Goal: Task Accomplishment & Management: Complete application form

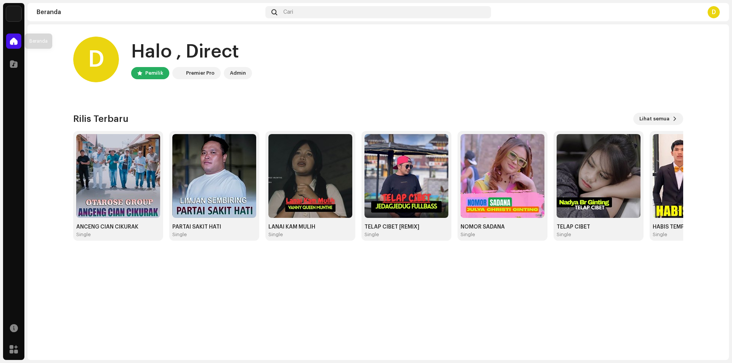
click at [20, 37] on div at bounding box center [13, 41] width 15 height 15
click at [18, 65] on div at bounding box center [13, 63] width 15 height 15
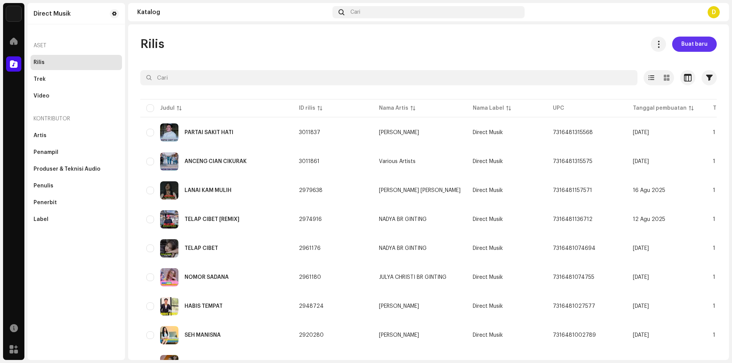
click at [690, 42] on span "Buat baru" at bounding box center [695, 44] width 26 height 15
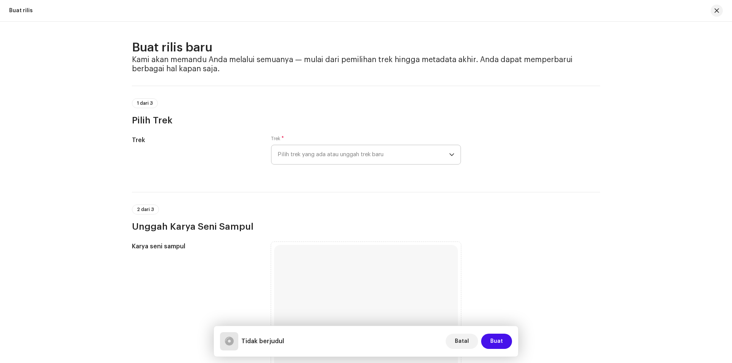
click at [322, 148] on span "Pilih trek yang ada atau unggah trek baru" at bounding box center [364, 154] width 172 height 19
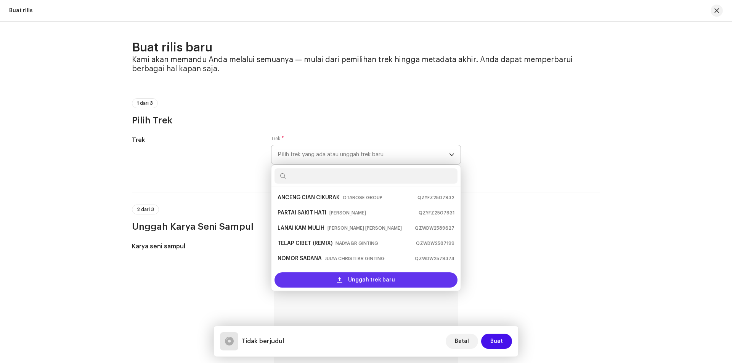
scroll to position [12, 0]
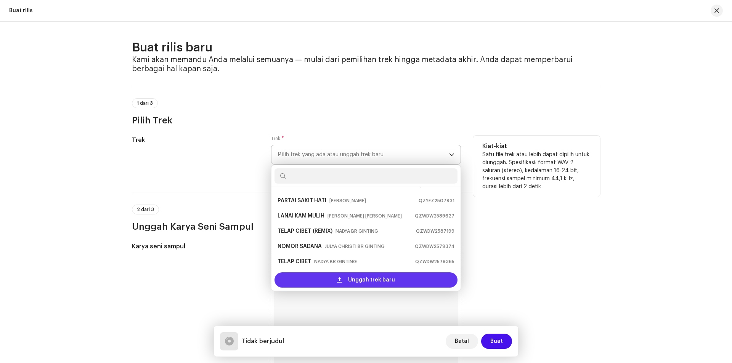
click at [329, 277] on div "Unggah trek baru" at bounding box center [366, 280] width 183 height 15
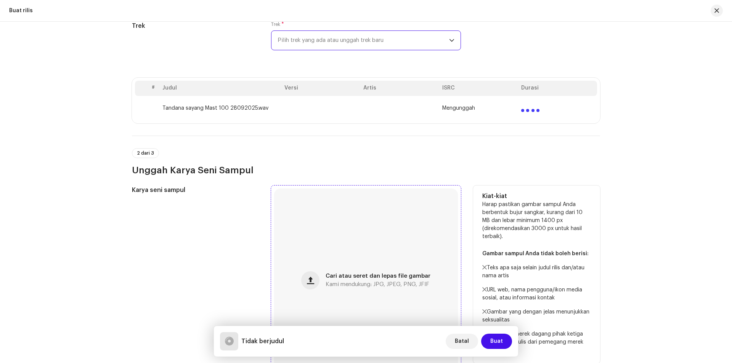
scroll to position [153, 0]
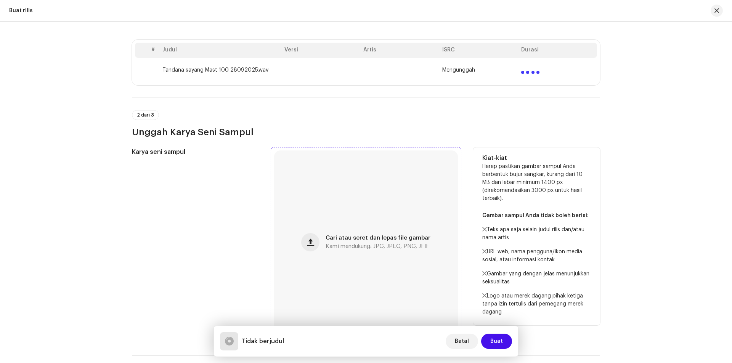
click at [314, 252] on div "Cari atau seret dan lepas file gambar Kami mendukung: JPG, JPEG, PNG, JFIF" at bounding box center [366, 243] width 184 height 184
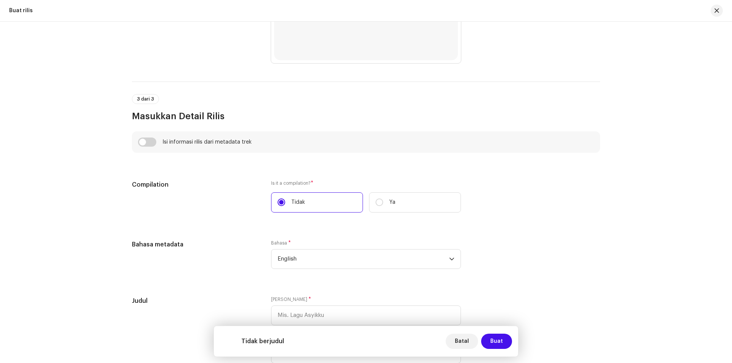
scroll to position [496, 0]
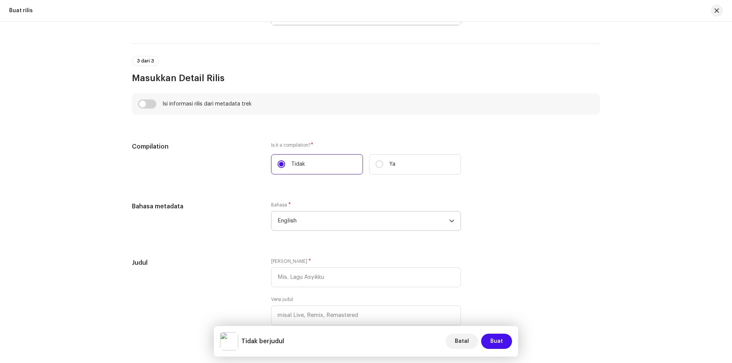
click at [389, 218] on span "English" at bounding box center [364, 221] width 172 height 19
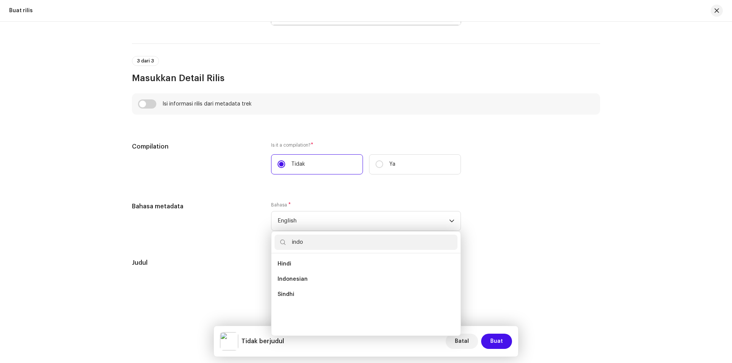
scroll to position [0, 0]
type input "indo"
click at [292, 264] on span "Indonesian" at bounding box center [293, 265] width 30 height 8
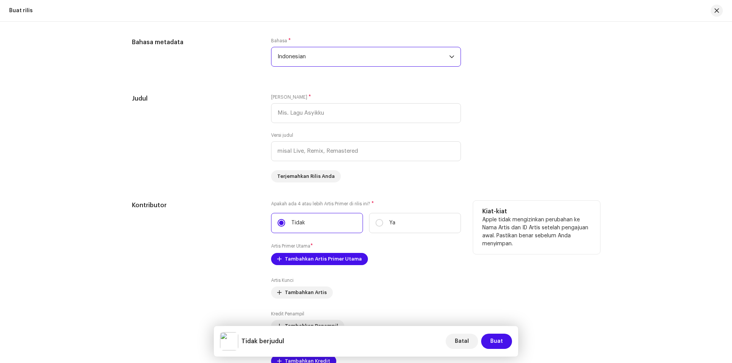
scroll to position [648, 0]
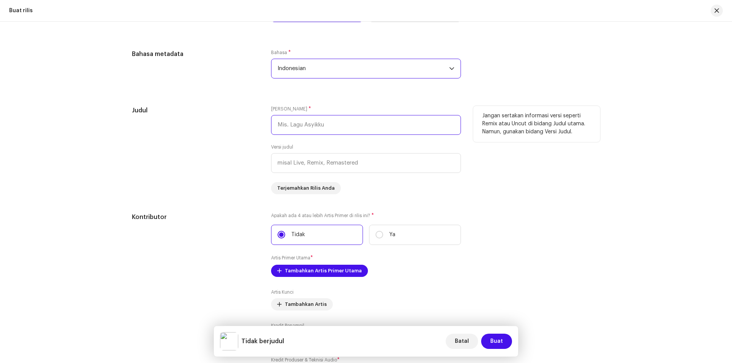
click at [322, 125] on input "text" at bounding box center [366, 125] width 190 height 20
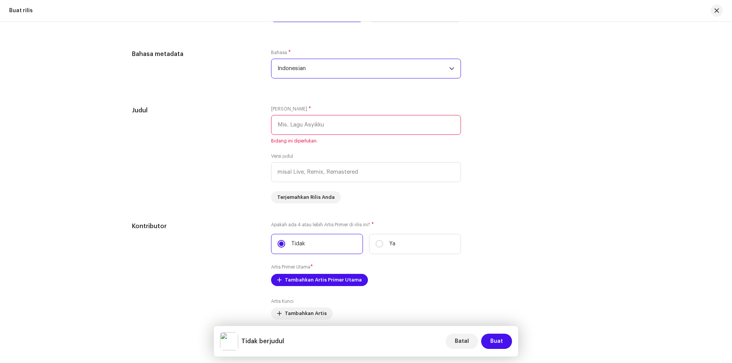
click at [297, 62] on span "Indonesian" at bounding box center [364, 68] width 172 height 19
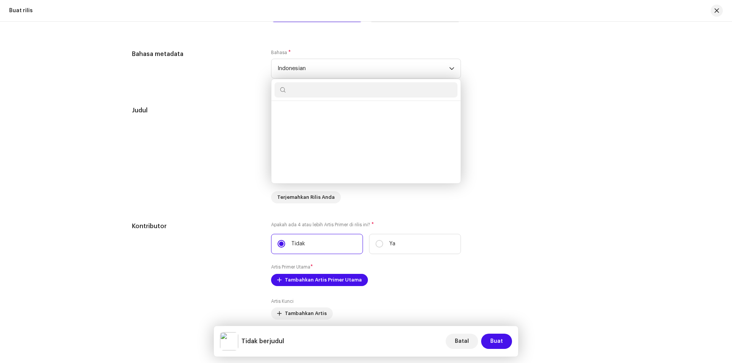
scroll to position [1147, 0]
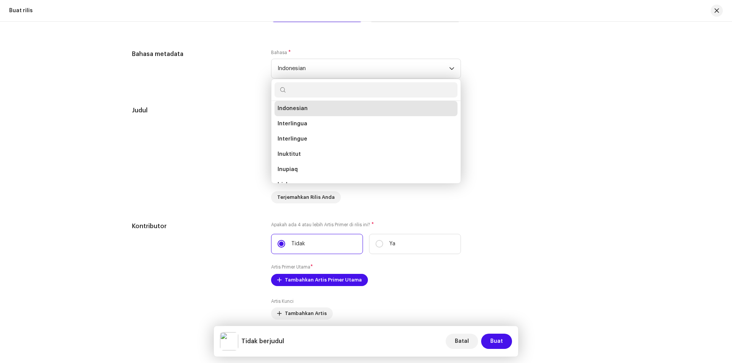
click at [605, 169] on div "Buat rilis baru Kami akan memandu Anda melalui semuanya — mulai dari pemilihan …" at bounding box center [366, 79] width 493 height 1375
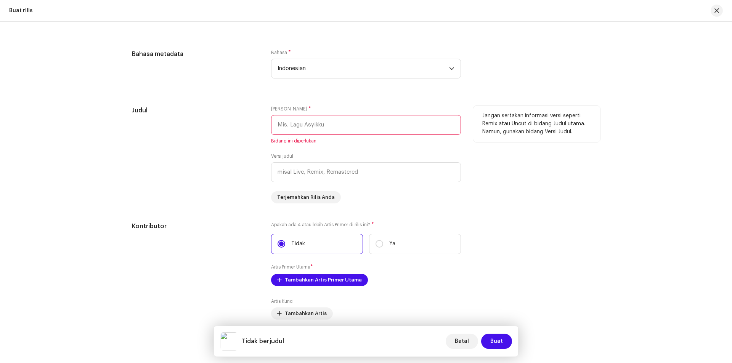
click at [308, 125] on input "text" at bounding box center [366, 125] width 190 height 20
paste input "TANDANA SAYANG"
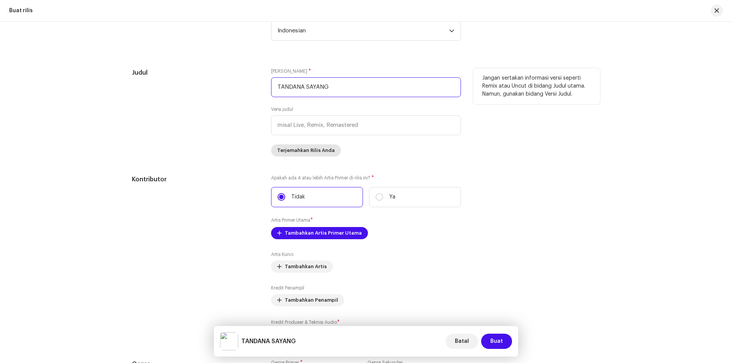
scroll to position [687, 0]
type input "TANDANA SAYANG"
click at [303, 125] on input "text" at bounding box center [366, 125] width 190 height 20
click at [315, 128] on input "text" at bounding box center [366, 125] width 190 height 20
click at [325, 125] on input "text" at bounding box center [366, 125] width 190 height 20
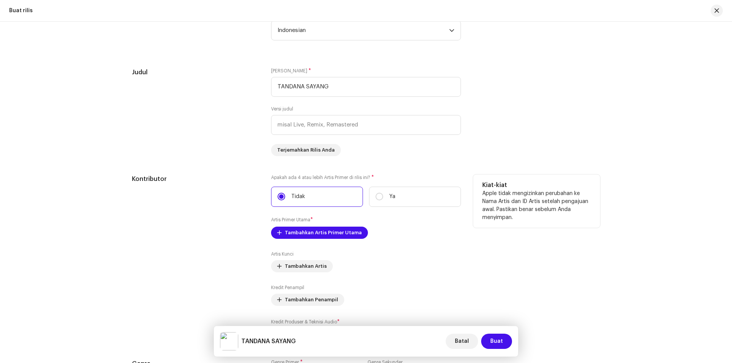
click at [517, 190] on p "Apple tidak mengizinkan perubahan ke Nama Artis dan ID Artis setelah pengajuan …" at bounding box center [536, 206] width 109 height 32
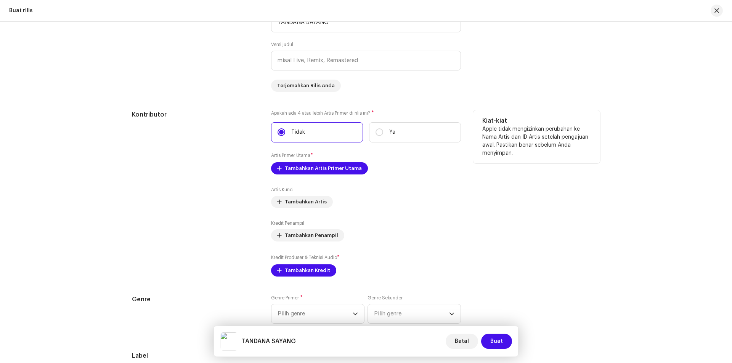
scroll to position [763, 0]
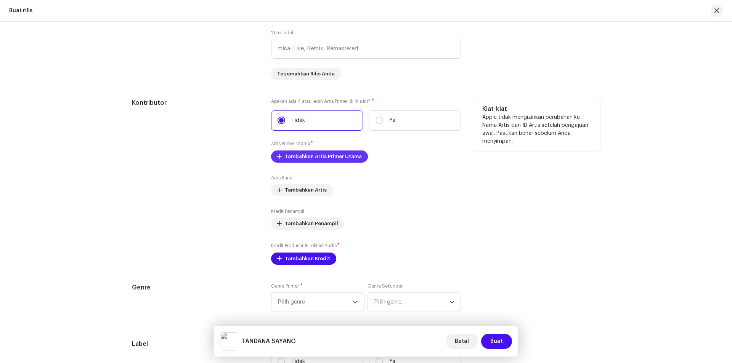
click at [322, 154] on span "Tambahkan Artis Primer Utama" at bounding box center [323, 156] width 77 height 15
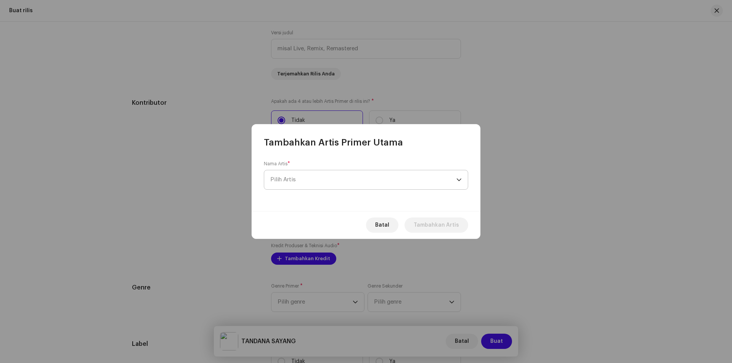
click at [389, 179] on span "Pilih Artis" at bounding box center [363, 179] width 186 height 19
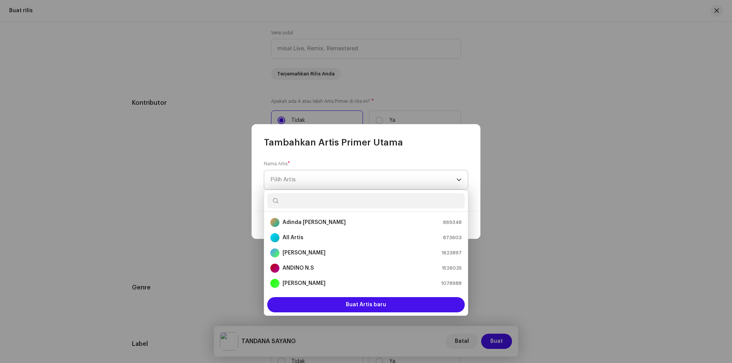
click at [389, 179] on span "Pilih Artis" at bounding box center [363, 179] width 186 height 19
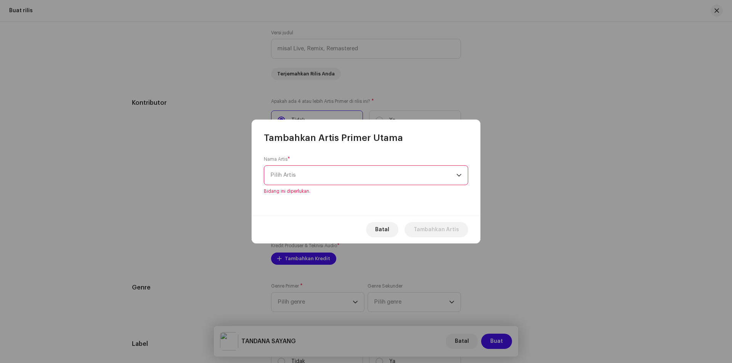
click at [319, 174] on span "Pilih Artis" at bounding box center [363, 175] width 186 height 19
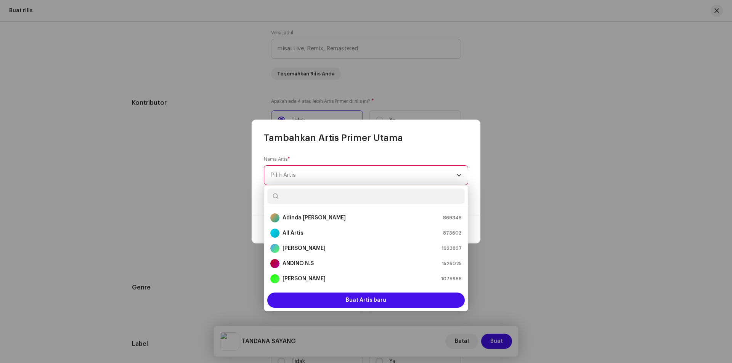
type input "TANDANA SAYANG"
paste input "[PERSON_NAME]"
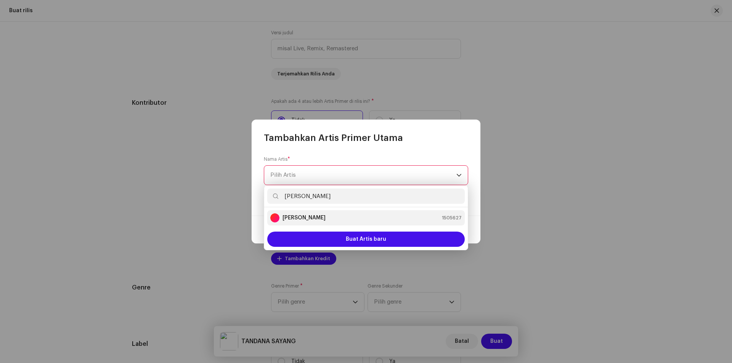
type input "[PERSON_NAME]"
click at [326, 218] on strong "[PERSON_NAME]" at bounding box center [304, 218] width 43 height 8
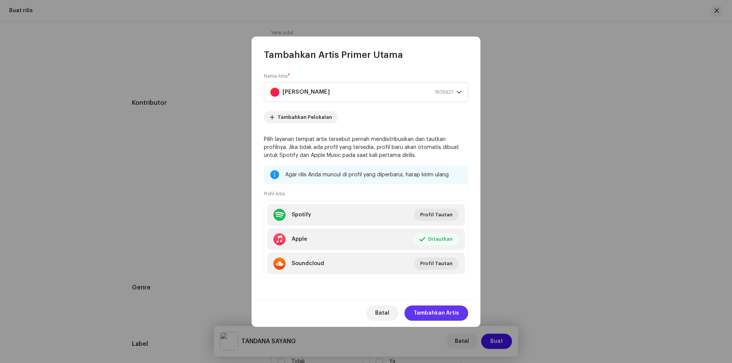
click at [443, 312] on span "Tambahkan Artis" at bounding box center [436, 313] width 45 height 15
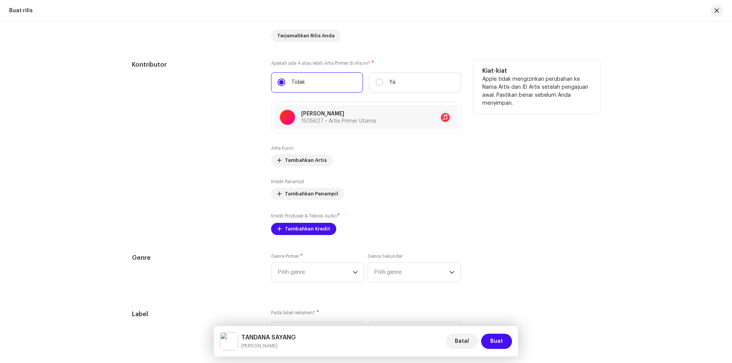
scroll to position [839, 0]
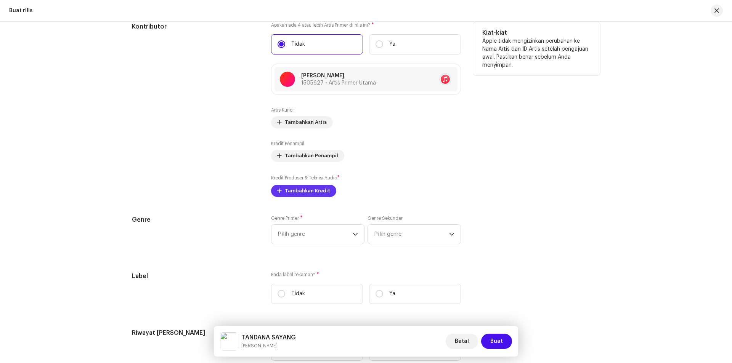
click at [289, 185] on span "Tambahkan Kredit" at bounding box center [307, 190] width 45 height 15
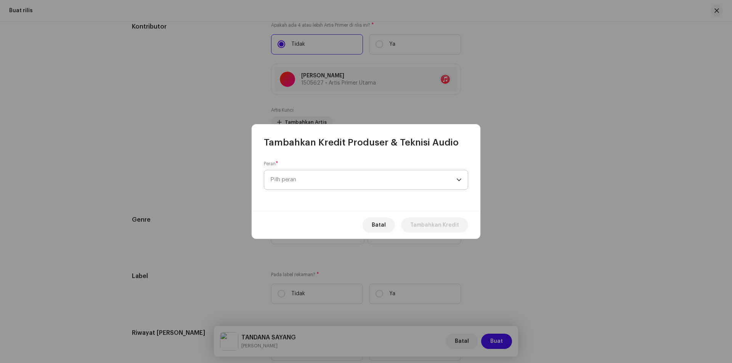
click at [403, 178] on span "Pilh peran" at bounding box center [363, 179] width 186 height 19
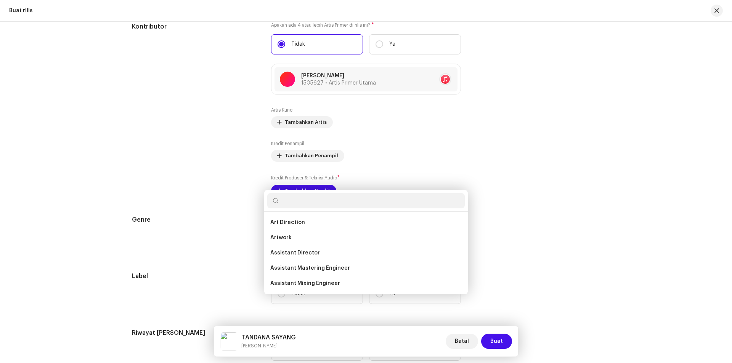
click at [521, 193] on div "Tambahkan Kredit Produser & Teknisi Audio Peran * Pilh peran Batal Tambahkan Kr…" at bounding box center [366, 181] width 732 height 363
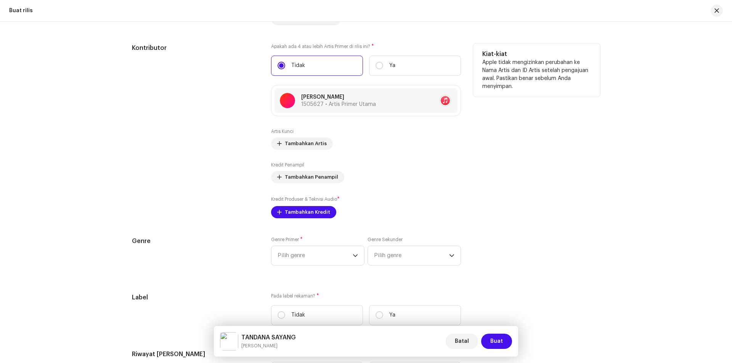
scroll to position [801, 0]
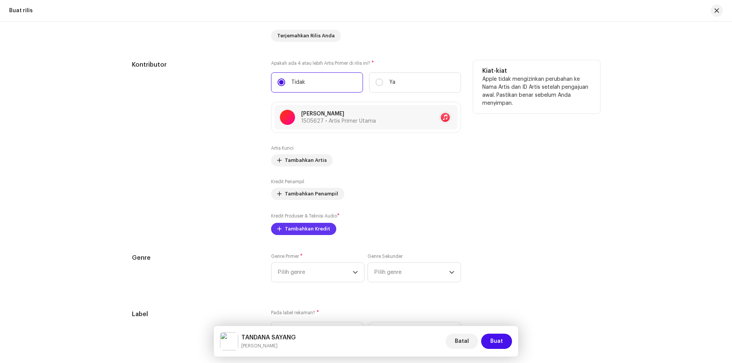
click at [292, 229] on span "Tambahkan Kredit" at bounding box center [307, 229] width 45 height 15
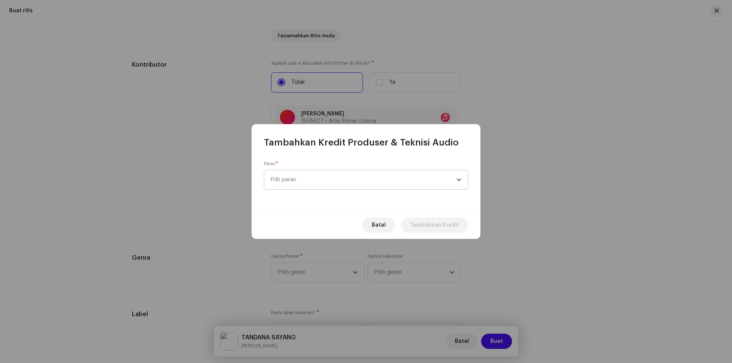
click at [331, 175] on span "Pilh peran" at bounding box center [363, 179] width 186 height 19
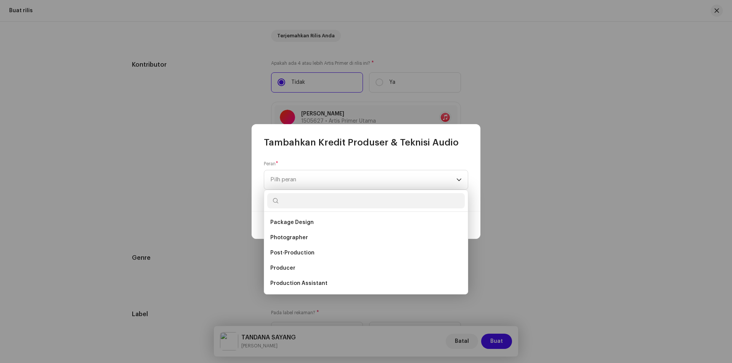
scroll to position [247, 0]
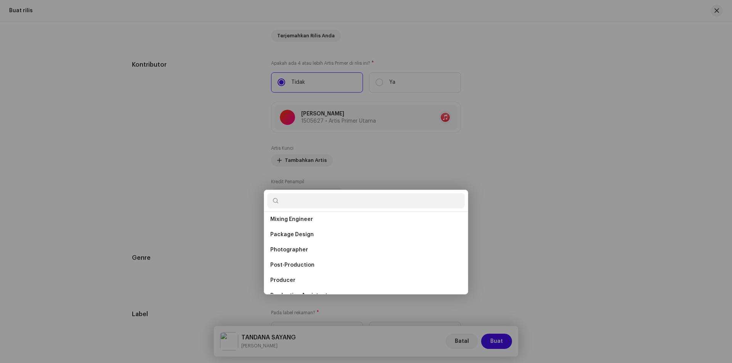
click at [519, 200] on div "Tambahkan Kredit Produser & Teknisi Audio Peran * Pilh peran Batal Tambahkan Kr…" at bounding box center [366, 181] width 732 height 363
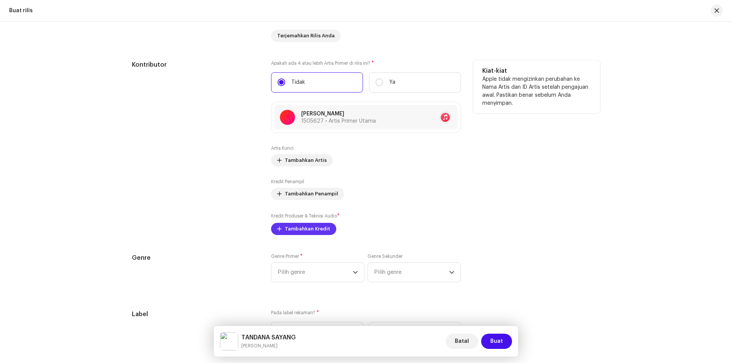
click at [312, 229] on span "Tambahkan Kredit" at bounding box center [307, 229] width 45 height 15
click at [493, 183] on div "Tambahkan Kredit Produser & Teknisi Audio Peran * Pilh peran Batal Tambahkan Kr…" at bounding box center [366, 181] width 732 height 363
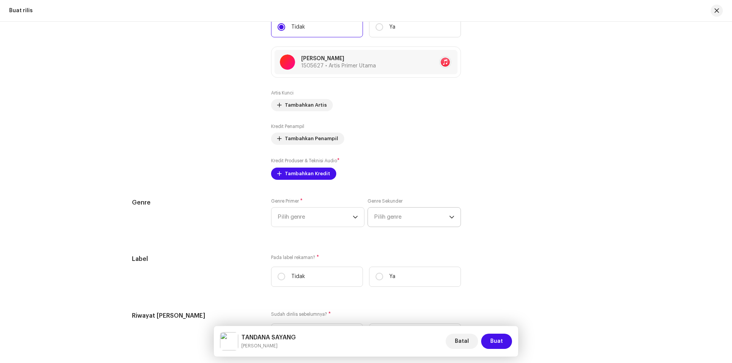
scroll to position [877, 0]
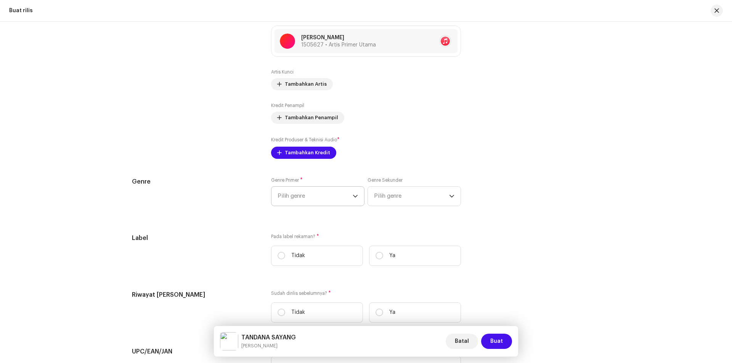
click at [327, 195] on span "Pilih genre" at bounding box center [315, 196] width 75 height 19
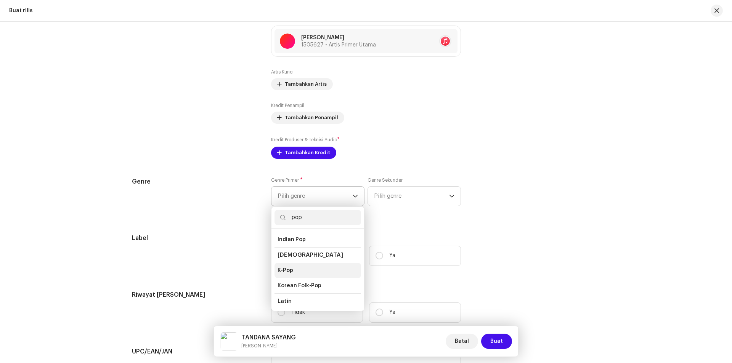
scroll to position [229, 0]
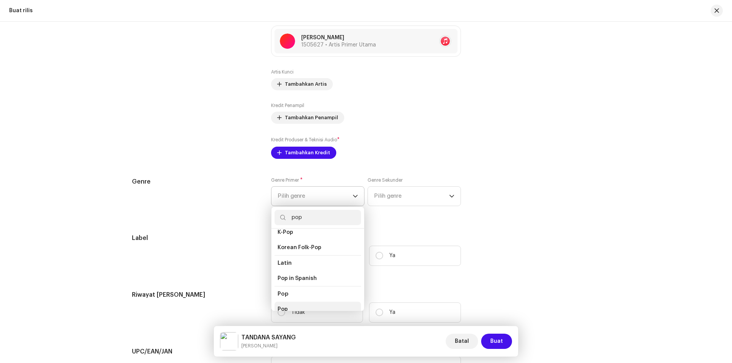
type input "pop"
click at [293, 302] on li "Pop" at bounding box center [318, 309] width 87 height 15
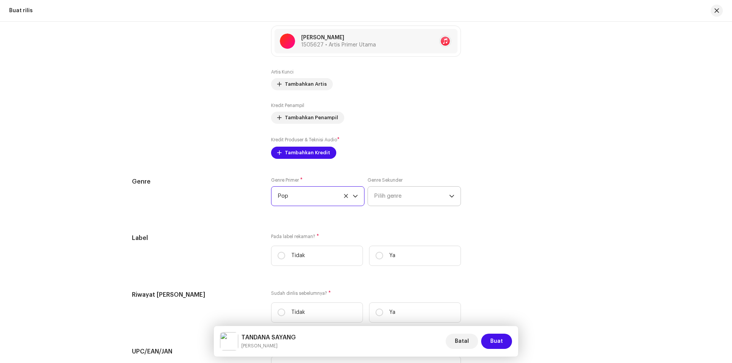
click at [378, 199] on span "Pilih genre" at bounding box center [411, 196] width 75 height 19
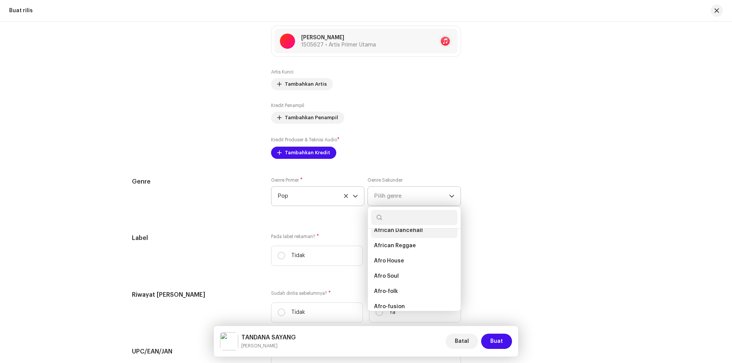
scroll to position [76, 0]
click at [518, 182] on div "Genre Genre Primer * Pop Genre Sekunder Pilih genre African African African Dan…" at bounding box center [366, 196] width 468 height 38
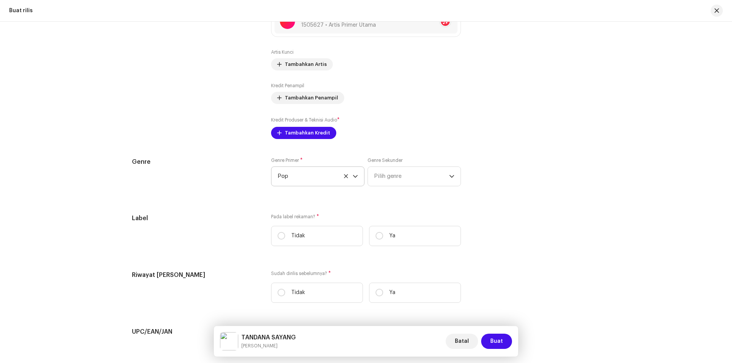
scroll to position [915, 0]
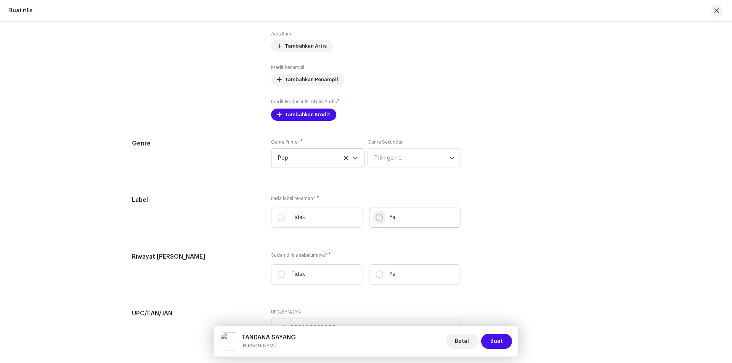
click at [380, 218] on input "Ya" at bounding box center [380, 218] width 8 height 8
radio input "true"
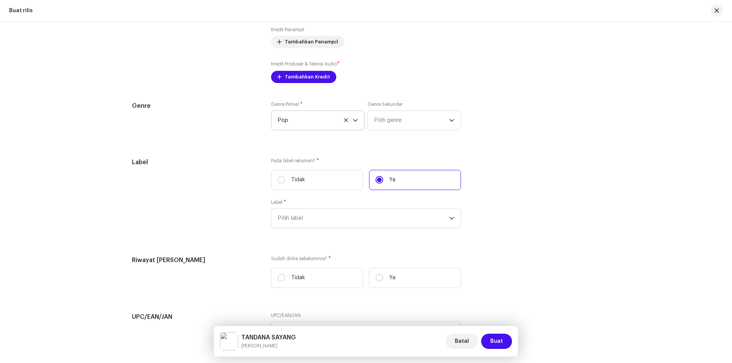
scroll to position [954, 0]
click at [377, 222] on span "Pilih label" at bounding box center [364, 218] width 172 height 19
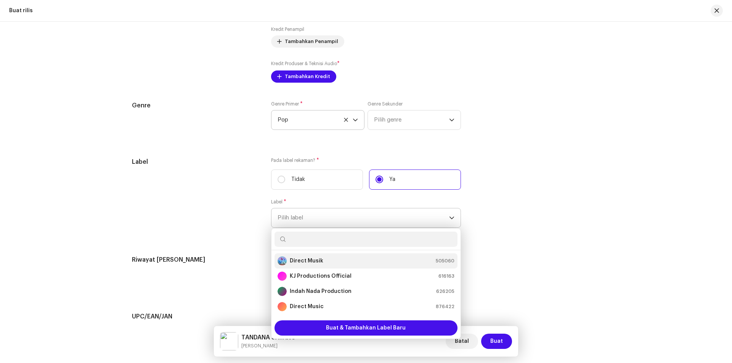
click at [338, 260] on div "Direct Musik 505060" at bounding box center [366, 261] width 177 height 9
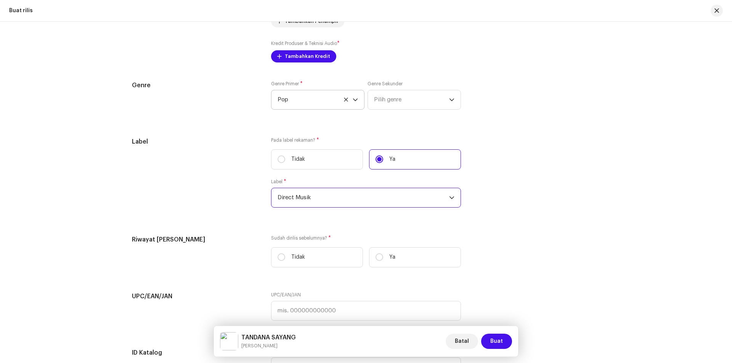
scroll to position [992, 0]
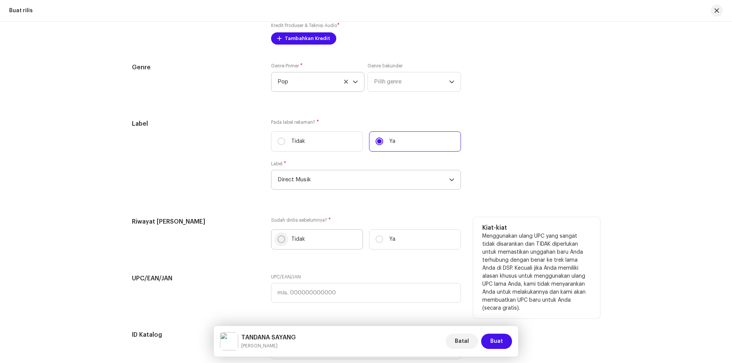
click at [278, 241] on input "Tidak" at bounding box center [282, 240] width 8 height 8
radio input "true"
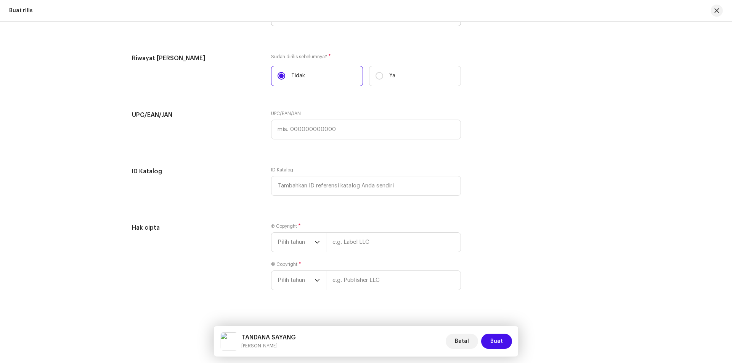
scroll to position [1165, 0]
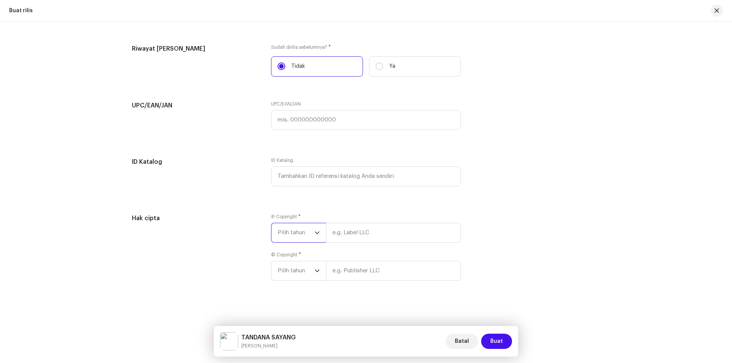
click at [300, 236] on span "Pilih tahun" at bounding box center [296, 233] width 37 height 19
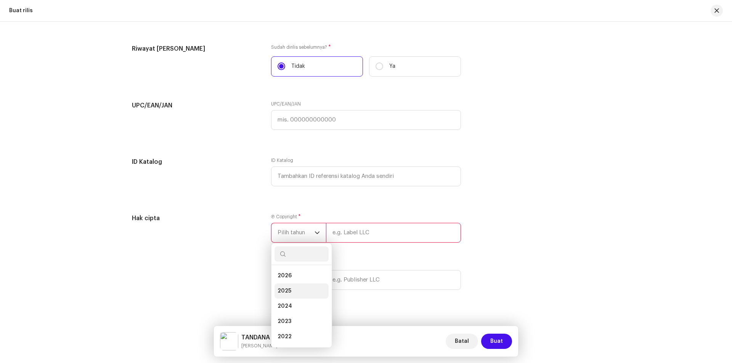
click at [285, 291] on span "2025" at bounding box center [285, 292] width 14 height 8
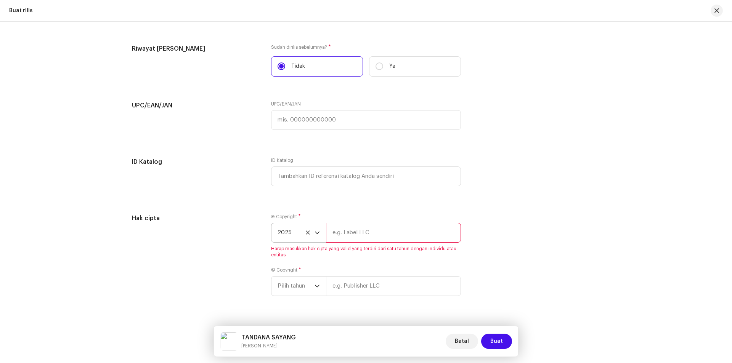
click at [347, 238] on input "text" at bounding box center [393, 233] width 135 height 20
type input "KJ Productions Official"
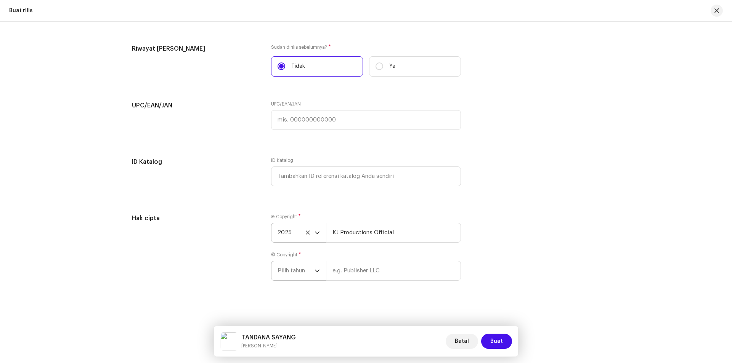
click at [296, 265] on span "Pilih tahun" at bounding box center [296, 271] width 37 height 19
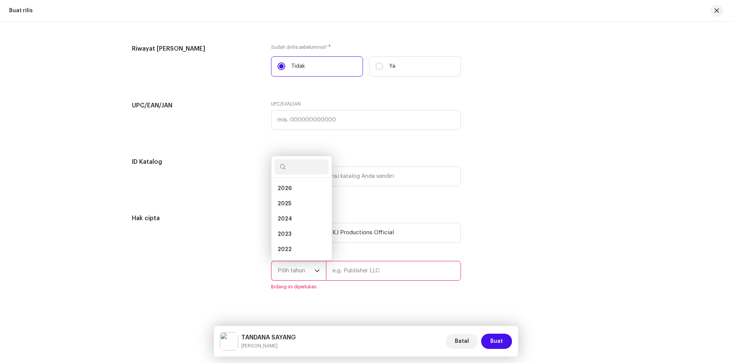
scroll to position [12, 0]
click at [285, 189] on span "2025" at bounding box center [285, 192] width 14 height 8
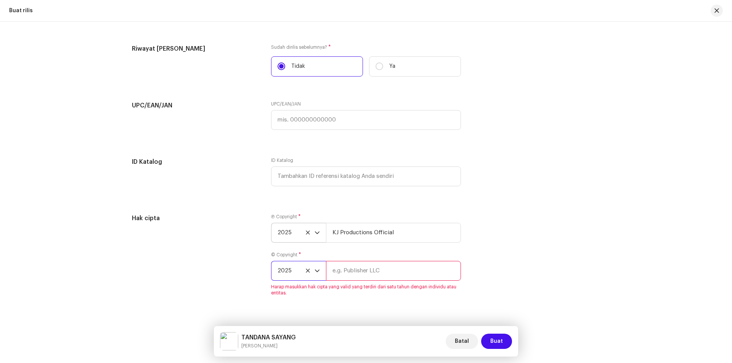
click at [362, 275] on input "text" at bounding box center [393, 271] width 135 height 20
type input "KJ Productions Official"
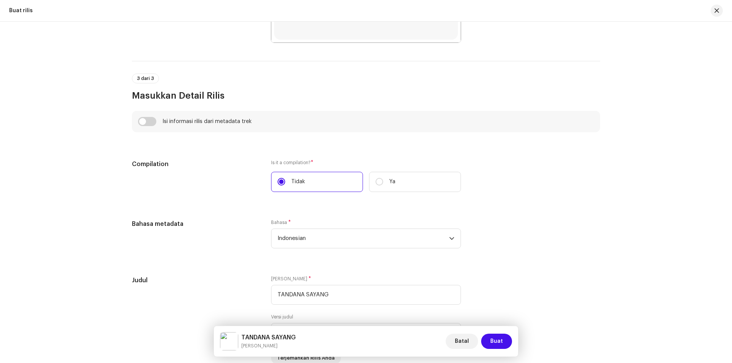
scroll to position [516, 0]
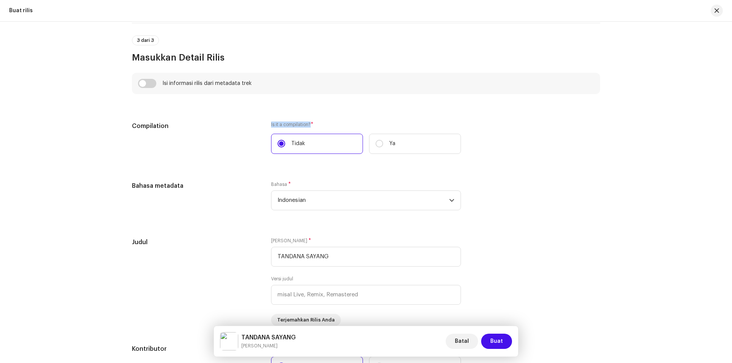
drag, startPoint x: 309, startPoint y: 124, endPoint x: 269, endPoint y: 122, distance: 40.9
click at [269, 122] on div "Compilation Is it a compilation? * Tidak Ya" at bounding box center [366, 143] width 468 height 42
copy label "Is it a compilation?"
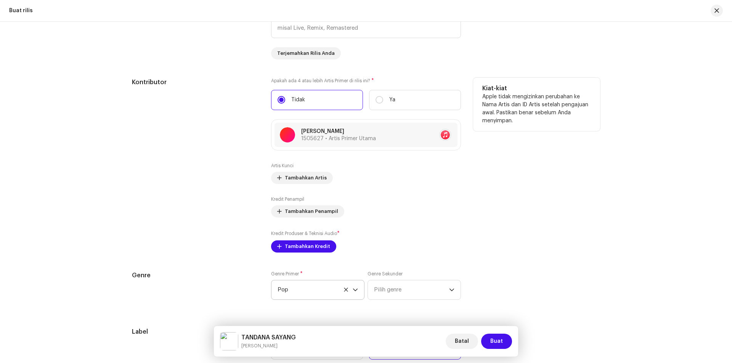
scroll to position [822, 0]
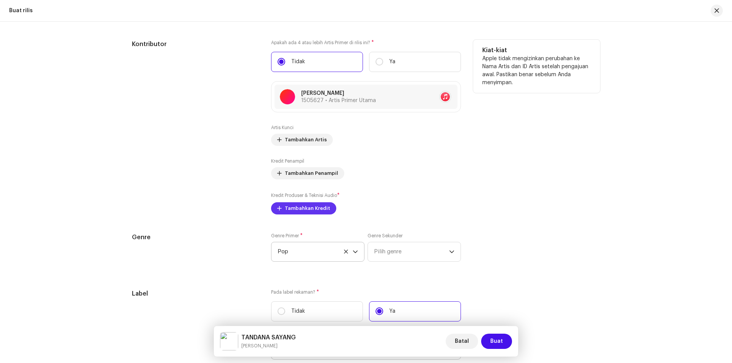
click at [310, 206] on span "Tambahkan Kredit" at bounding box center [307, 208] width 45 height 15
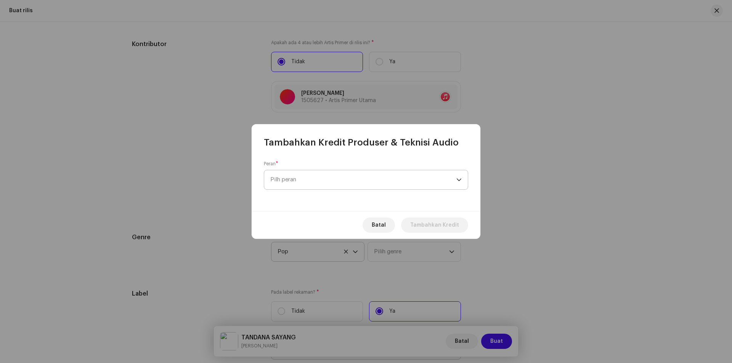
click at [344, 179] on span "Pilh peran" at bounding box center [363, 179] width 186 height 19
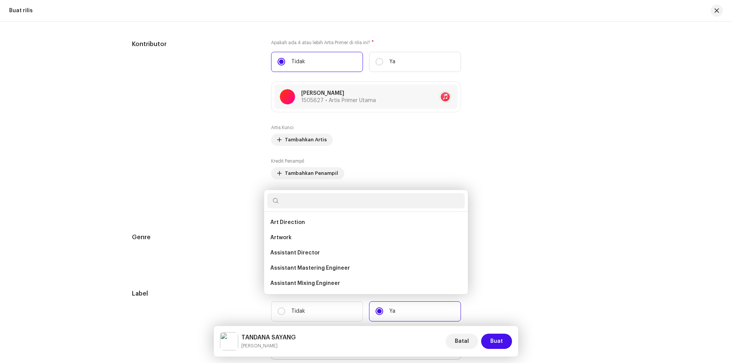
click at [661, 174] on div "Tambahkan Kredit Produser & Teknisi Audio Peran * Pilh peran Batal Tambahkan Kr…" at bounding box center [366, 181] width 732 height 363
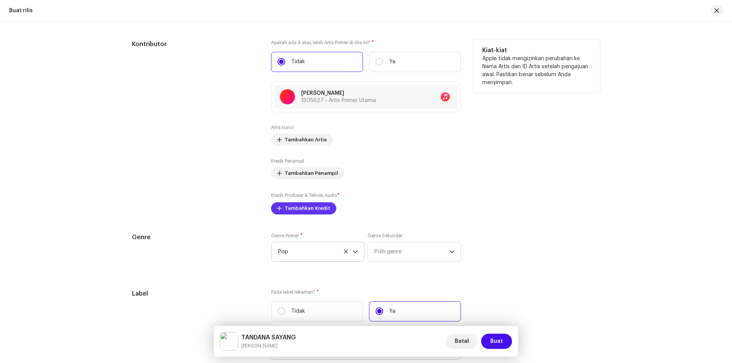
click at [302, 210] on span "Tambahkan Kredit" at bounding box center [307, 208] width 45 height 15
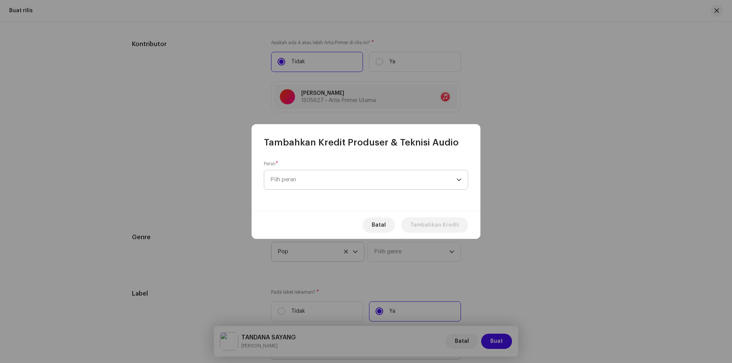
click at [328, 175] on span "Pilh peran" at bounding box center [363, 179] width 186 height 19
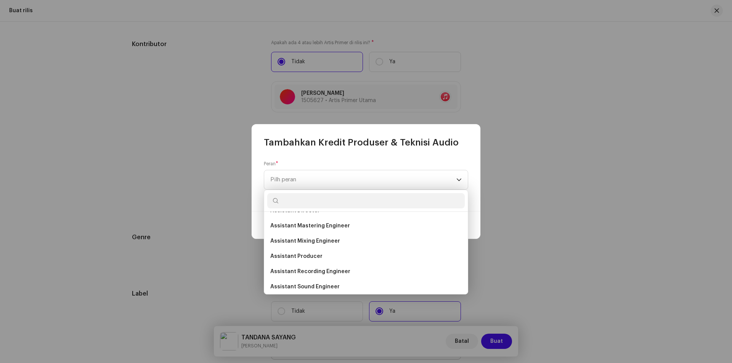
scroll to position [31, 0]
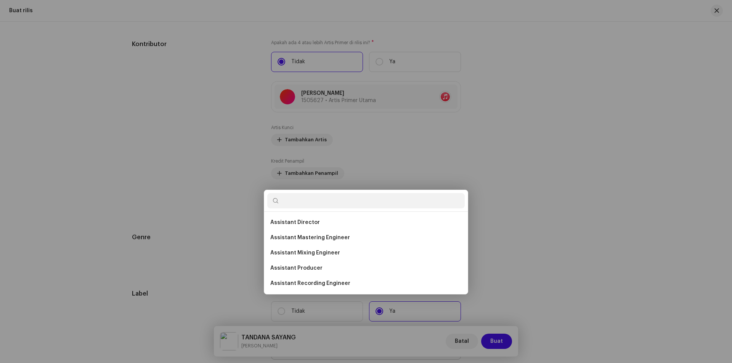
click at [572, 215] on div "Tambahkan Kredit Produser & Teknisi Audio Peran * Pilh peran Batal Tambahkan Kr…" at bounding box center [366, 181] width 732 height 363
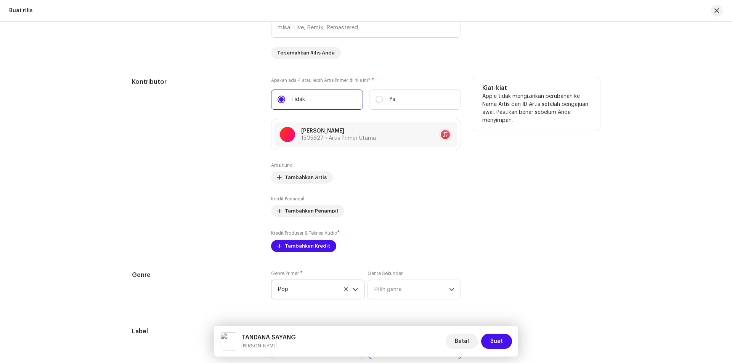
scroll to position [783, 0]
click at [312, 250] on span "Tambahkan Kredit" at bounding box center [307, 246] width 45 height 15
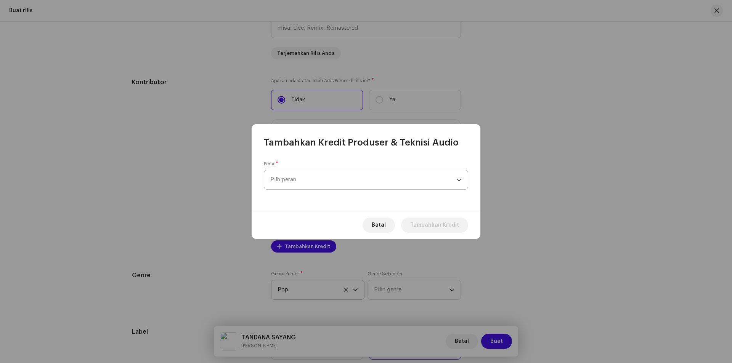
click at [335, 177] on span "Pilh peran" at bounding box center [363, 179] width 186 height 19
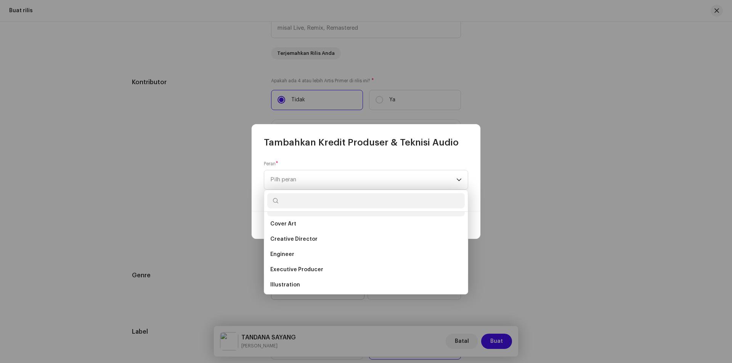
scroll to position [153, 0]
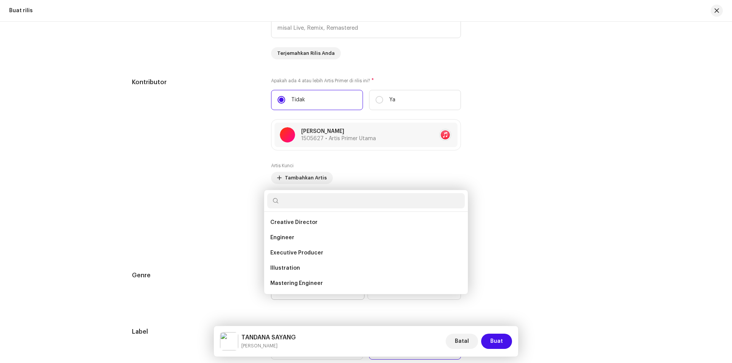
click at [492, 186] on div "Tambahkan Kredit Produser & Teknisi Audio Peran * Pilh peran Batal Tambahkan Kr…" at bounding box center [366, 181] width 732 height 363
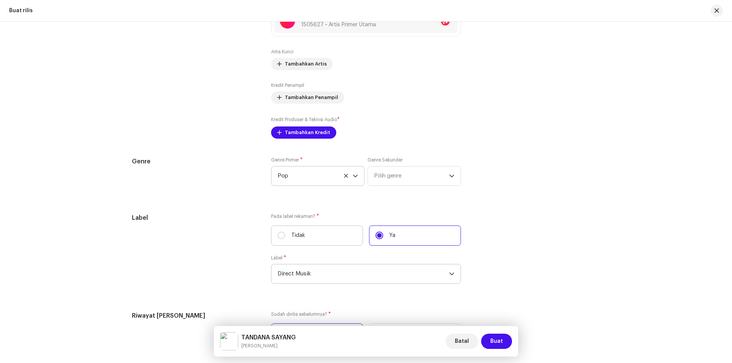
scroll to position [898, 0]
click at [299, 132] on span "Tambahkan Kredit" at bounding box center [307, 132] width 45 height 15
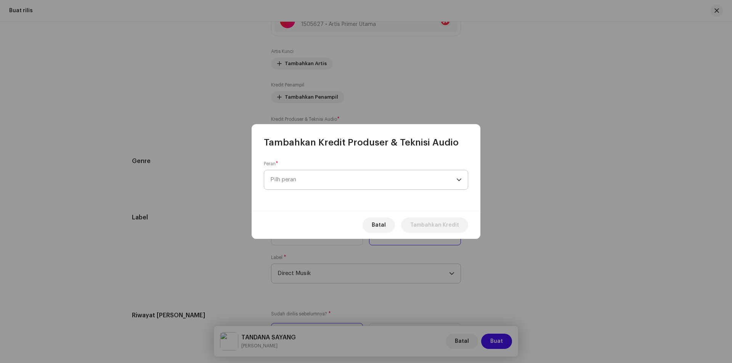
click at [309, 175] on span "Pilh peran" at bounding box center [363, 179] width 186 height 19
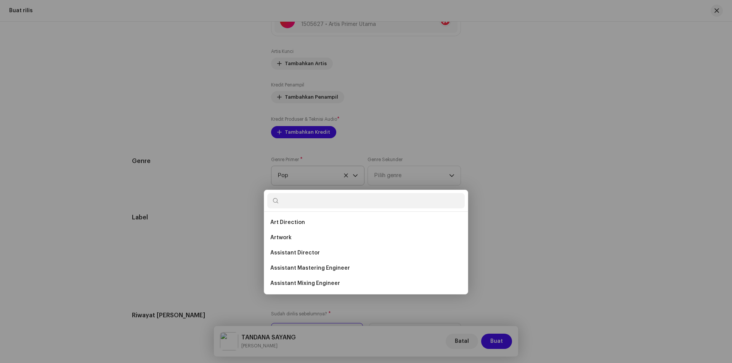
click at [543, 170] on div "Tambahkan Kredit Produser & Teknisi Audio Peran * Pilh peran Batal Tambahkan Kr…" at bounding box center [366, 181] width 732 height 363
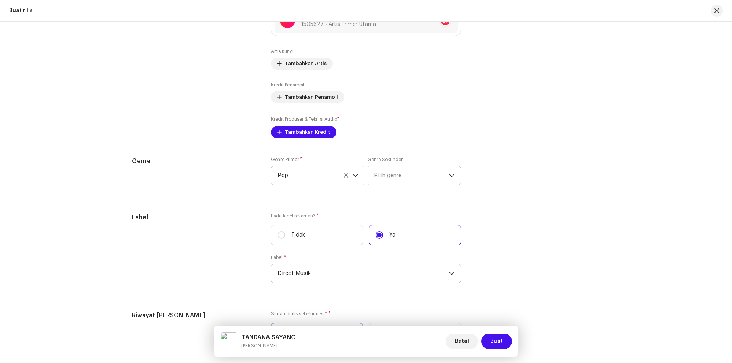
scroll to position [860, 0]
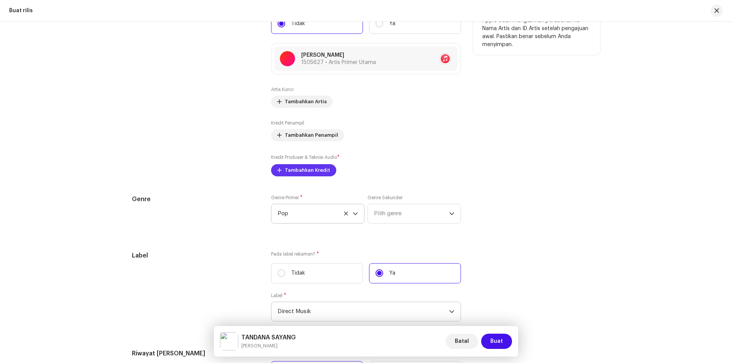
click at [302, 172] on span "Tambahkan Kredit" at bounding box center [307, 170] width 45 height 15
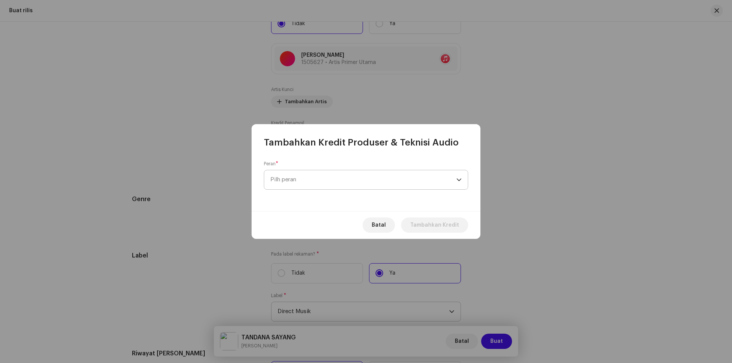
click at [303, 177] on span "Pilh peran" at bounding box center [363, 179] width 186 height 19
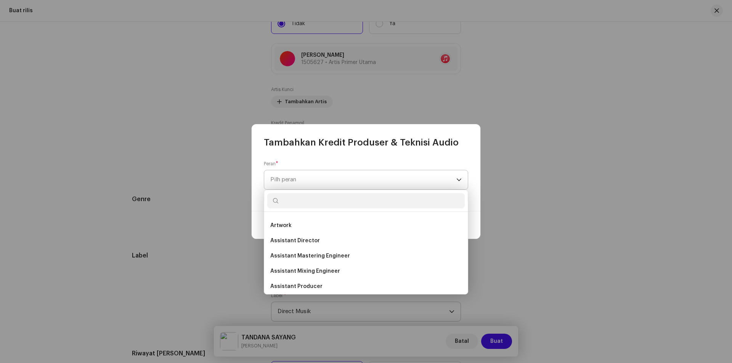
scroll to position [3, 0]
paste input "[PERSON_NAME]"
type input "[PERSON_NAME]"
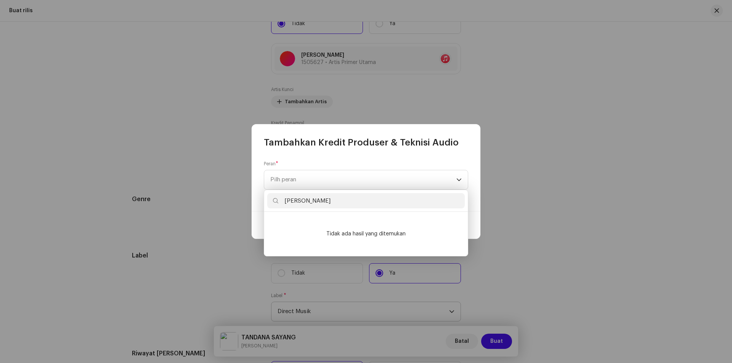
scroll to position [0, 0]
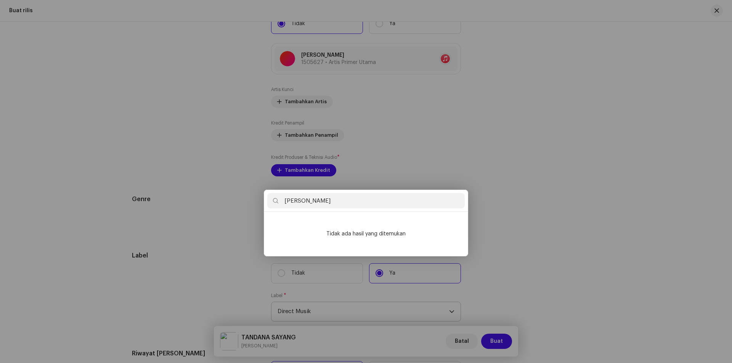
click at [495, 188] on div "Tambahkan Kredit Produser & Teknisi Audio Peran * Pilh peran Batal Tambahkan Kr…" at bounding box center [366, 181] width 732 height 363
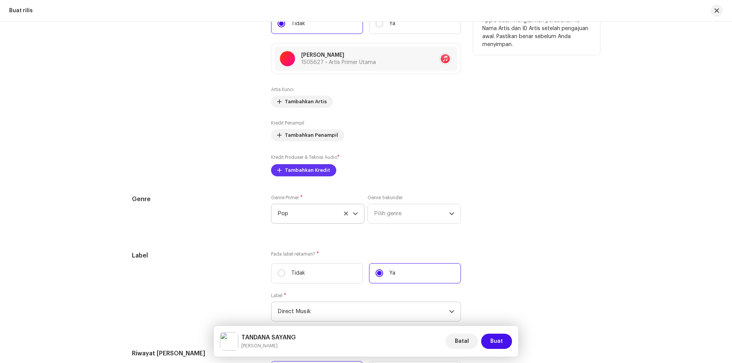
click at [310, 168] on span "Tambahkan Kredit" at bounding box center [307, 170] width 45 height 15
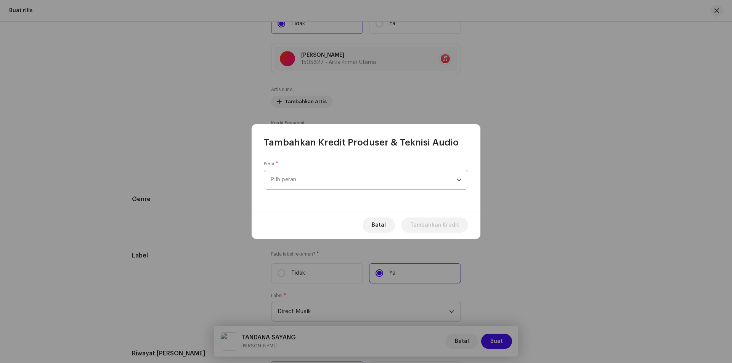
click at [312, 175] on span "Pilh peran" at bounding box center [363, 179] width 186 height 19
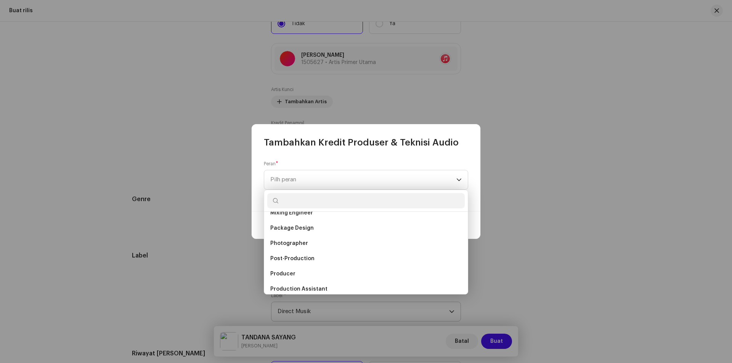
scroll to position [267, 0]
click at [341, 265] on li "Producer" at bounding box center [366, 260] width 198 height 15
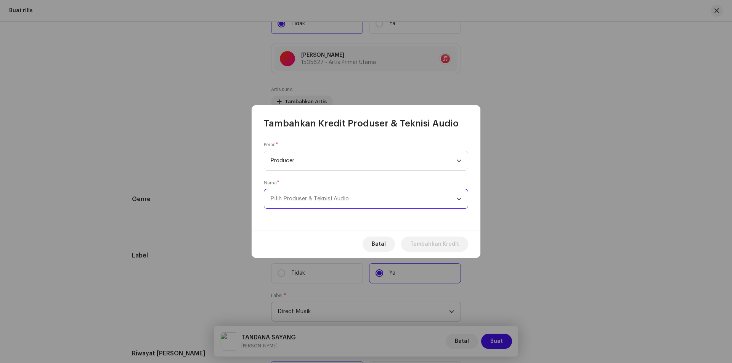
click at [325, 197] on span "Pilih Produser & Teknisi Audio" at bounding box center [309, 199] width 79 height 6
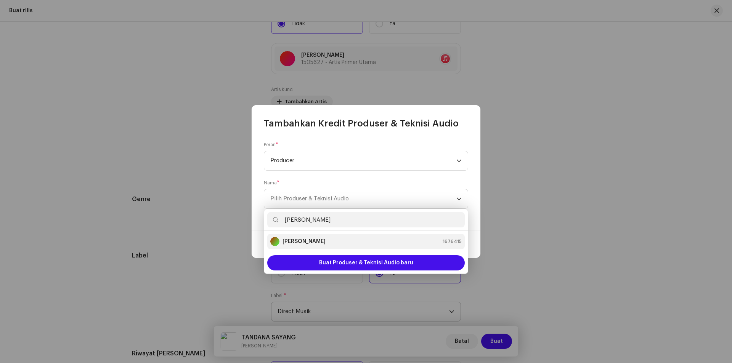
type input "[PERSON_NAME]"
click at [332, 243] on div "[PERSON_NAME] 1676415" at bounding box center [365, 241] width 191 height 9
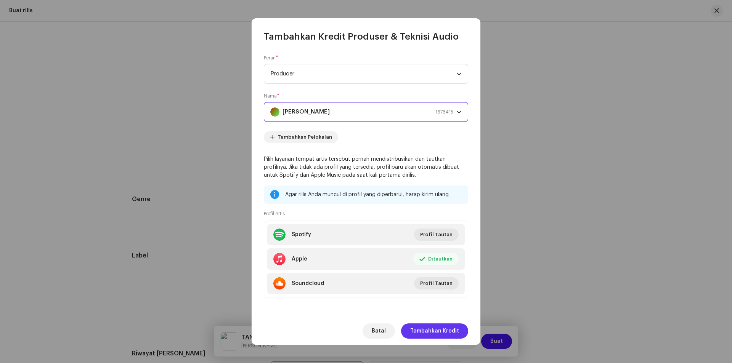
click at [420, 330] on span "Tambahkan Kredit" at bounding box center [434, 331] width 49 height 15
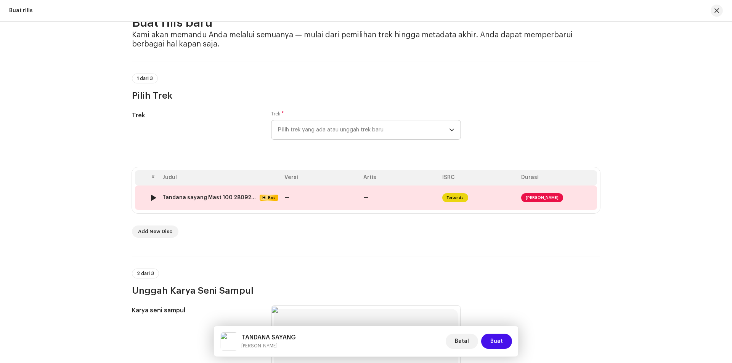
scroll to position [0, 0]
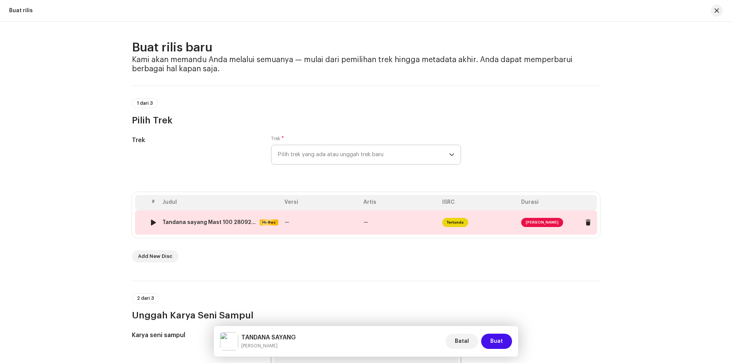
click at [526, 220] on span "[PERSON_NAME]" at bounding box center [542, 222] width 42 height 9
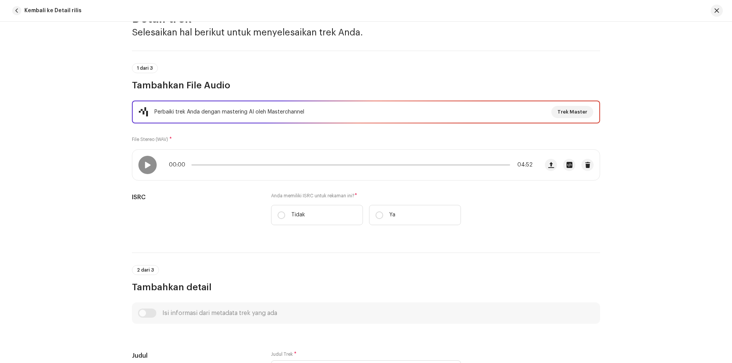
scroll to position [76, 0]
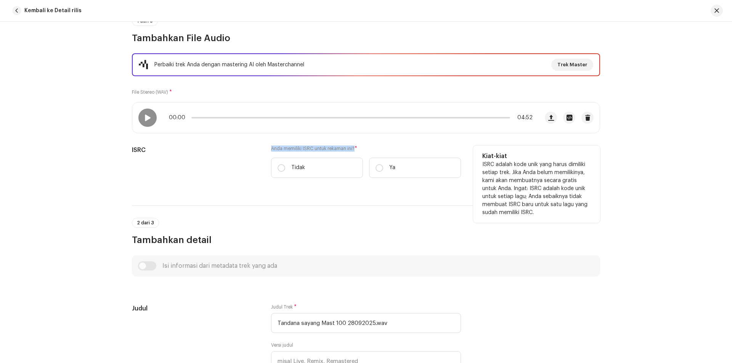
drag, startPoint x: 268, startPoint y: 147, endPoint x: 352, endPoint y: 147, distance: 83.5
click at [352, 147] on div "ISRC Anda memiliki ISRC untuk rekaman ini? * Tidak Ya Kiat-kiat ISRC adalah kod…" at bounding box center [366, 167] width 468 height 42
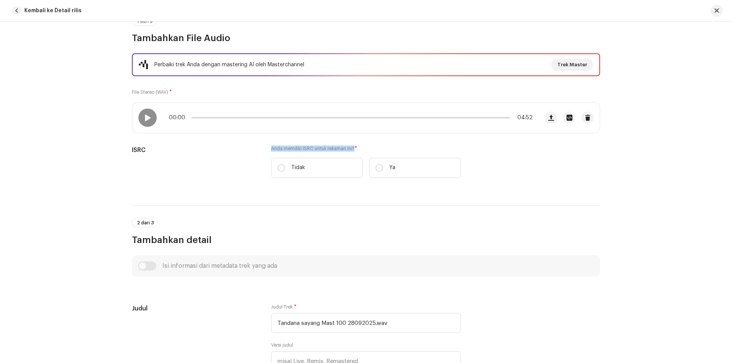
copy label "Anda memiliki ISRC untuk rekaman ini?"
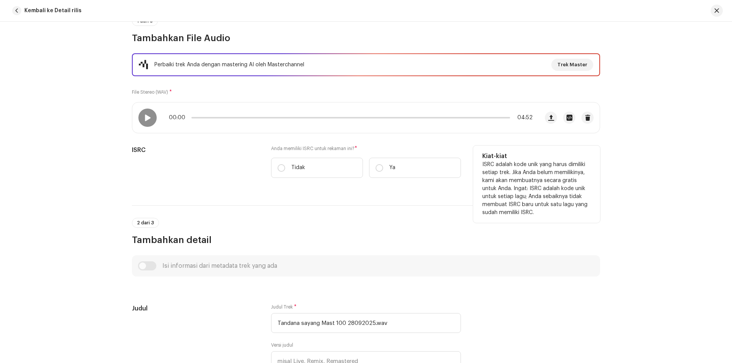
click at [237, 165] on div "ISRC" at bounding box center [195, 167] width 127 height 42
click at [278, 166] on input "Tidak" at bounding box center [282, 168] width 8 height 8
radio input "true"
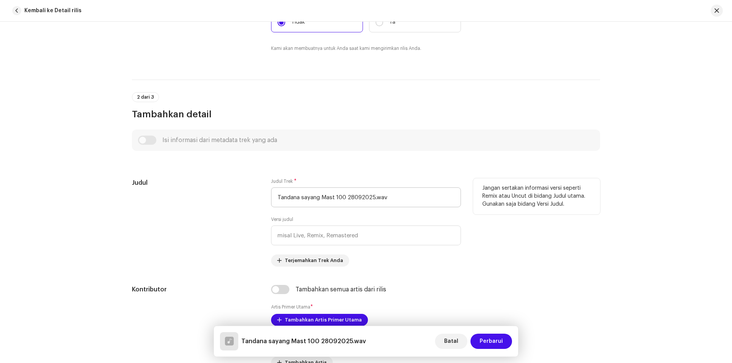
scroll to position [229, 0]
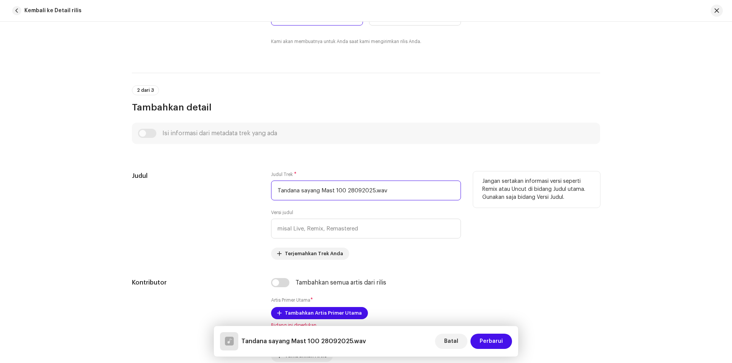
drag, startPoint x: 397, startPoint y: 191, endPoint x: 264, endPoint y: 182, distance: 133.4
click at [265, 182] on div "Judul Judul Trek * Tandana sayang Mast 100 28092025.wav Versi judul Terjemahkan…" at bounding box center [366, 216] width 468 height 88
paste input "[PERSON_NAME]"
type input "TANDANA SAYANG"
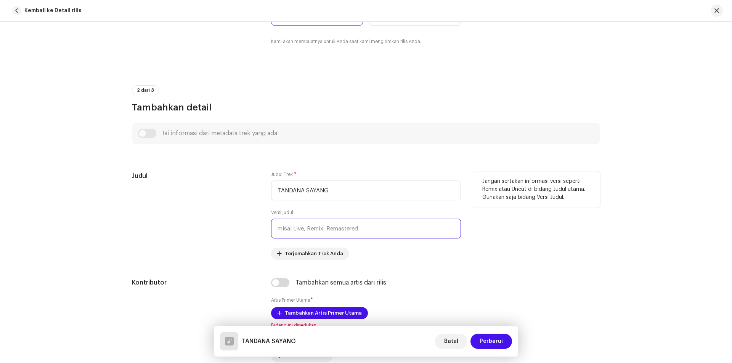
click at [336, 234] on input "text" at bounding box center [366, 229] width 190 height 20
click at [412, 259] on div "Judul Trek * TANDANA SAYANG Versi judul Terjemahkan Trek Anda" at bounding box center [366, 216] width 190 height 88
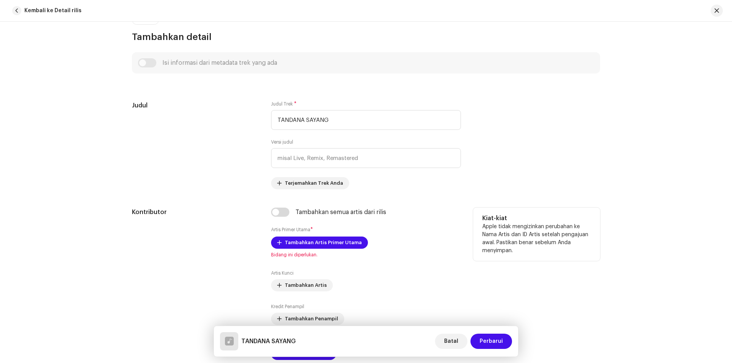
scroll to position [305, 0]
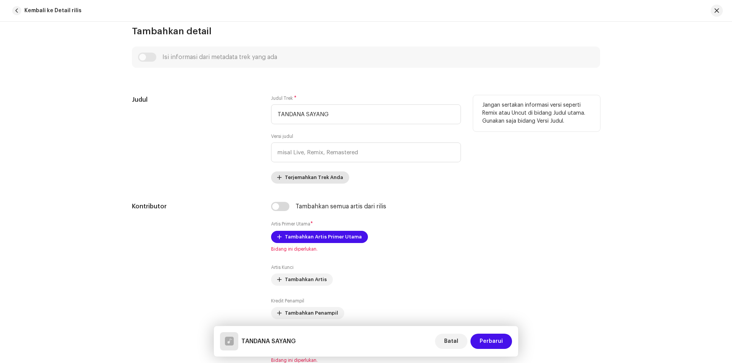
click at [285, 175] on span "Terjemahkan Trek Anda" at bounding box center [314, 177] width 58 height 15
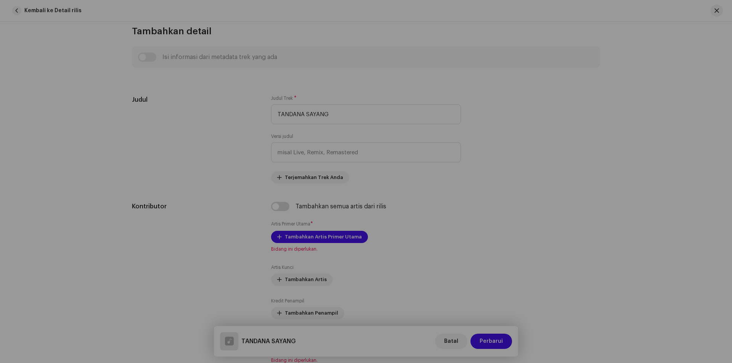
click at [514, 180] on div "Terjemahkan Trek Anda Bahasa * Pilih bahasa Judul * Versi judul Tambahkan Bahas…" at bounding box center [366, 181] width 732 height 363
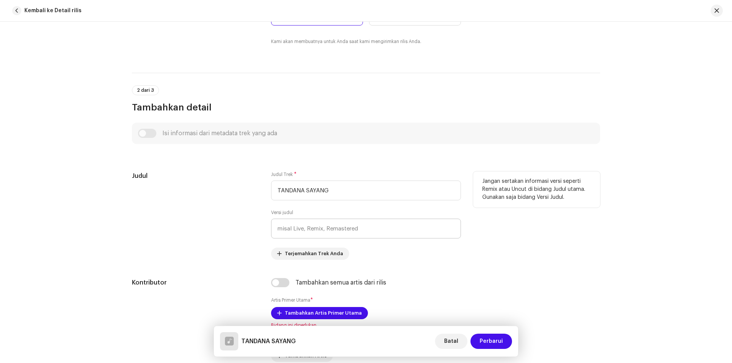
scroll to position [267, 0]
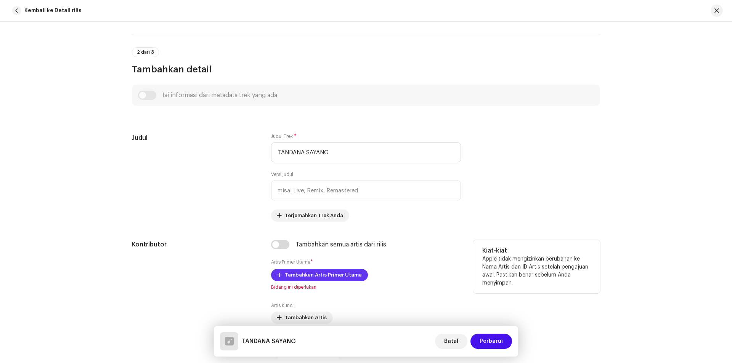
click at [341, 273] on span "Tambahkan Artis Primer Utama" at bounding box center [323, 275] width 77 height 15
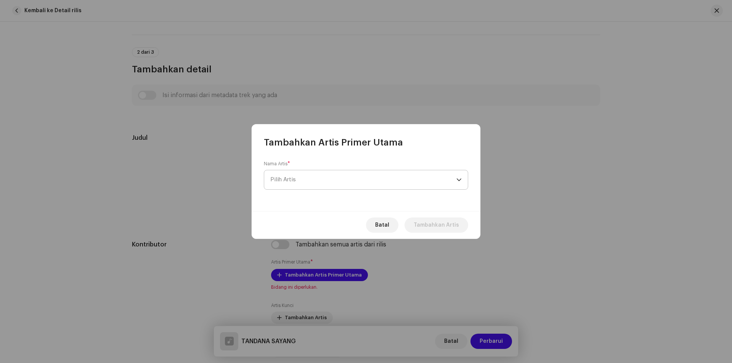
click at [336, 182] on span "Pilih Artis" at bounding box center [363, 179] width 186 height 19
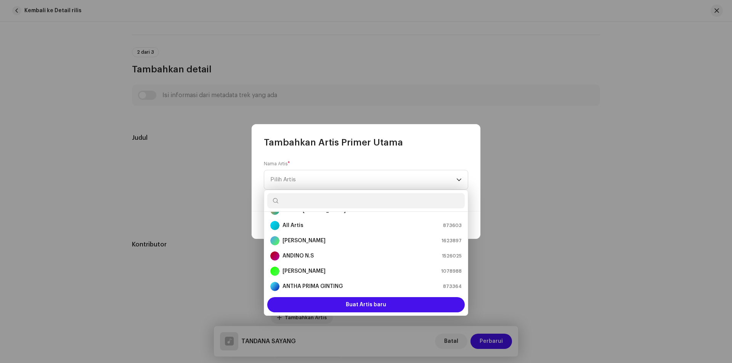
scroll to position [3, 0]
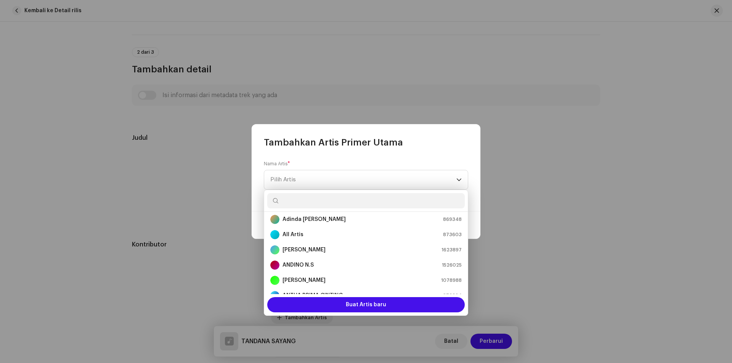
paste input "[PERSON_NAME]"
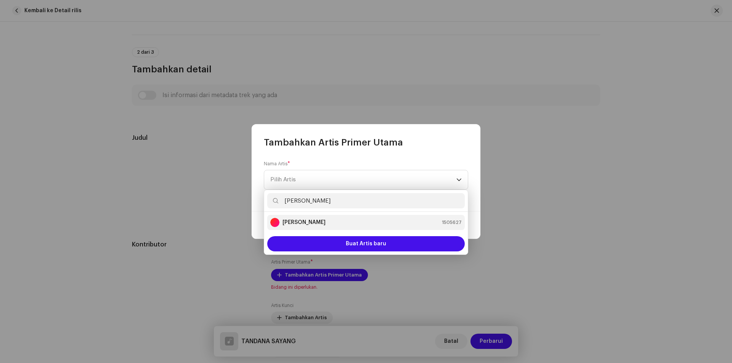
type input "[PERSON_NAME]"
click at [364, 227] on li "[PERSON_NAME] 1505627" at bounding box center [366, 222] width 198 height 15
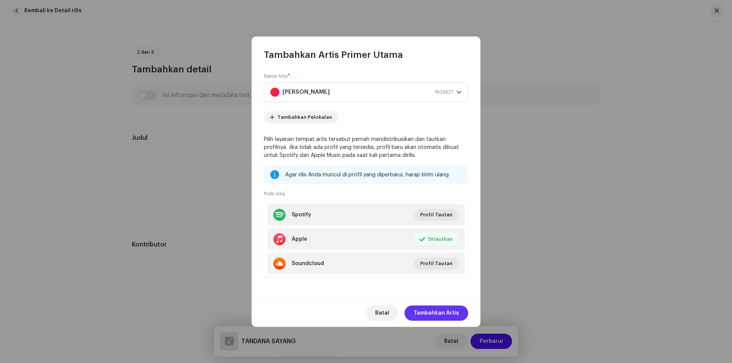
click at [435, 312] on span "Tambahkan Artis" at bounding box center [436, 313] width 45 height 15
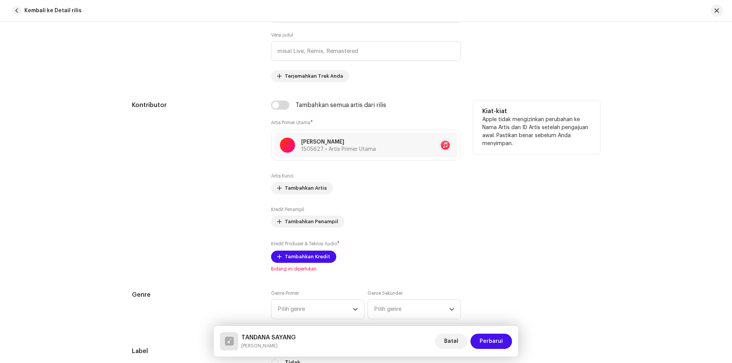
scroll to position [420, 0]
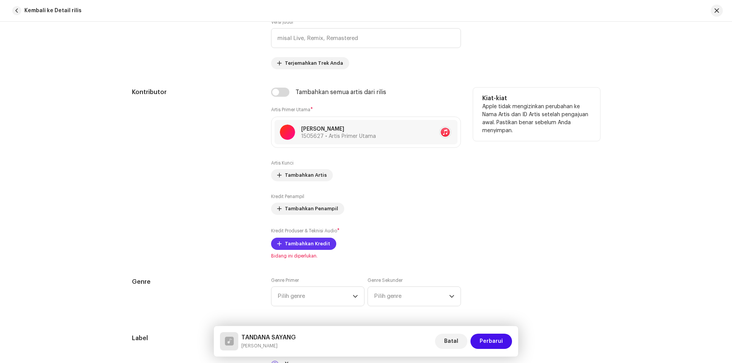
click at [310, 244] on span "Tambahkan Kredit" at bounding box center [307, 243] width 45 height 15
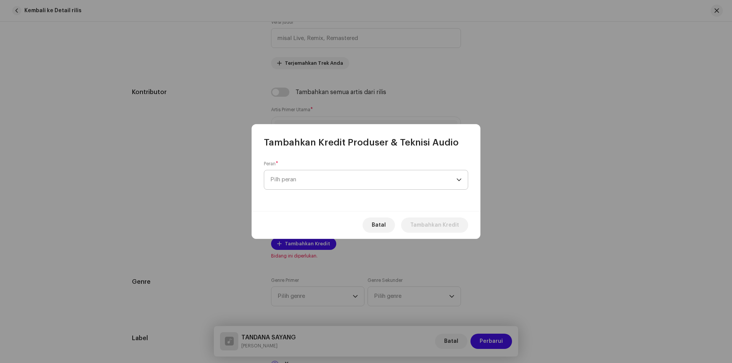
click at [297, 175] on span "Pilh peran" at bounding box center [363, 179] width 186 height 19
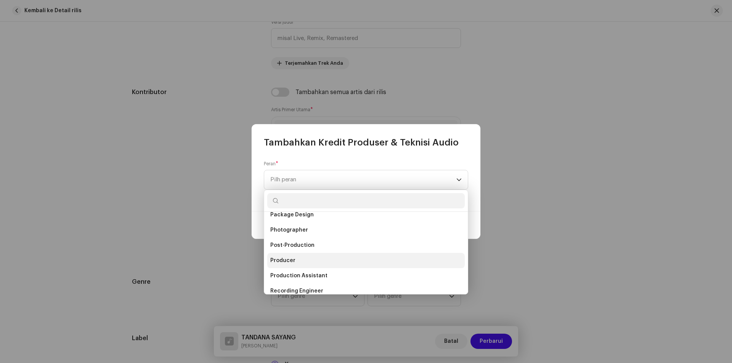
scroll to position [305, 0]
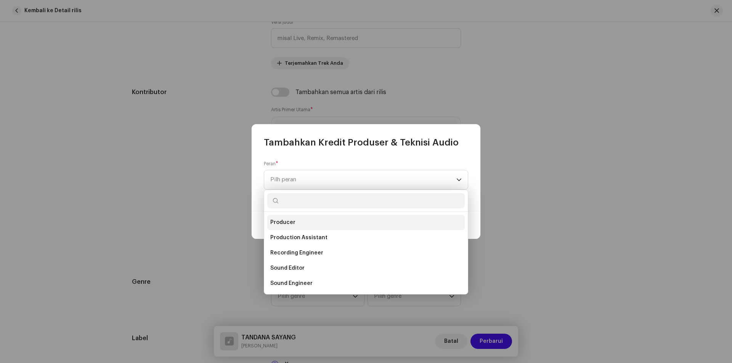
click at [293, 219] on span "Producer" at bounding box center [282, 223] width 25 height 8
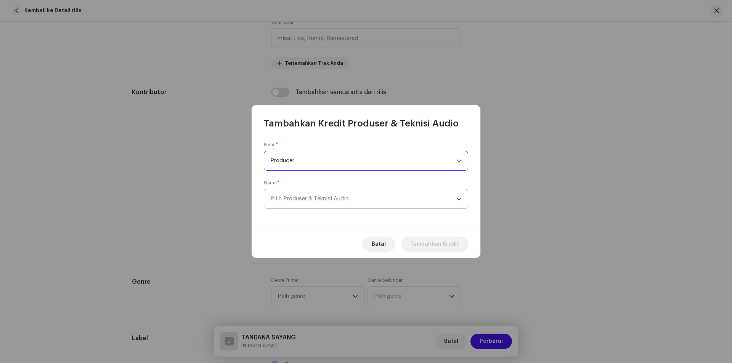
click at [363, 196] on span "Pilih Produser & Teknisi Audio" at bounding box center [363, 199] width 186 height 19
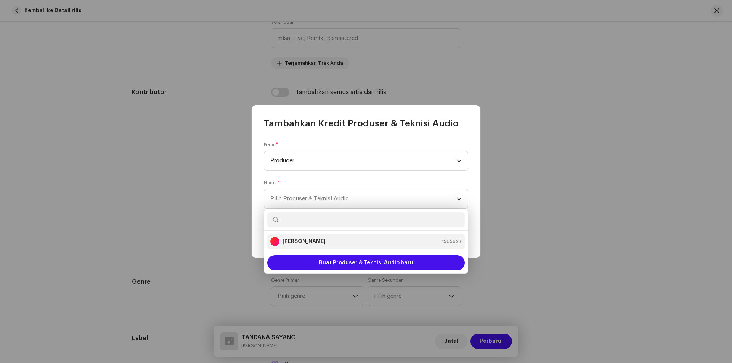
paste input "[PERSON_NAME]"
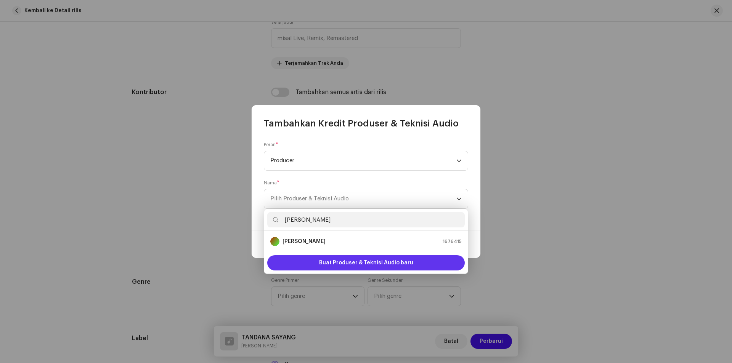
type input "[PERSON_NAME]"
click at [331, 262] on span "Buat Produser & Teknisi Audio baru" at bounding box center [366, 263] width 94 height 15
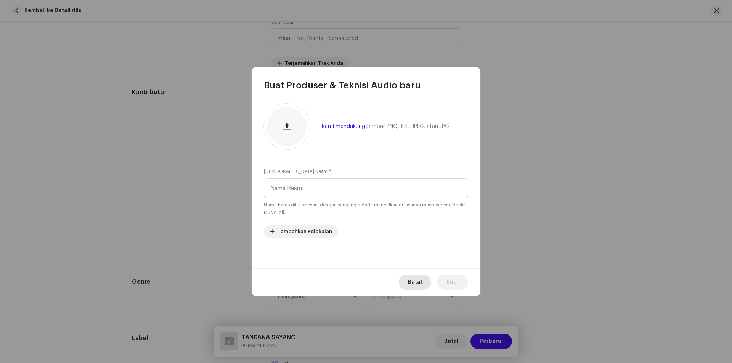
click at [413, 283] on span "Batal" at bounding box center [415, 282] width 14 height 15
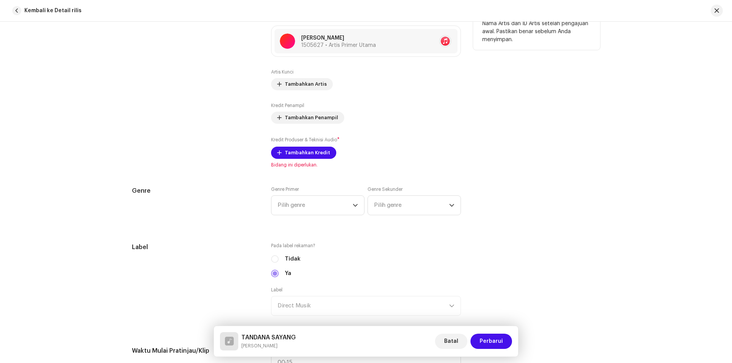
scroll to position [534, 0]
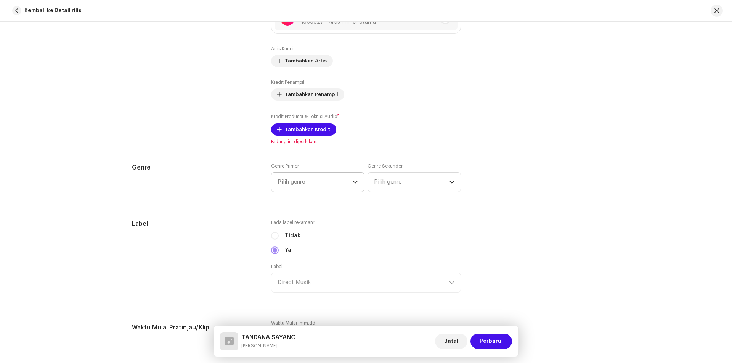
click at [306, 187] on span "Pilih genre" at bounding box center [315, 182] width 75 height 19
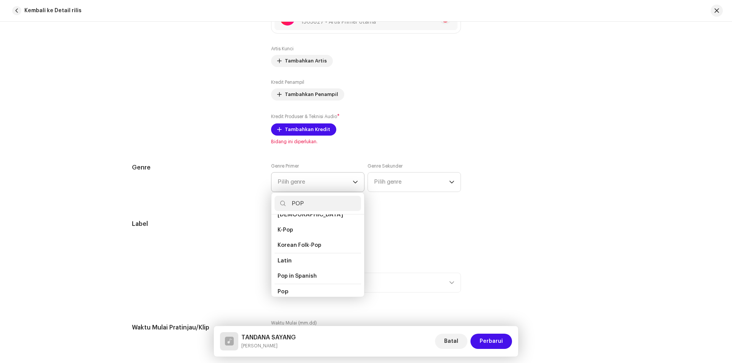
scroll to position [229, 0]
type input "POP"
click at [282, 292] on span "Pop" at bounding box center [283, 296] width 10 height 8
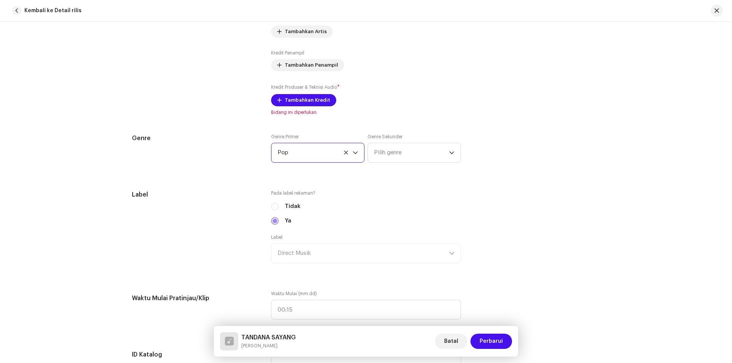
scroll to position [648, 0]
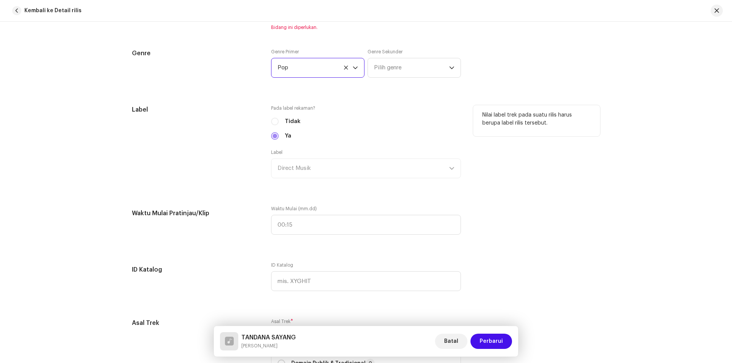
click at [316, 166] on div "Label Direct Musik" at bounding box center [366, 164] width 190 height 29
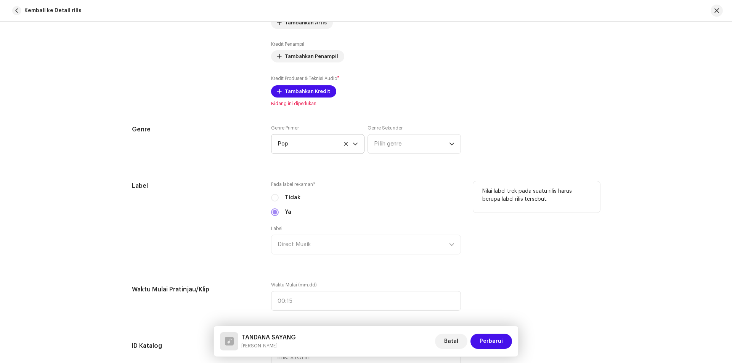
scroll to position [534, 0]
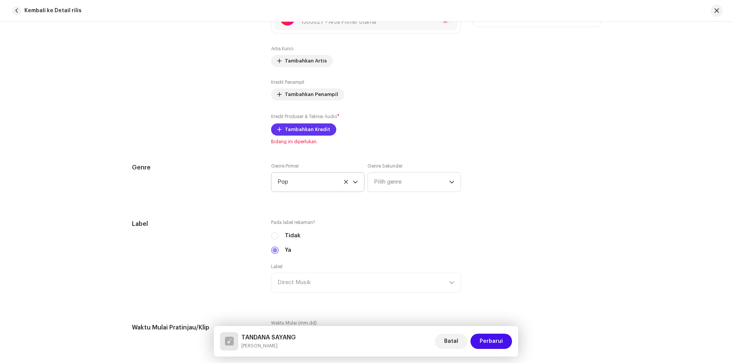
click at [292, 129] on span "Tambahkan Kredit" at bounding box center [307, 129] width 45 height 15
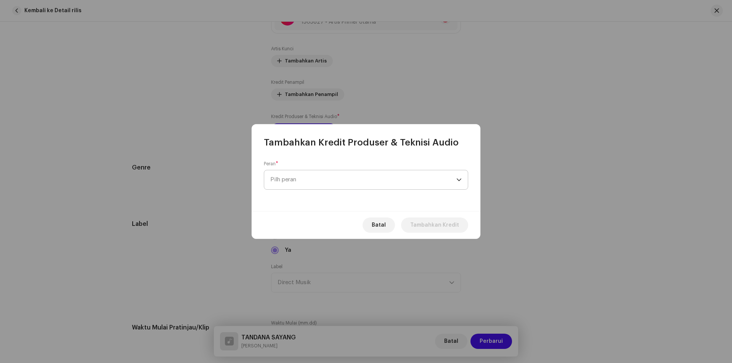
click at [323, 182] on span "Pilh peran" at bounding box center [363, 179] width 186 height 19
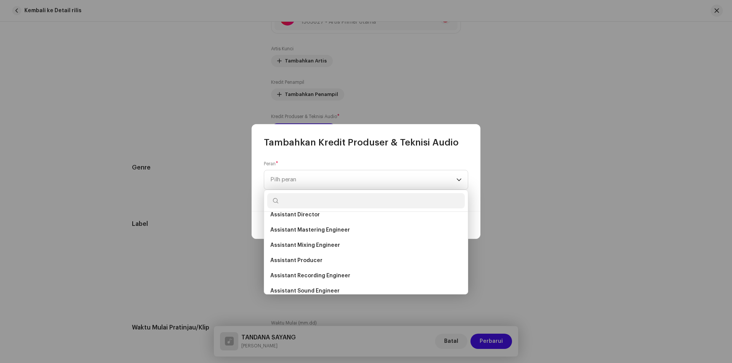
scroll to position [76, 0]
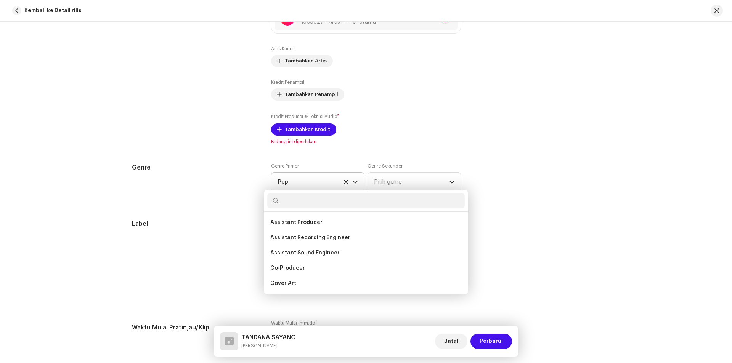
click at [518, 131] on div "Tambahkan Kredit Produser & Teknisi Audio Peran * Pilh peran Batal Tambahkan Kr…" at bounding box center [366, 181] width 732 height 363
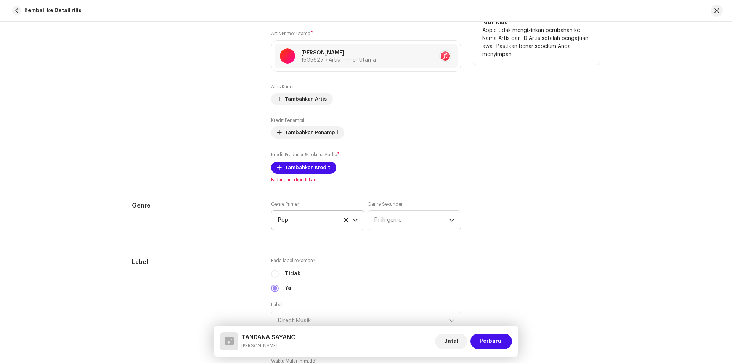
scroll to position [458, 0]
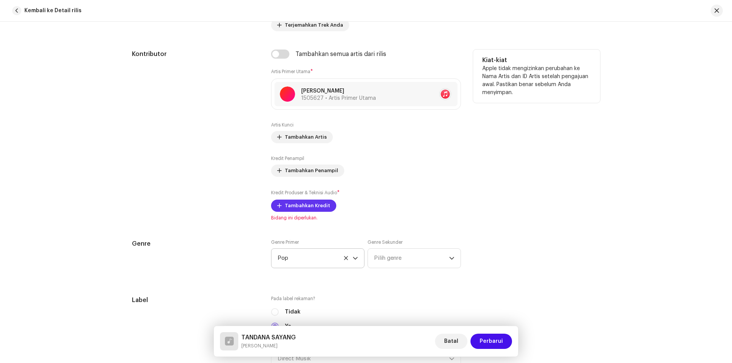
click at [288, 210] on span "Tambahkan Kredit" at bounding box center [307, 205] width 45 height 15
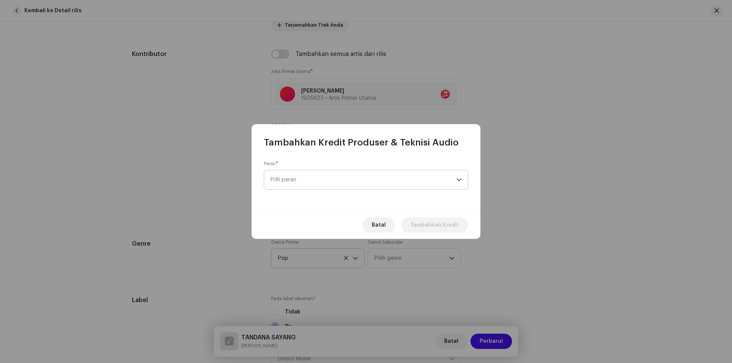
click at [323, 172] on span "Pilh peran" at bounding box center [363, 179] width 186 height 19
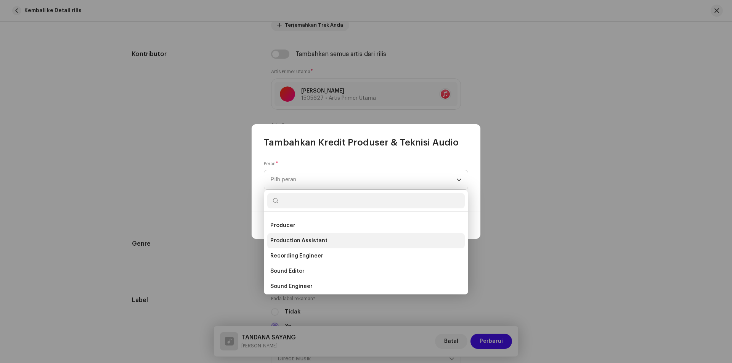
scroll to position [259, 0]
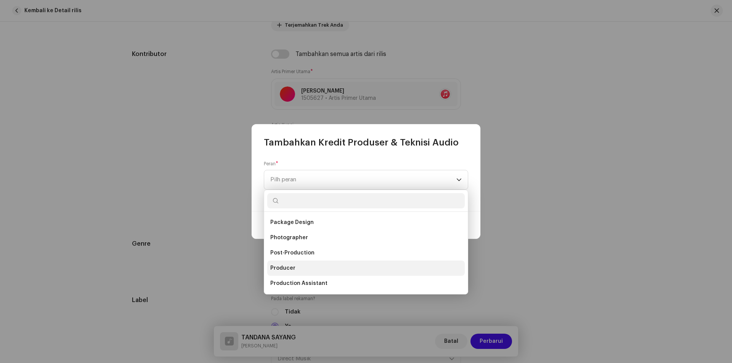
click at [291, 269] on span "Producer" at bounding box center [282, 269] width 25 height 8
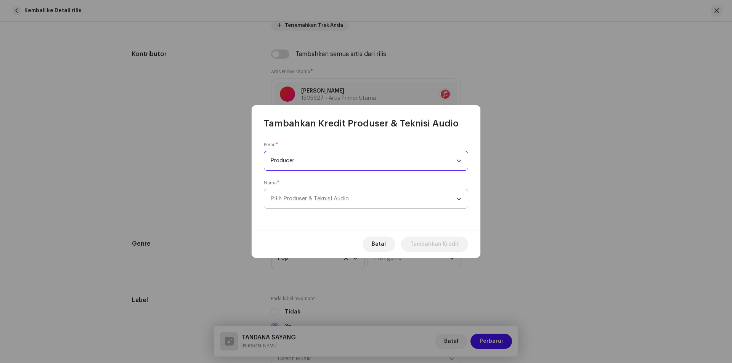
click at [309, 194] on span "Pilih Produser & Teknisi Audio" at bounding box center [363, 199] width 186 height 19
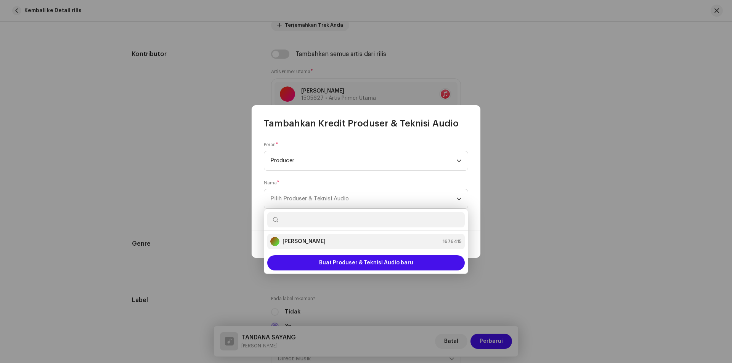
click at [315, 240] on strong "[PERSON_NAME]" at bounding box center [304, 242] width 43 height 8
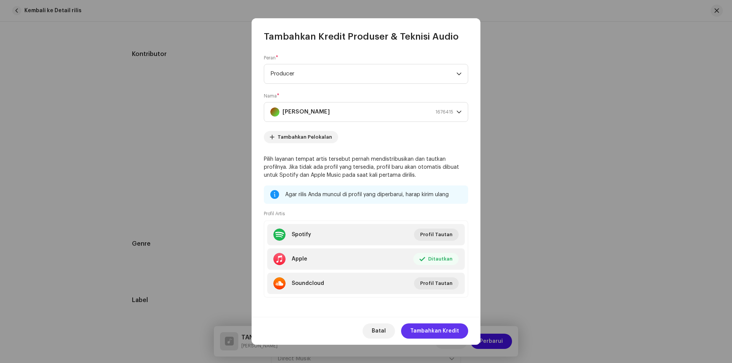
click at [425, 330] on span "Tambahkan Kredit" at bounding box center [434, 331] width 49 height 15
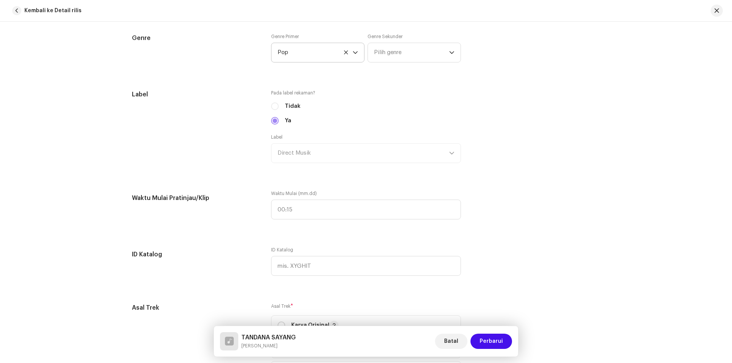
scroll to position [725, 0]
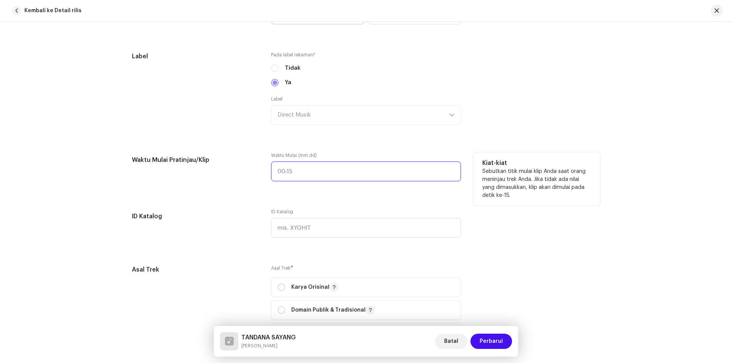
type input ":"
click at [316, 169] on input ":" at bounding box center [366, 172] width 190 height 20
type input "12:1"
click at [279, 174] on input "12:1" at bounding box center [366, 172] width 190 height 20
drag, startPoint x: 288, startPoint y: 173, endPoint x: 274, endPoint y: 171, distance: 14.2
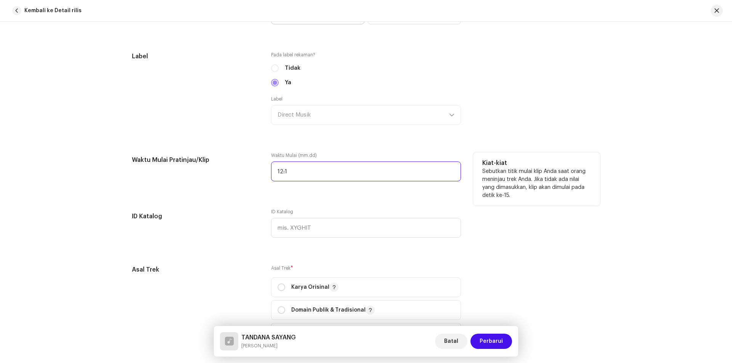
click at [274, 171] on input "12:1" at bounding box center [366, 172] width 190 height 20
click at [288, 172] on input "1 :" at bounding box center [366, 172] width 190 height 20
click at [277, 175] on input "1 :" at bounding box center [366, 172] width 190 height 20
click at [278, 172] on input "1 :" at bounding box center [366, 172] width 190 height 20
click at [278, 172] on input "12:1" at bounding box center [366, 172] width 190 height 20
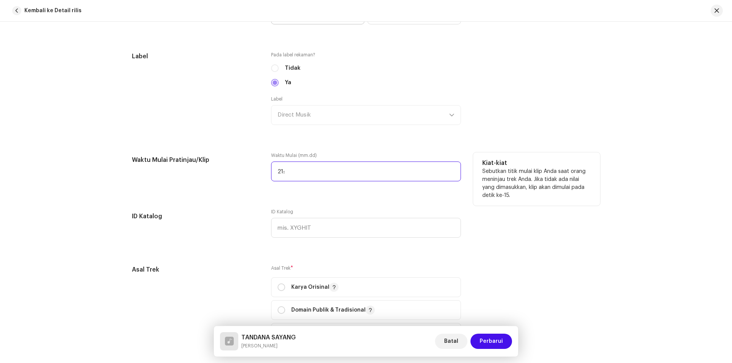
click at [284, 175] on input "21:" at bounding box center [366, 172] width 190 height 20
click at [283, 173] on input ":" at bounding box center [366, 172] width 190 height 20
click at [284, 174] on input ":" at bounding box center [366, 172] width 190 height 20
click at [278, 175] on input ":" at bounding box center [366, 172] width 190 height 20
type input "1:21"
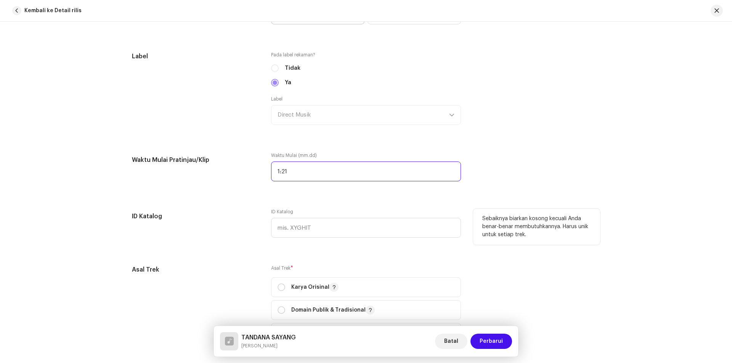
scroll to position [763, 0]
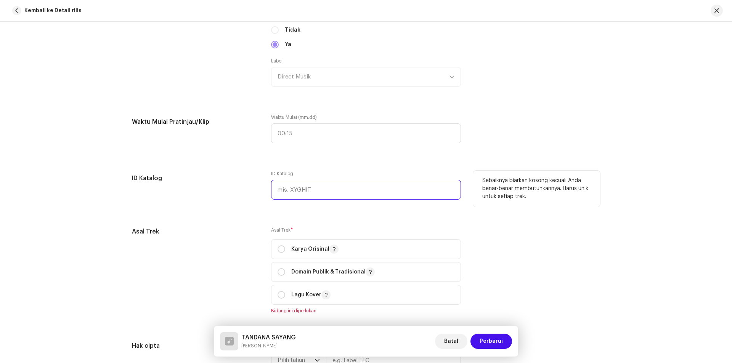
click at [402, 192] on input "text" at bounding box center [366, 190] width 190 height 20
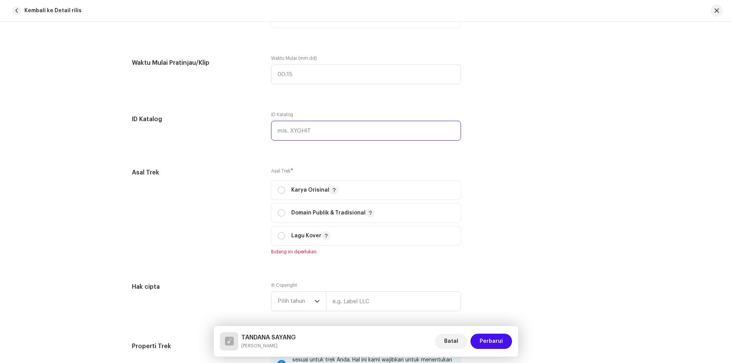
scroll to position [839, 0]
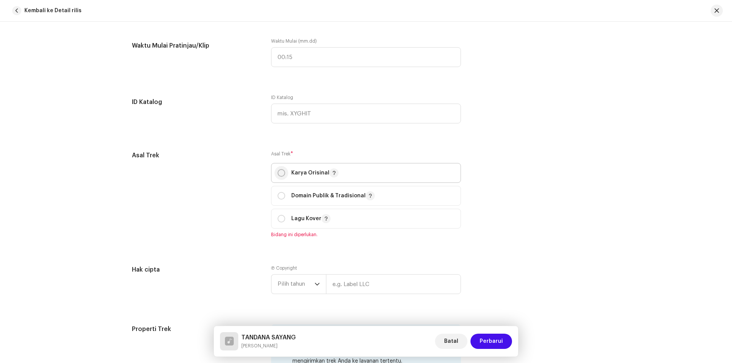
click at [278, 174] on input "radio" at bounding box center [282, 173] width 8 height 8
radio input "true"
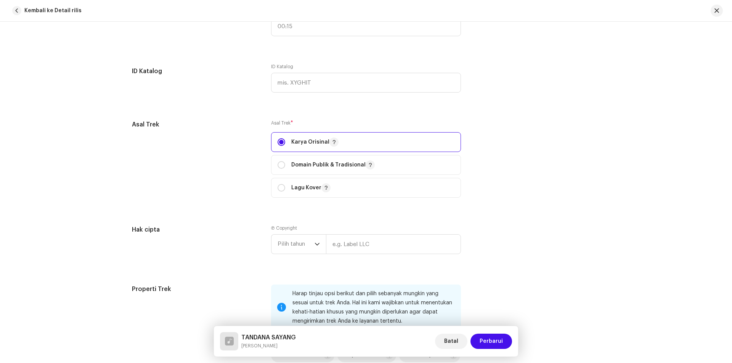
scroll to position [915, 0]
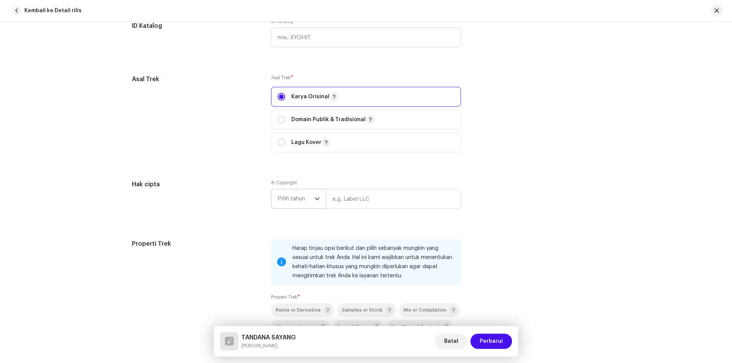
click at [308, 196] on span "Pilih tahun" at bounding box center [296, 199] width 37 height 19
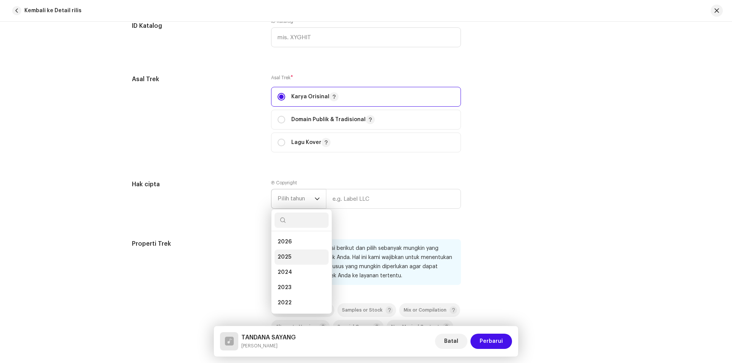
click at [286, 255] on span "2025" at bounding box center [285, 258] width 14 height 8
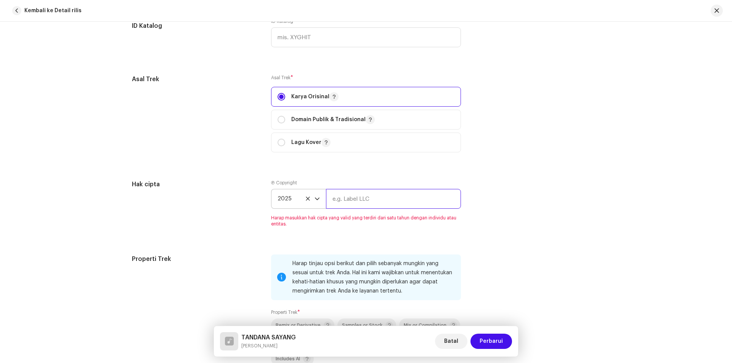
click at [367, 202] on input "text" at bounding box center [393, 199] width 135 height 20
type input "KJ Productions Official"
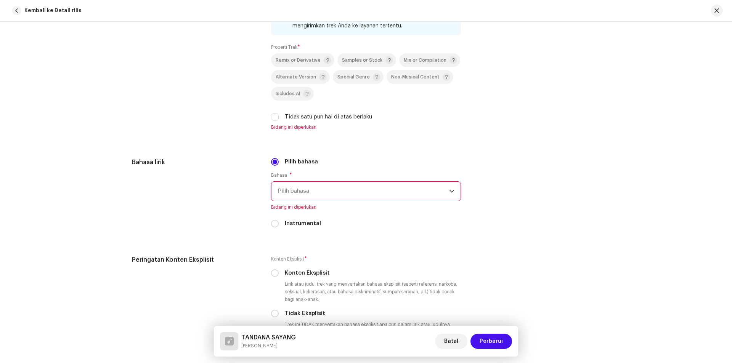
scroll to position [1182, 0]
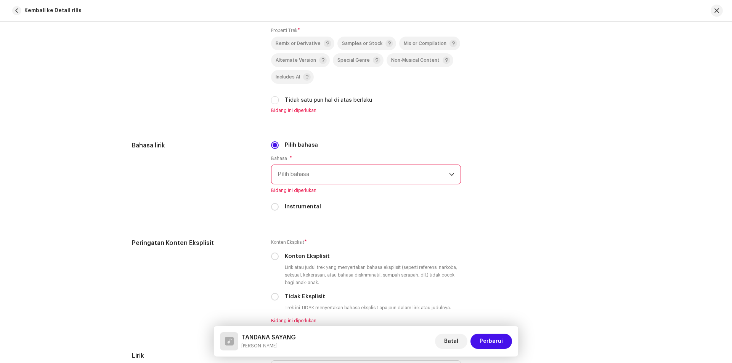
click at [350, 176] on span "Pilih bahasa" at bounding box center [364, 174] width 172 height 19
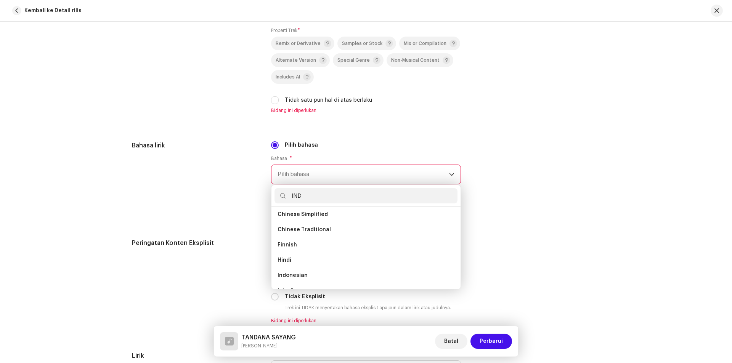
scroll to position [0, 0]
type input "INDO"
click at [304, 214] on li "Indonesian" at bounding box center [366, 217] width 183 height 15
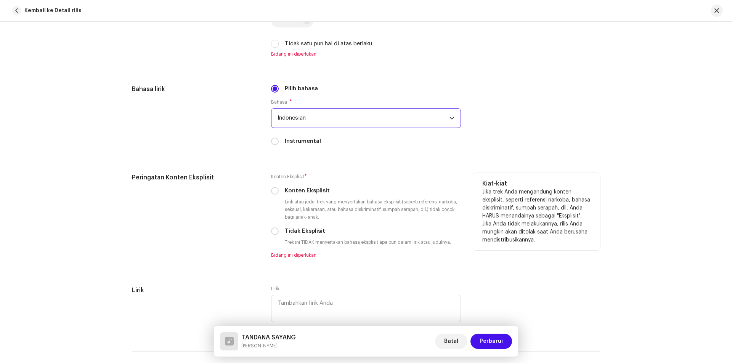
scroll to position [1259, 0]
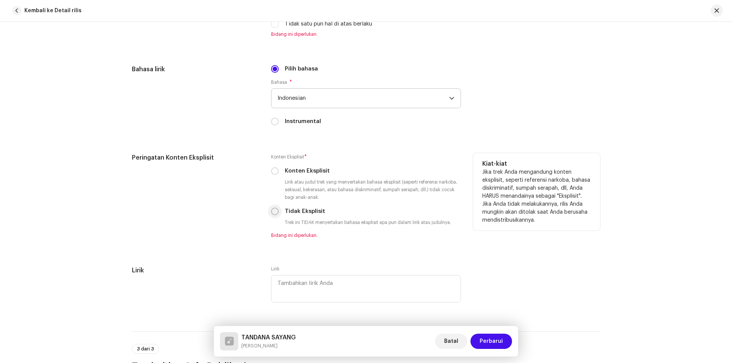
click at [274, 209] on input "Tidak Eksplisit" at bounding box center [275, 212] width 8 height 8
radio input "true"
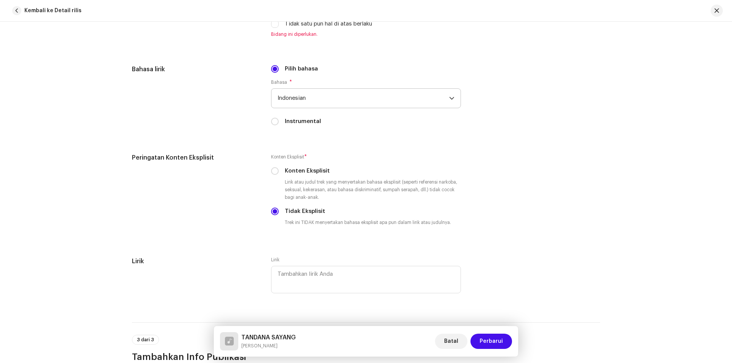
scroll to position [1335, 0]
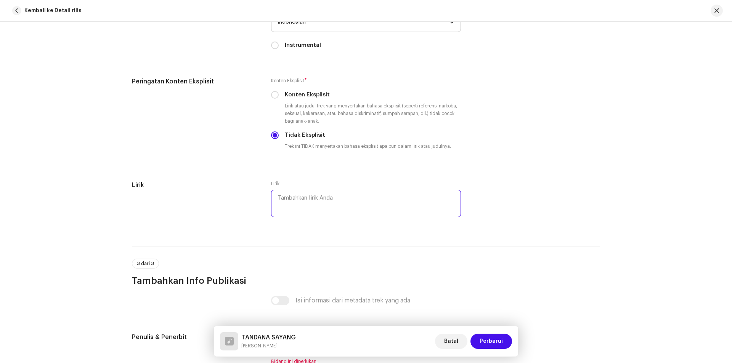
click at [384, 207] on textarea at bounding box center [366, 203] width 190 height 27
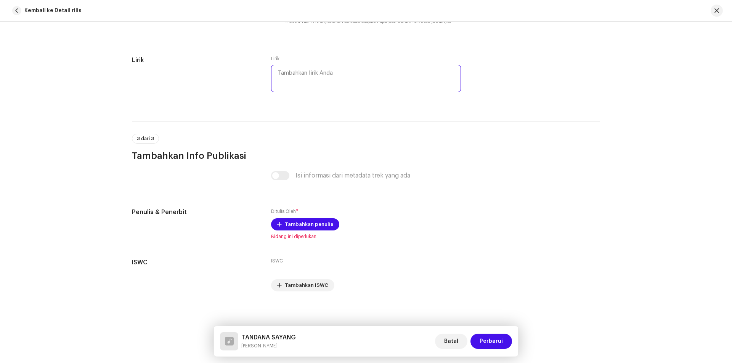
scroll to position [1462, 0]
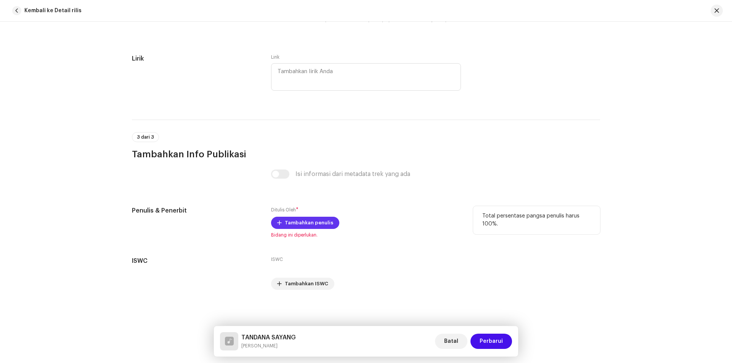
click at [301, 224] on span "Tambahkan penulis" at bounding box center [309, 223] width 48 height 15
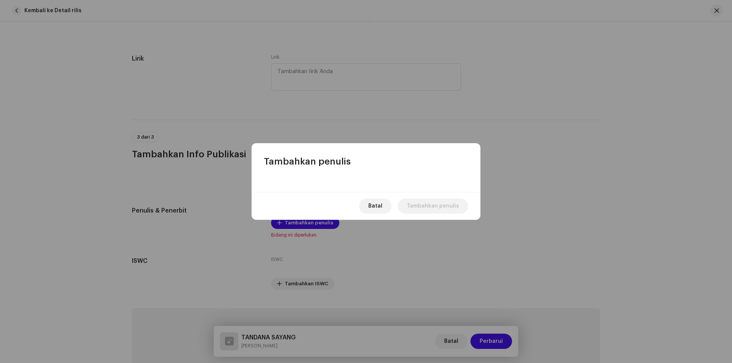
click at [322, 188] on div at bounding box center [366, 180] width 229 height 24
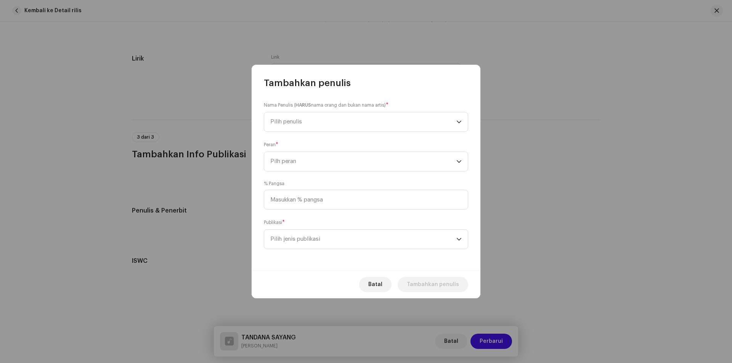
click at [314, 180] on div "Nama Penulis ( HARUS nama orang [PERSON_NAME] bukan nama [PERSON_NAME]) * Pilih…" at bounding box center [366, 180] width 229 height 182
click at [309, 120] on span "Pilih penulis" at bounding box center [363, 122] width 186 height 19
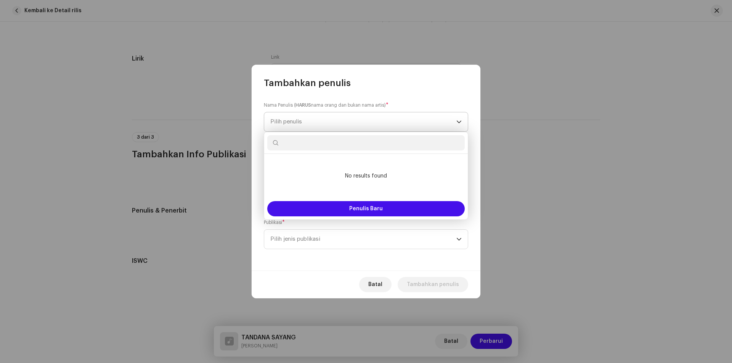
click at [311, 120] on span "Pilih penulis" at bounding box center [363, 122] width 186 height 19
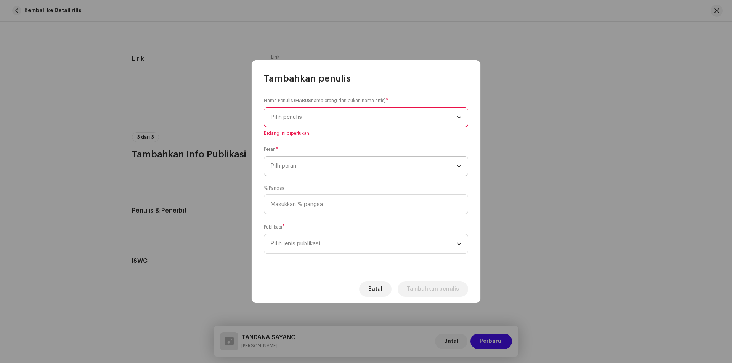
click at [314, 166] on span "Pilh peran" at bounding box center [363, 166] width 186 height 19
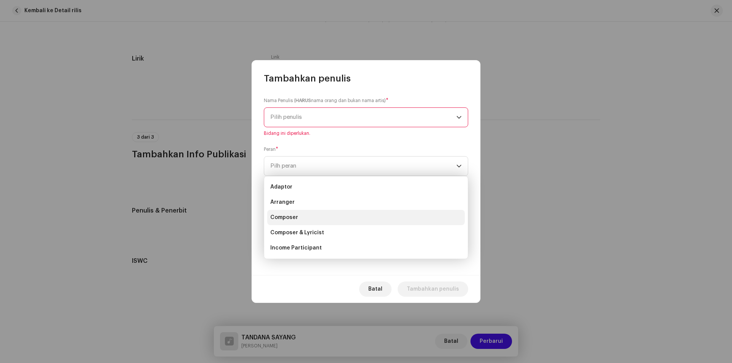
click at [293, 217] on span "Composer" at bounding box center [284, 218] width 28 height 8
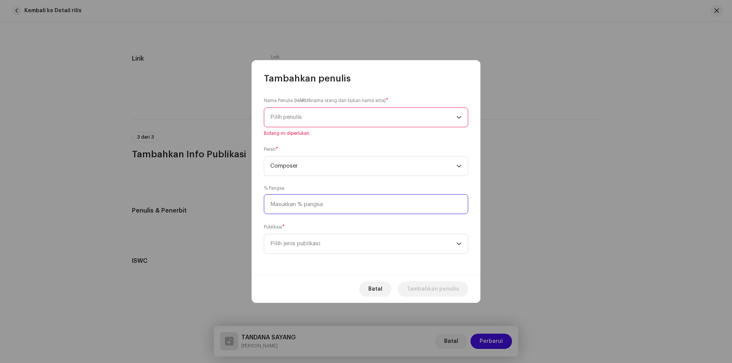
click at [305, 206] on input at bounding box center [366, 205] width 204 height 20
type input "100,00"
click at [301, 245] on span "Pilih jenis publikasi" at bounding box center [363, 244] width 186 height 19
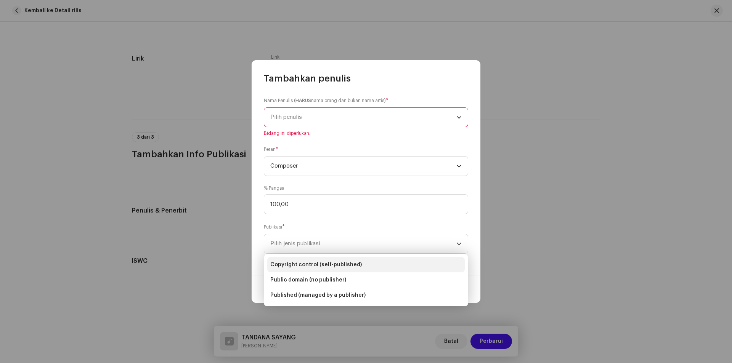
click at [320, 267] on span "Copyright control (self-published)" at bounding box center [316, 265] width 92 height 8
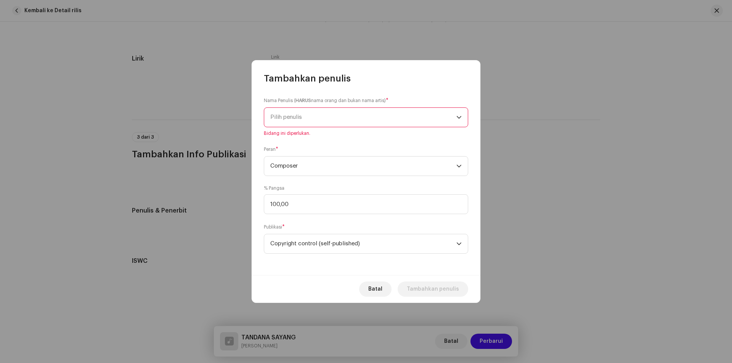
click at [302, 112] on span "Pilih penulis" at bounding box center [363, 117] width 186 height 19
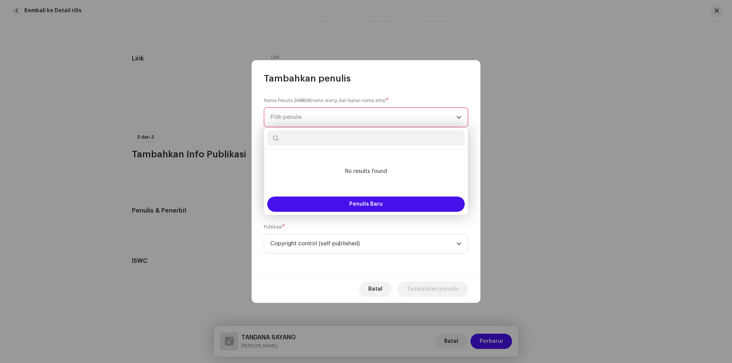
paste input "Awan Purba"
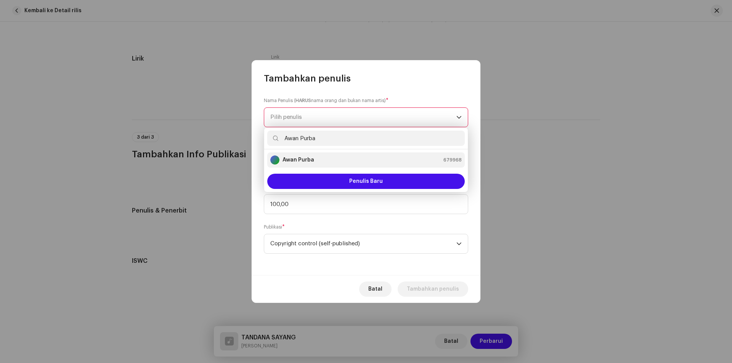
type input "Awan Purba"
click at [312, 161] on strong "Awan Purba" at bounding box center [299, 160] width 32 height 8
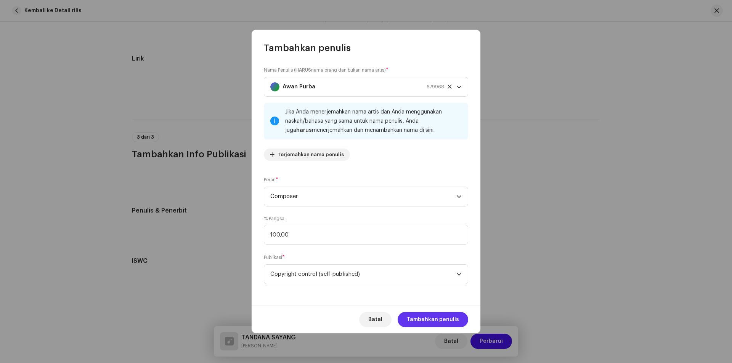
click at [418, 320] on span "Tambahkan penulis" at bounding box center [433, 319] width 52 height 15
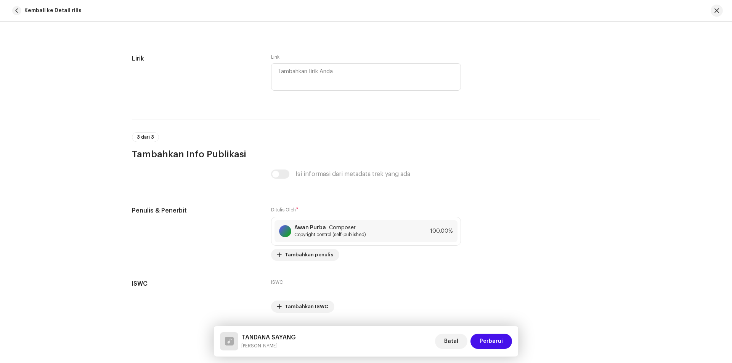
scroll to position [1484, 0]
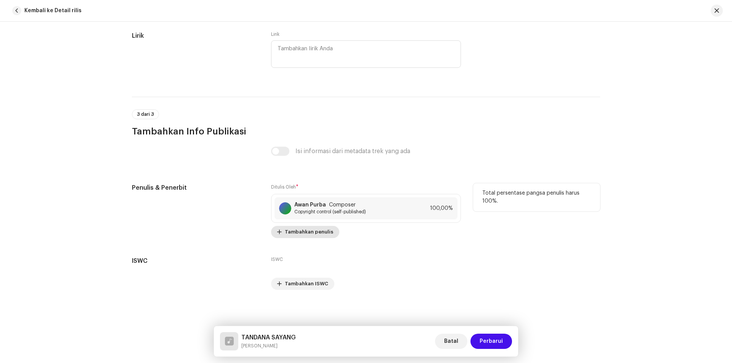
click at [304, 233] on span "Tambahkan penulis" at bounding box center [309, 232] width 48 height 15
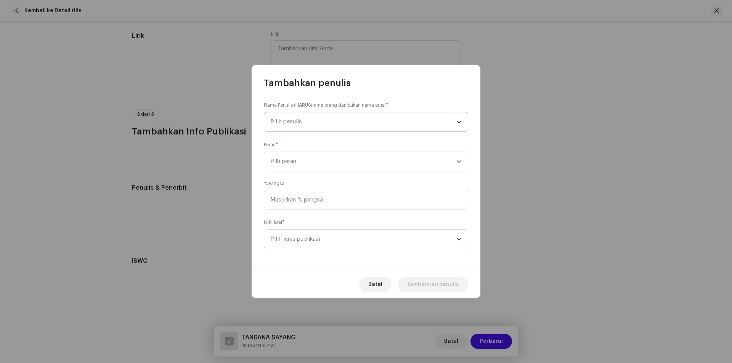
click at [339, 124] on span "Pilih penulis" at bounding box center [363, 122] width 186 height 19
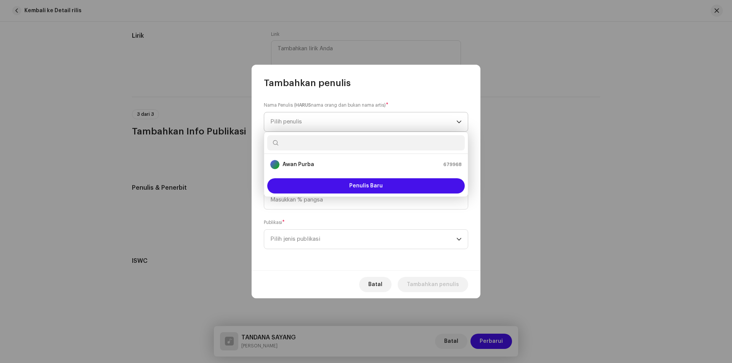
click at [339, 124] on span "Pilih penulis" at bounding box center [363, 122] width 186 height 19
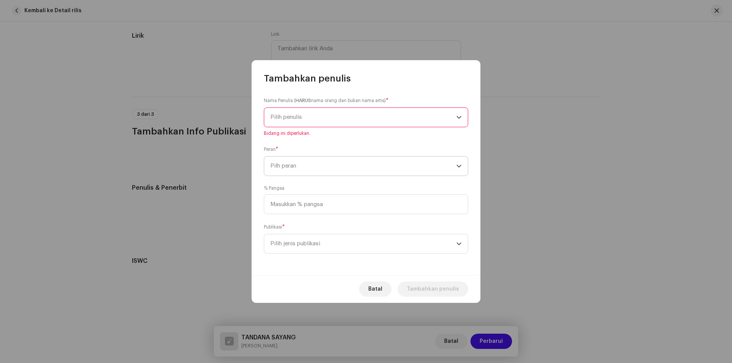
click at [323, 166] on span "Pilh peran" at bounding box center [363, 166] width 186 height 19
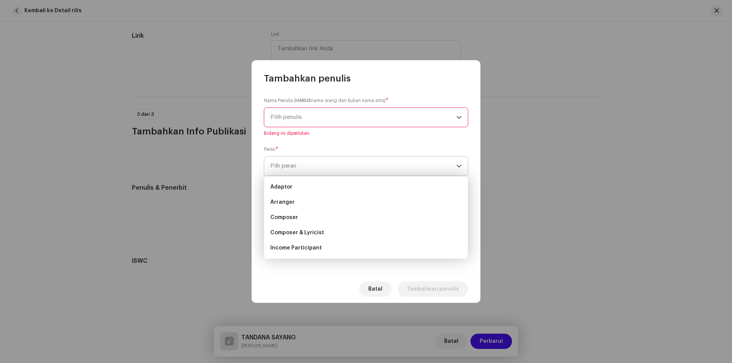
click at [323, 166] on span "Pilh peran" at bounding box center [363, 166] width 186 height 19
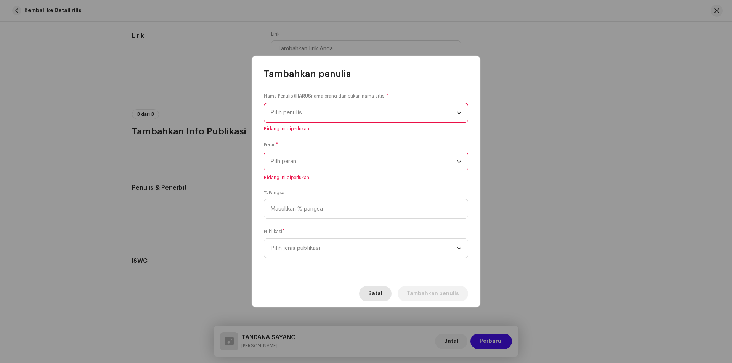
click at [380, 294] on span "Batal" at bounding box center [375, 293] width 14 height 15
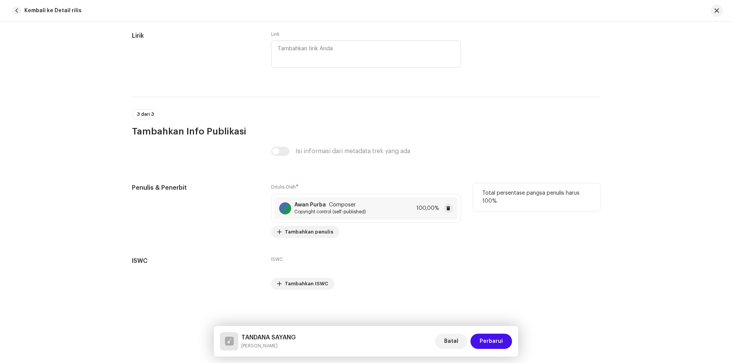
click at [370, 207] on div "Awan Purba Composer Copyright control (self-published) 100,00%" at bounding box center [366, 209] width 183 height 22
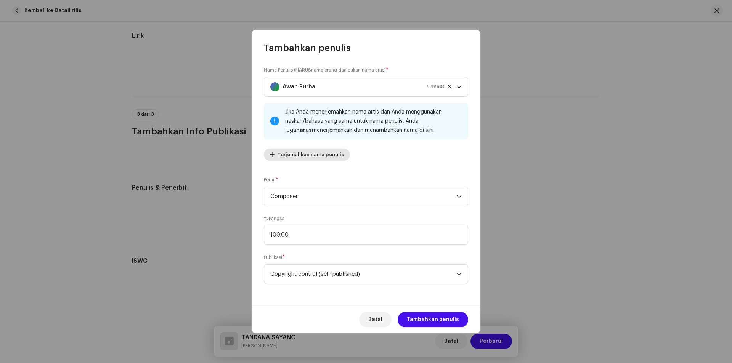
click at [312, 157] on span "Terjemahkan nama penulis" at bounding box center [311, 154] width 66 height 15
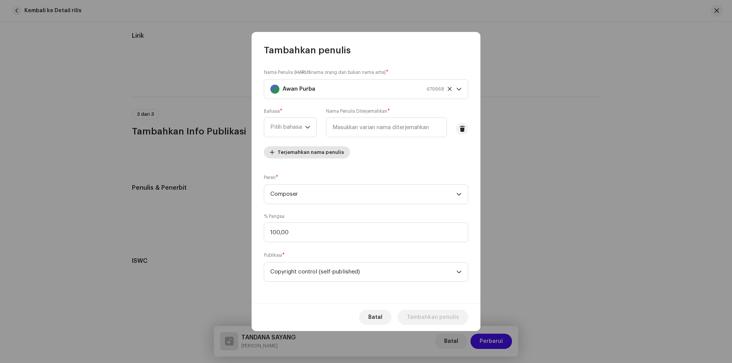
click at [313, 157] on span "Terjemahkan nama penulis" at bounding box center [311, 152] width 66 height 15
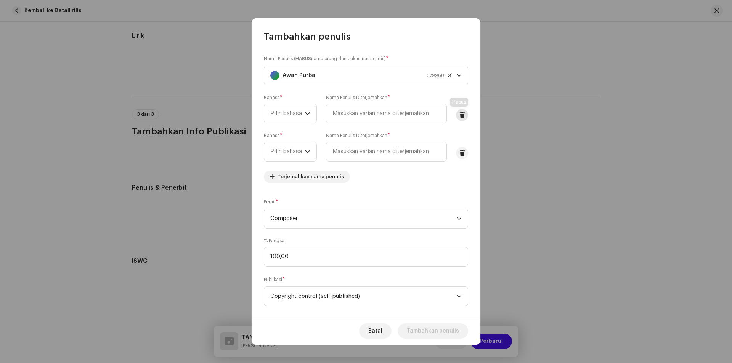
click at [460, 117] on span at bounding box center [463, 115] width 6 height 6
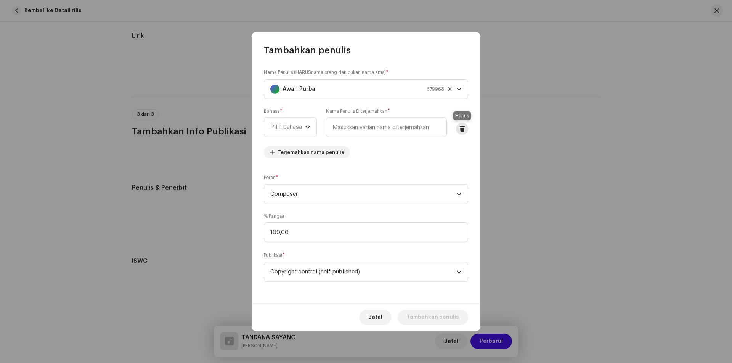
click at [458, 127] on button at bounding box center [462, 129] width 12 height 12
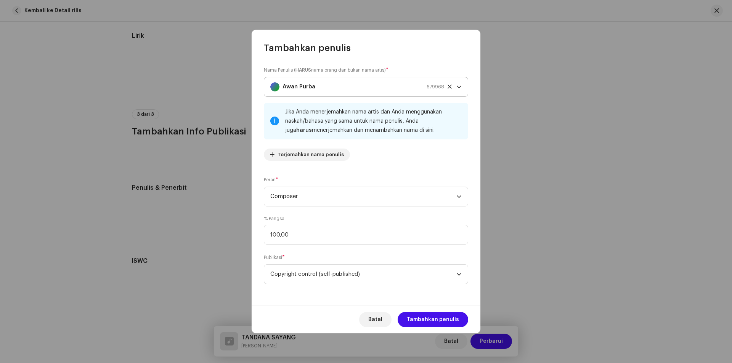
click at [457, 86] on icon "dropdown trigger" at bounding box center [459, 86] width 5 height 5
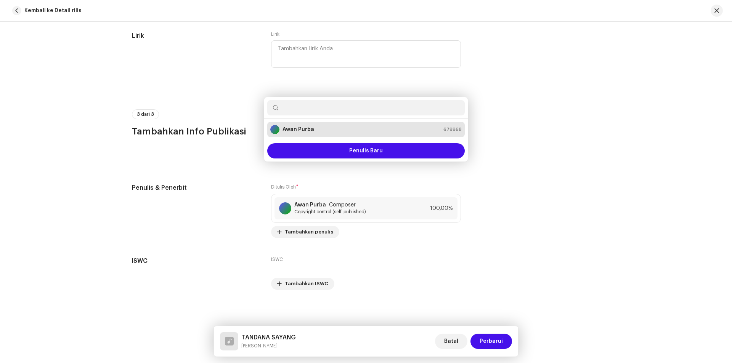
click at [510, 117] on div "Tambahkan penulis Nama Penulis ( HARUS nama orang dan bukan nama artis) * Awan …" at bounding box center [366, 181] width 732 height 363
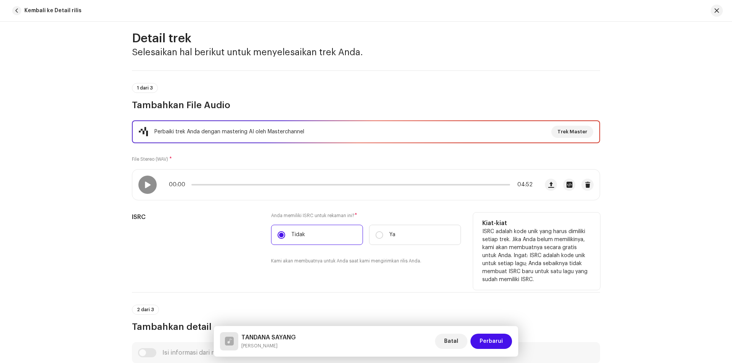
scroll to position [0, 0]
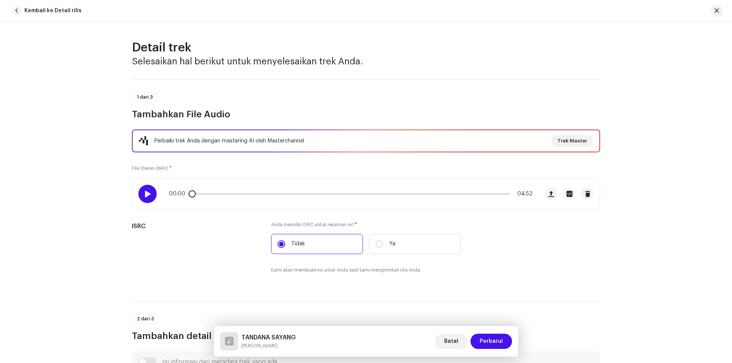
click at [150, 190] on div at bounding box center [147, 194] width 18 height 18
click at [201, 197] on div "00:01 04:52" at bounding box center [351, 194] width 364 height 6
click at [210, 193] on div "00:02 04:52" at bounding box center [351, 194] width 364 height 6
drag, startPoint x: 196, startPoint y: 194, endPoint x: 212, endPoint y: 195, distance: 16.0
click at [212, 195] on span at bounding box center [211, 194] width 8 height 8
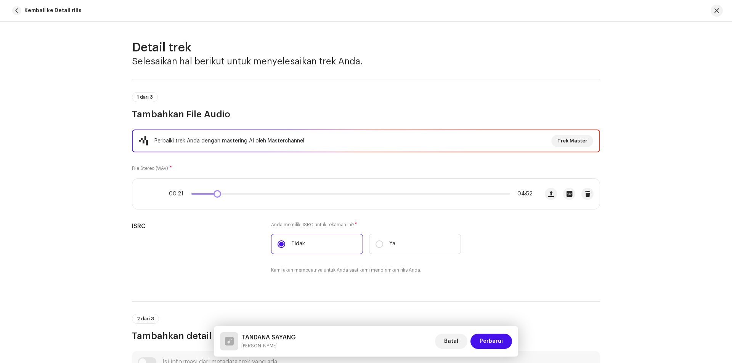
drag, startPoint x: 212, startPoint y: 196, endPoint x: 218, endPoint y: 197, distance: 5.7
click at [218, 197] on span at bounding box center [218, 194] width 8 height 8
click at [141, 193] on div at bounding box center [147, 194] width 18 height 18
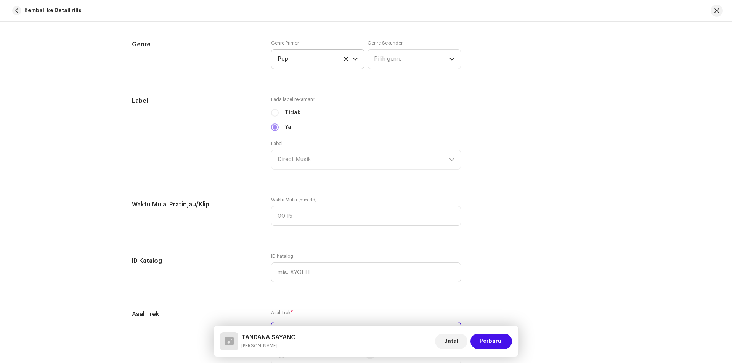
scroll to position [687, 0]
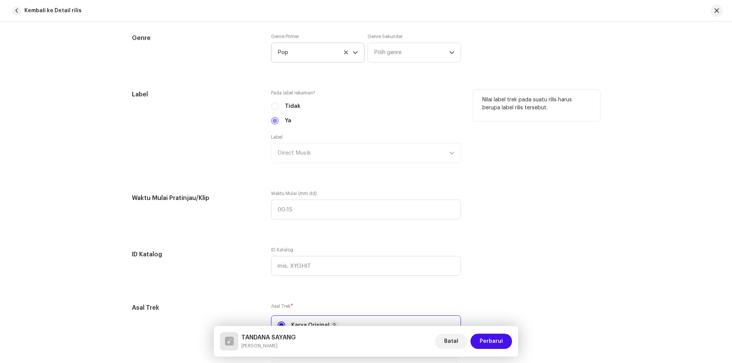
click at [359, 151] on div "Label Direct Musik" at bounding box center [366, 148] width 190 height 29
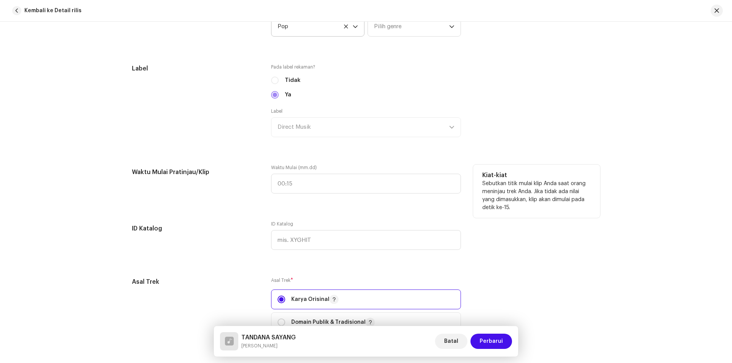
scroll to position [725, 0]
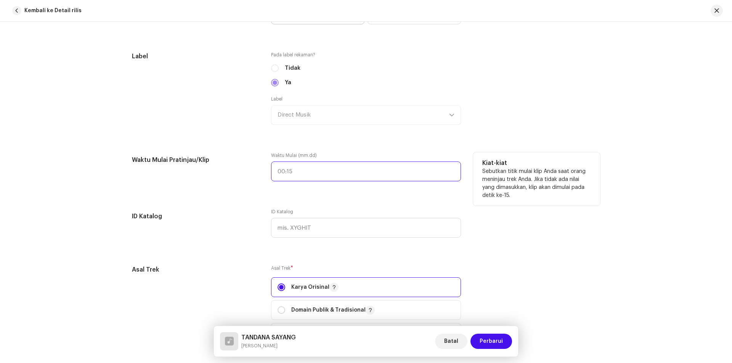
type input ":"
click at [394, 170] on input ":" at bounding box center [366, 172] width 190 height 20
click at [575, 180] on p "Sebutkan titik mulai klip Anda saat orang meninjau trek Anda. Jika tidak ada ni…" at bounding box center [536, 184] width 109 height 32
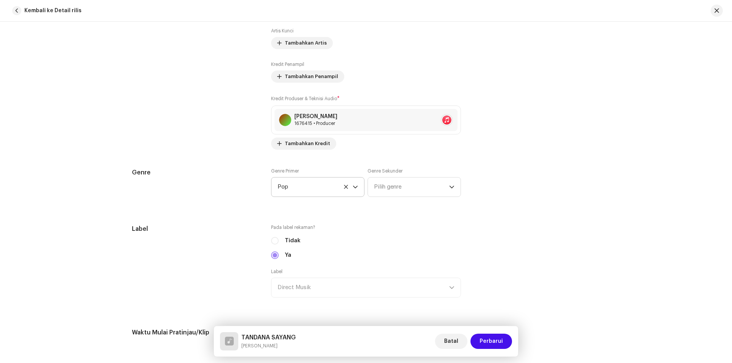
scroll to position [684, 0]
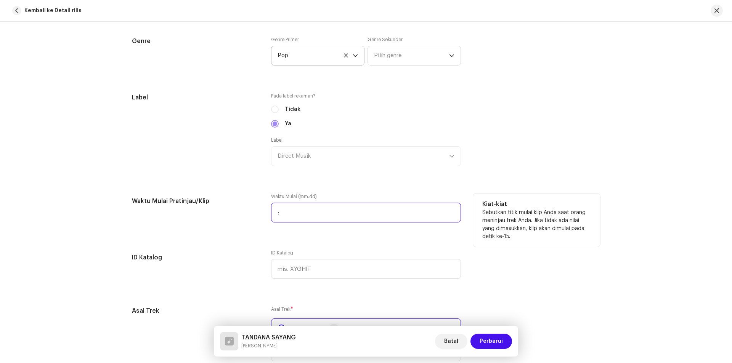
click at [313, 211] on input ":" at bounding box center [366, 213] width 190 height 20
type input "12:1"
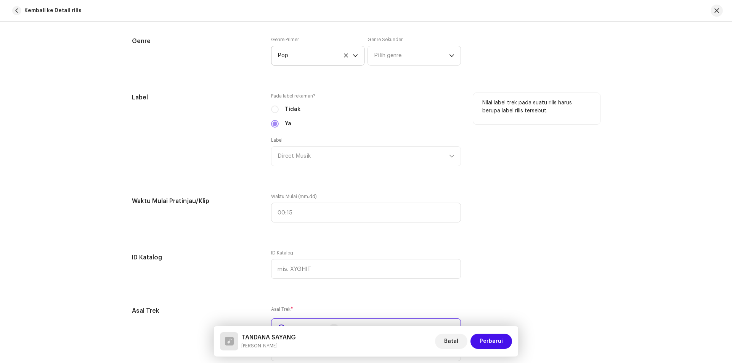
click at [597, 161] on div "Nilai label trek pada suatu rilis harus berupa label rilis tersebut." at bounding box center [536, 134] width 127 height 82
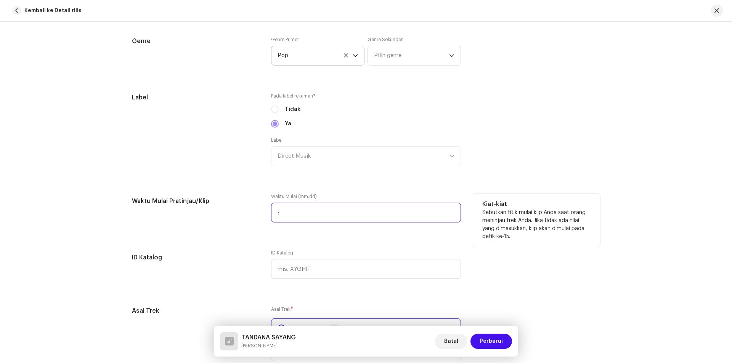
click at [317, 212] on input ":" at bounding box center [366, 213] width 190 height 20
click at [286, 213] on input ":" at bounding box center [366, 213] width 190 height 20
click at [276, 212] on input ":" at bounding box center [366, 213] width 190 height 20
type input "01:21"
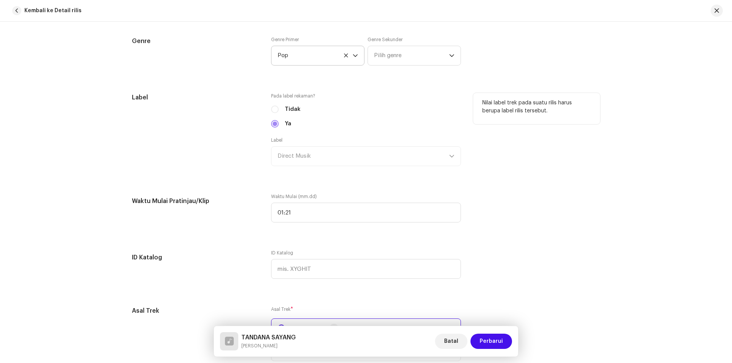
click at [574, 159] on div "Nilai label trek pada suatu rilis harus berupa label rilis tersebut." at bounding box center [536, 134] width 127 height 82
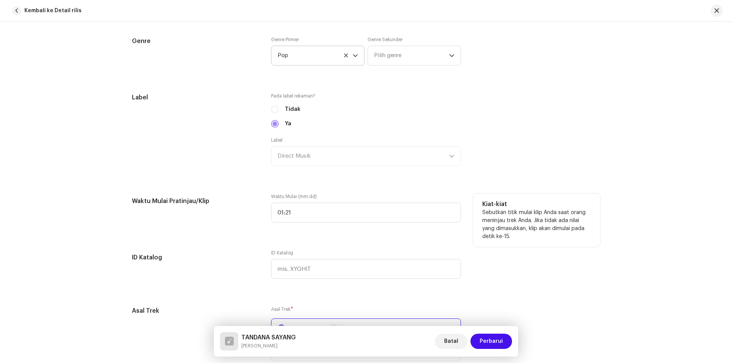
click at [543, 209] on p "Sebutkan titik mulai klip Anda saat orang meninjau trek Anda. Jika tidak ada ni…" at bounding box center [536, 225] width 109 height 32
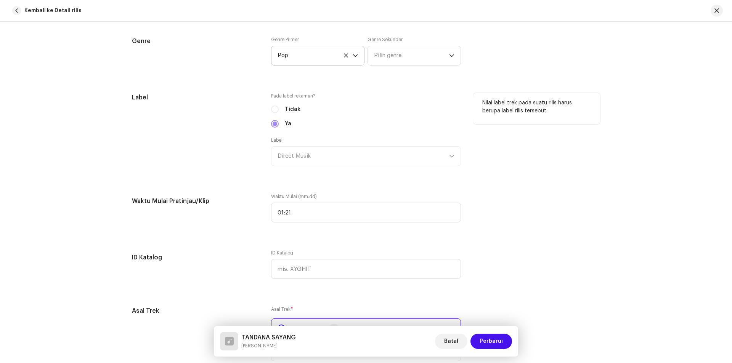
click at [556, 158] on div "Nilai label trek pada suatu rilis harus berupa label rilis tersebut." at bounding box center [536, 134] width 127 height 82
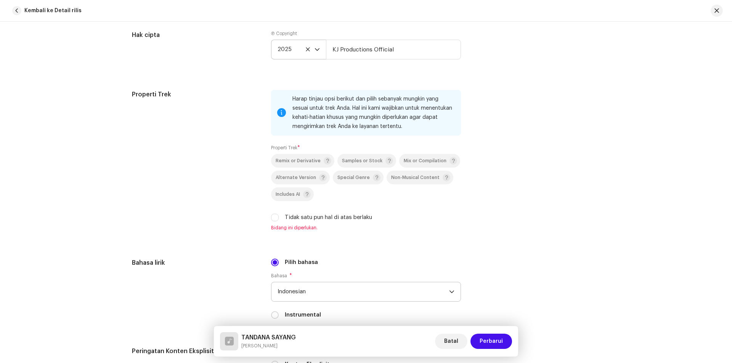
scroll to position [1103, 0]
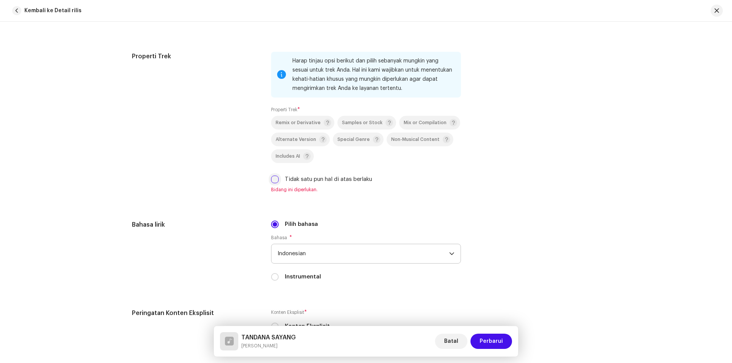
click at [274, 177] on input "Tidak satu pun hal di atas berlaku" at bounding box center [275, 180] width 8 height 8
checkbox input "true"
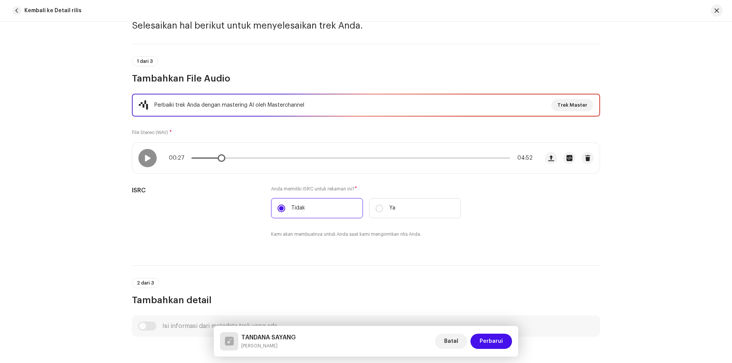
scroll to position [26, 0]
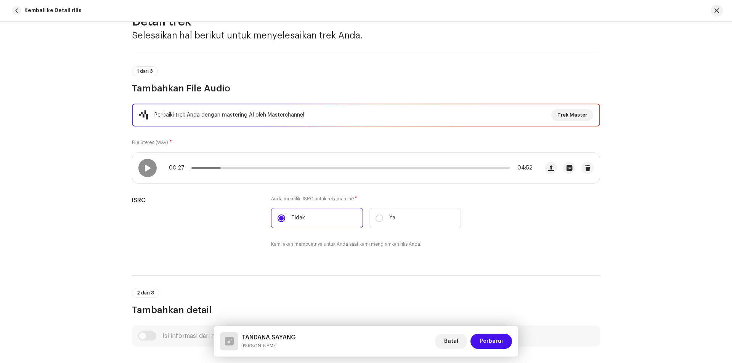
click at [395, 116] on div "Perbaiki trek Anda dengan mastering AI oleh Masterchannel Trek Master" at bounding box center [366, 115] width 455 height 12
click at [313, 116] on div "Perbaiki trek Anda dengan mastering AI oleh Masterchannel Trek Master" at bounding box center [366, 115] width 455 height 12
click at [277, 116] on div "Perbaiki trek Anda dengan mastering AI oleh Masterchannel" at bounding box center [229, 115] width 150 height 9
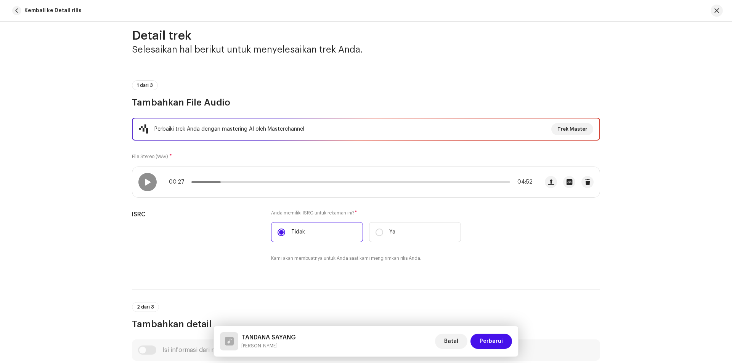
scroll to position [0, 0]
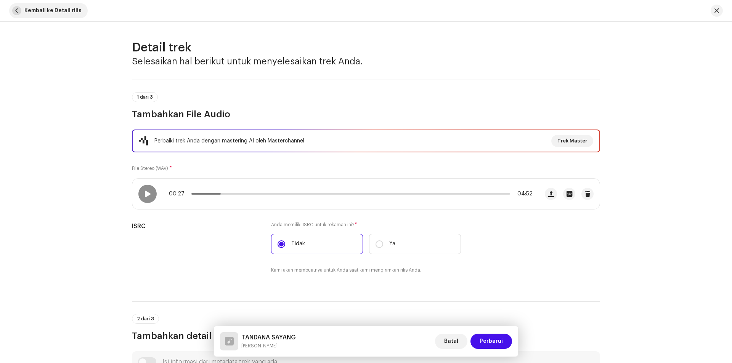
click at [21, 10] on span "button" at bounding box center [16, 10] width 9 height 9
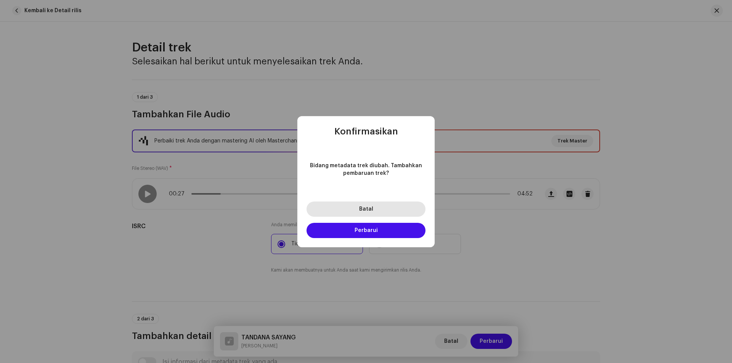
click at [382, 209] on button "Batal" at bounding box center [366, 209] width 119 height 15
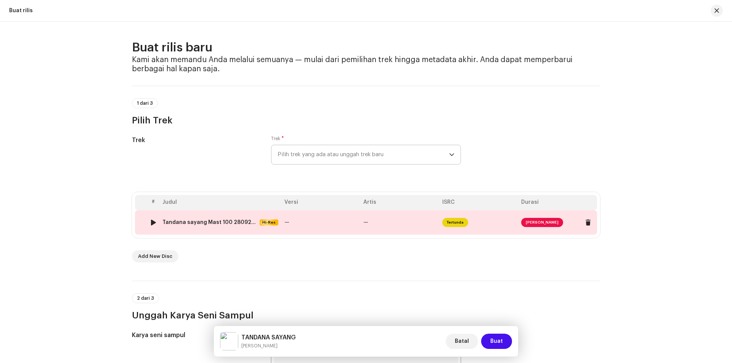
click at [526, 221] on span "[PERSON_NAME]" at bounding box center [542, 222] width 42 height 9
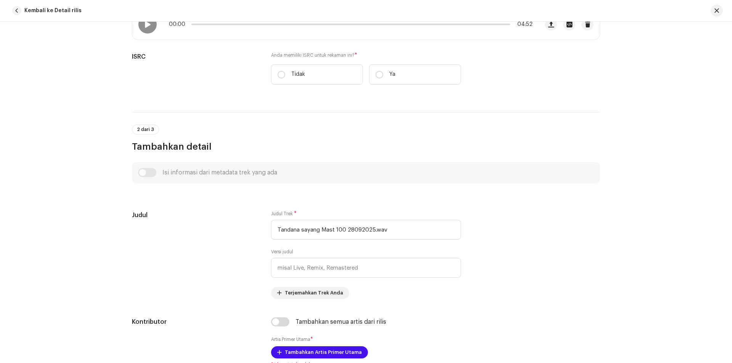
scroll to position [153, 0]
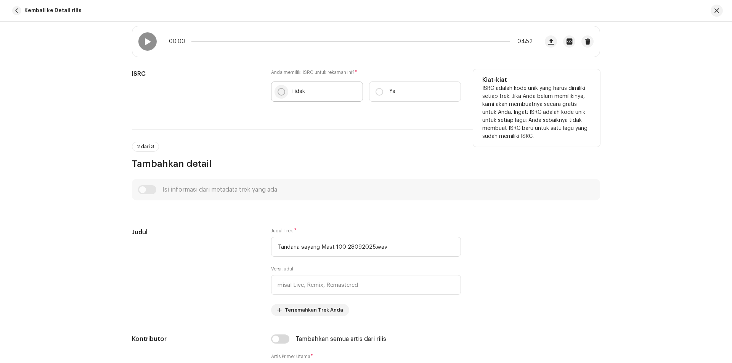
click at [278, 90] on input "Tidak" at bounding box center [282, 92] width 8 height 8
radio input "true"
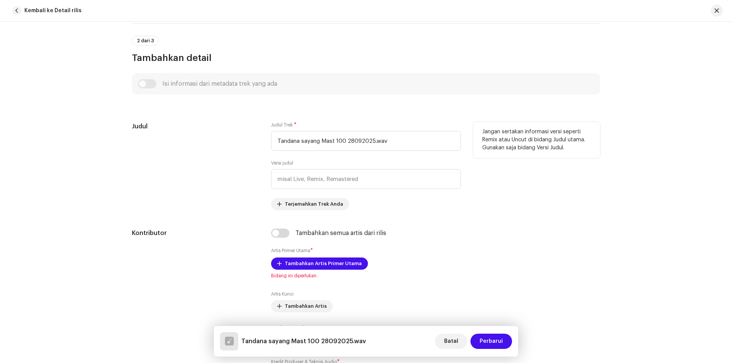
scroll to position [267, 0]
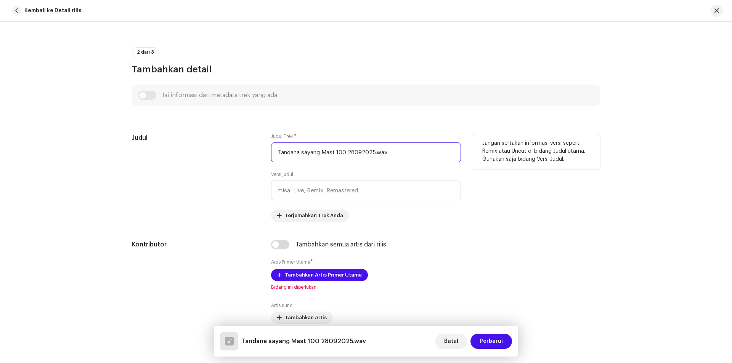
click at [303, 157] on input "Tandana sayang Mast 100 28092025.wav" at bounding box center [366, 153] width 190 height 20
click at [309, 153] on input "Tandana sayang Mast 100 28092025.wav" at bounding box center [366, 153] width 190 height 20
paste input "[PERSON_NAME]"
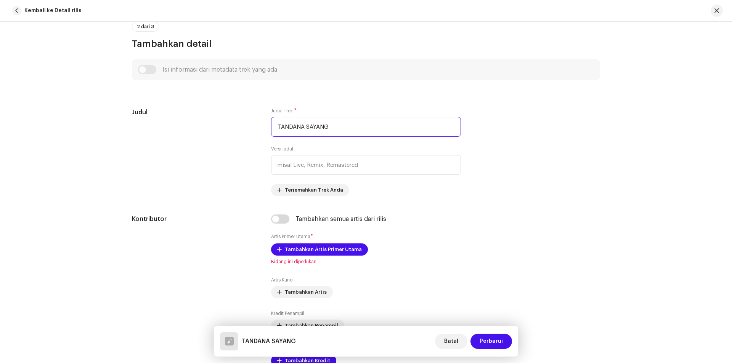
scroll to position [305, 0]
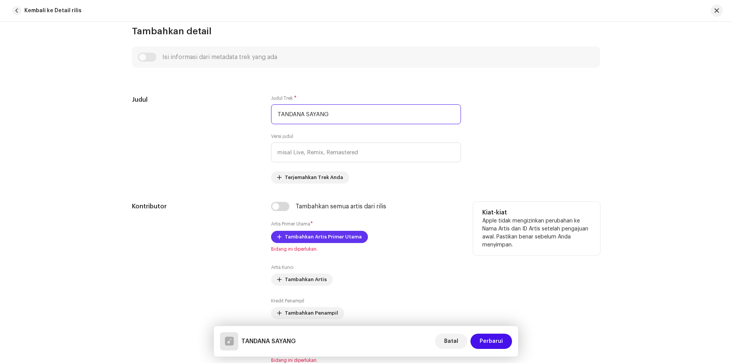
type input "TANDANA SAYANG"
click at [311, 238] on span "Tambahkan Artis Primer Utama" at bounding box center [323, 237] width 77 height 15
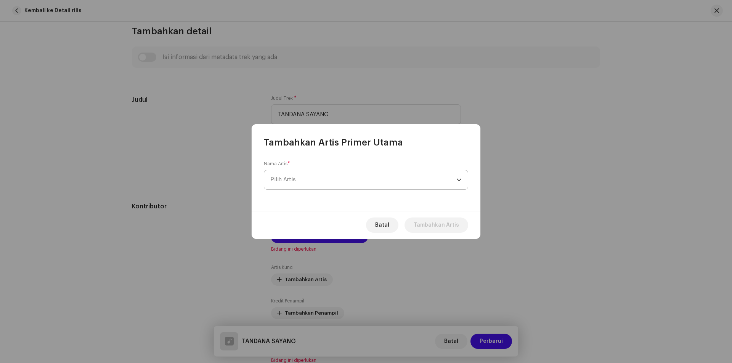
click at [318, 177] on span "Pilih Artis" at bounding box center [363, 179] width 186 height 19
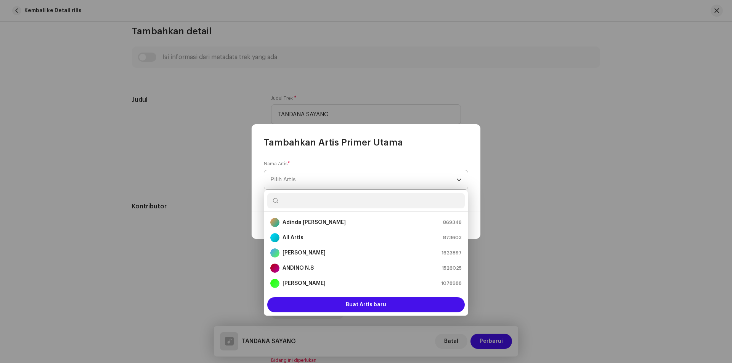
click at [362, 177] on span "Pilih Artis" at bounding box center [363, 179] width 186 height 19
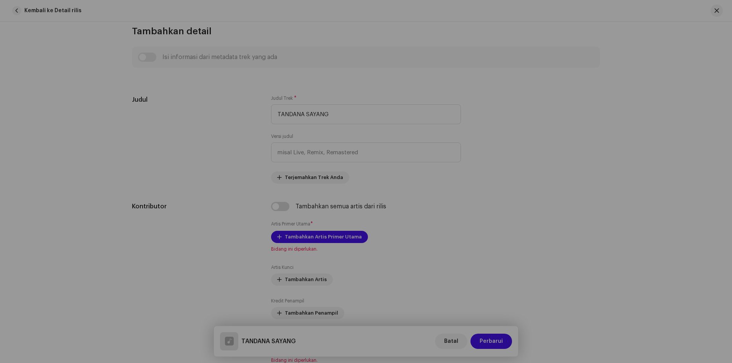
click at [588, 173] on div "Tambahkan Artis Primer Utama Nama Artis * Pilih Artis Bidang ini diperlukan. Ba…" at bounding box center [366, 181] width 732 height 363
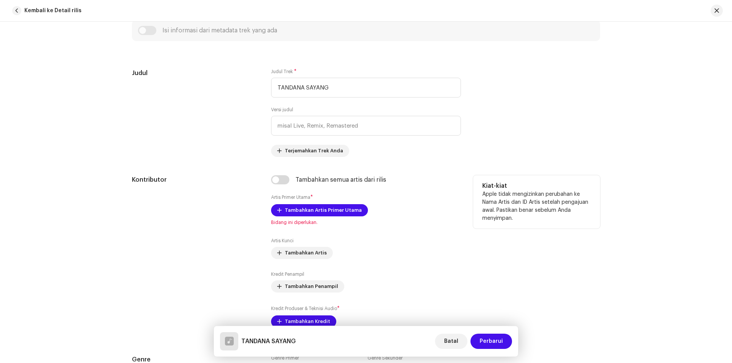
scroll to position [343, 0]
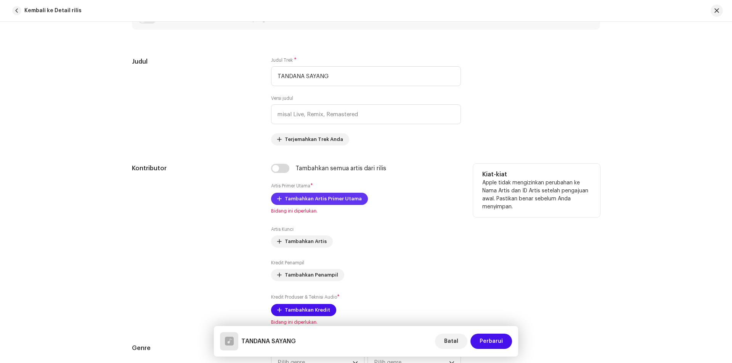
click at [329, 200] on span "Tambahkan Artis Primer Utama" at bounding box center [323, 198] width 77 height 15
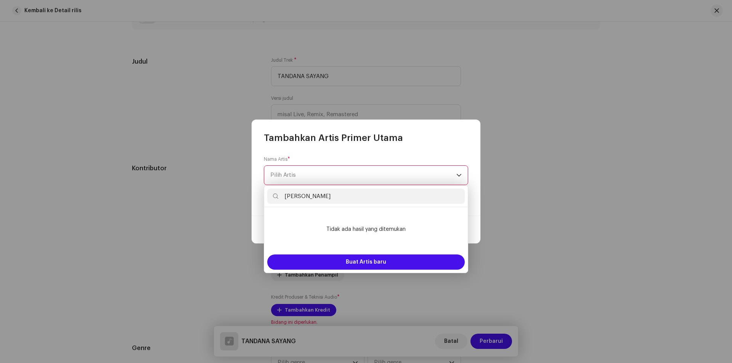
type input "[PERSON_NAME]"
click at [326, 167] on span "Pilih Artis" at bounding box center [363, 175] width 186 height 19
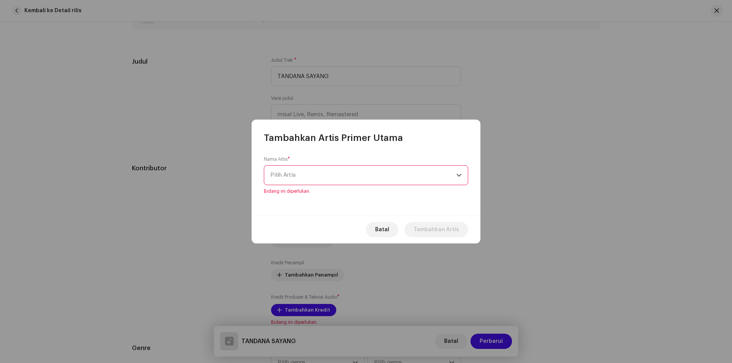
click at [323, 173] on span "Pilih Artis" at bounding box center [363, 175] width 186 height 19
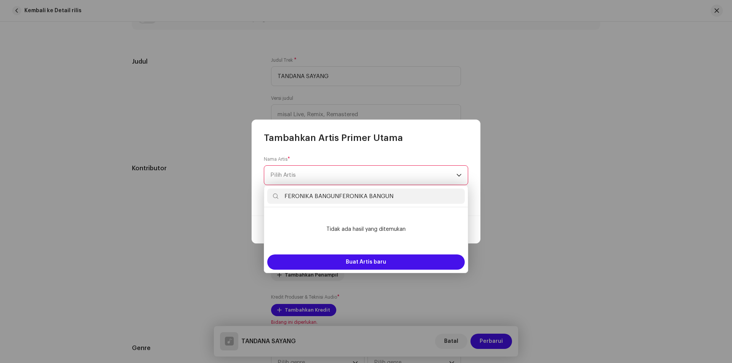
type input "[PERSON_NAME]"
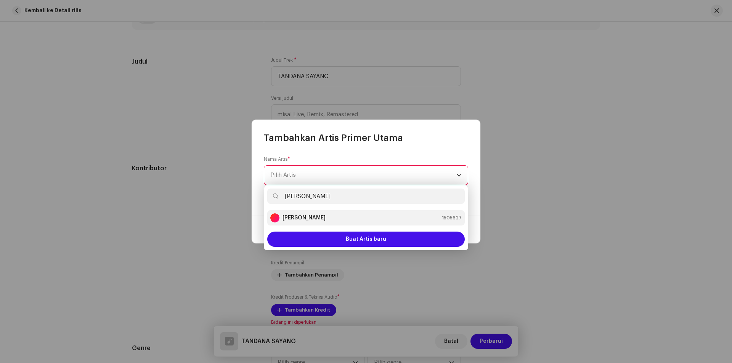
click at [336, 215] on div "[PERSON_NAME] 1505627" at bounding box center [365, 218] width 191 height 9
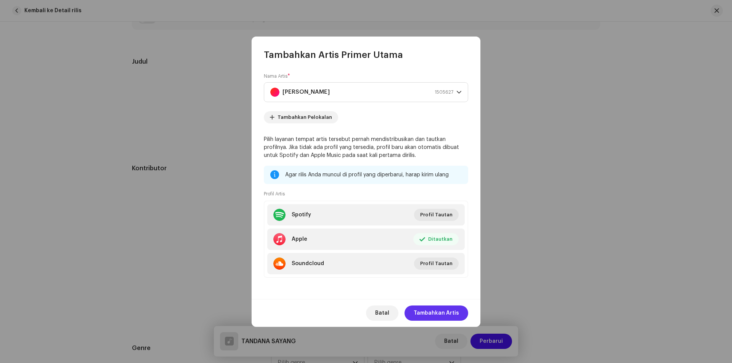
click at [432, 307] on span "Tambahkan Artis" at bounding box center [436, 313] width 45 height 15
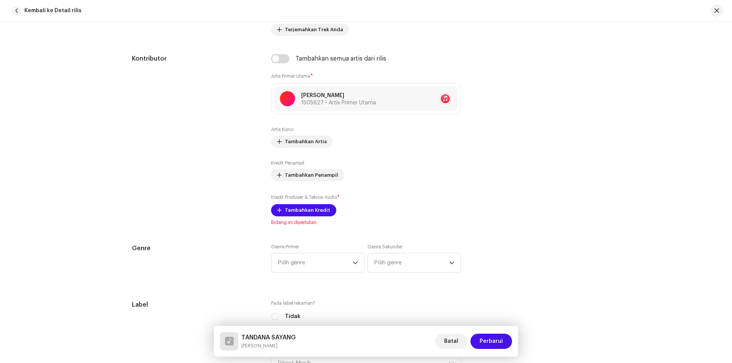
scroll to position [496, 0]
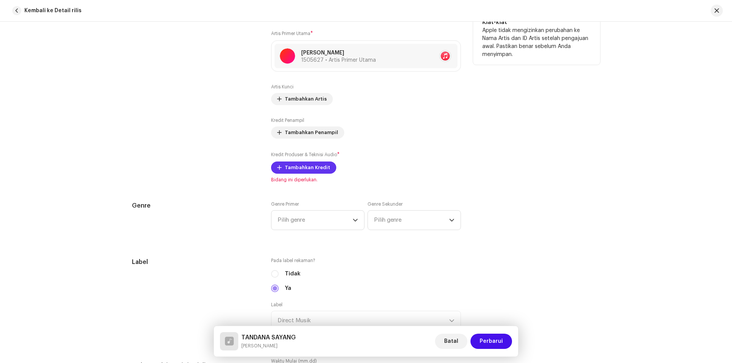
click at [316, 169] on span "Tambahkan Kredit" at bounding box center [307, 167] width 45 height 15
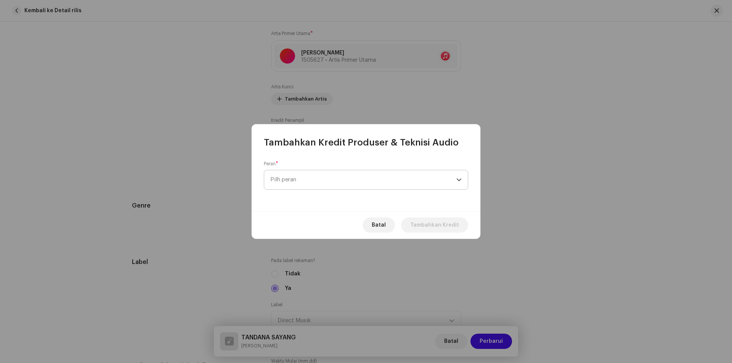
click at [302, 182] on span "Pilh peran" at bounding box center [363, 179] width 186 height 19
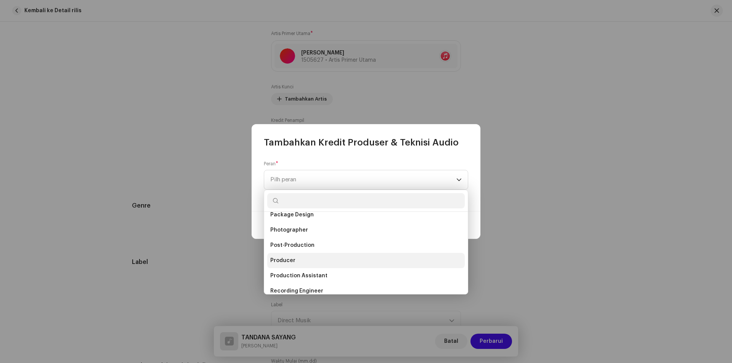
scroll to position [305, 0]
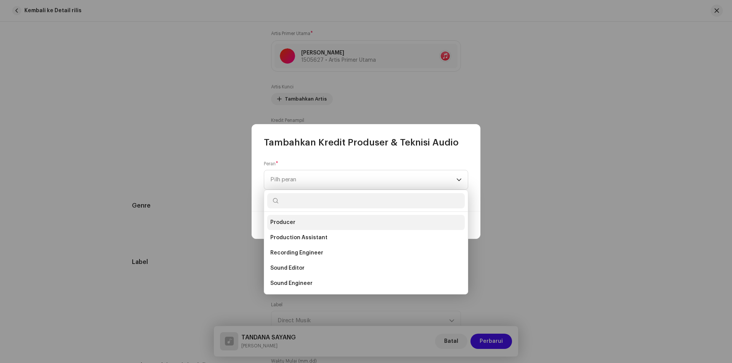
click at [292, 225] on span "Producer" at bounding box center [282, 223] width 25 height 8
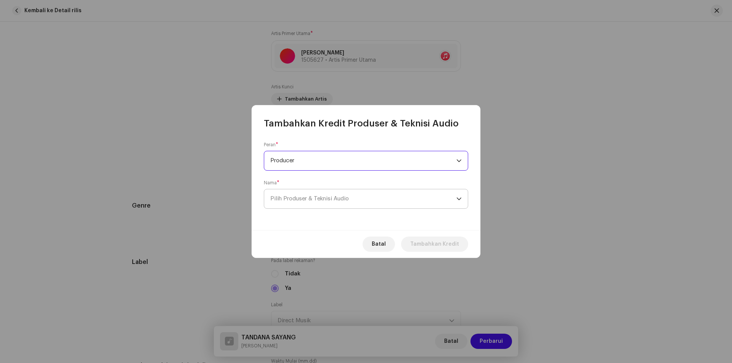
click at [301, 195] on span "Pilih Produser & Teknisi Audio" at bounding box center [363, 199] width 186 height 19
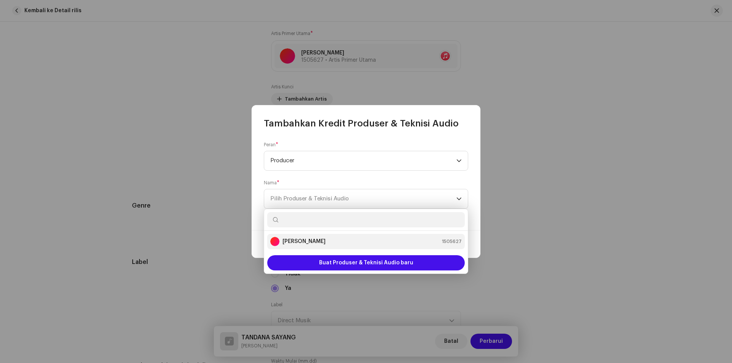
click at [296, 243] on strong "[PERSON_NAME]" at bounding box center [304, 242] width 43 height 8
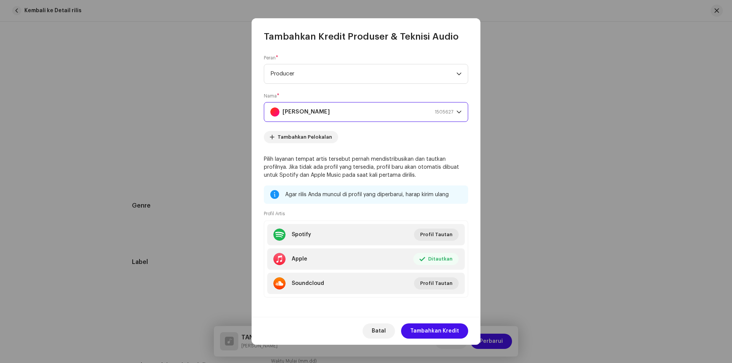
click at [365, 111] on div "[PERSON_NAME] 1505627" at bounding box center [361, 112] width 183 height 19
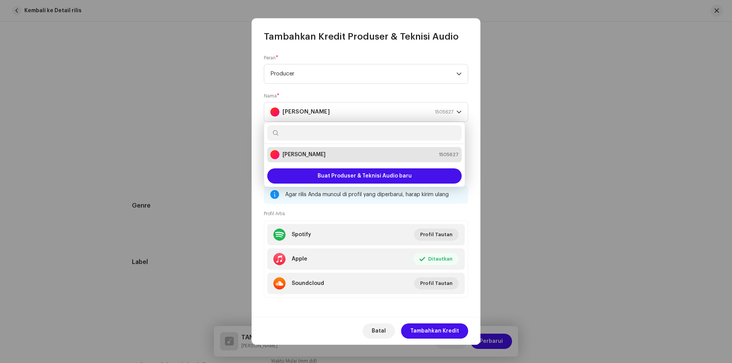
paste input "[PERSON_NAME]"
type input "[PERSON_NAME]"
click at [326, 158] on strong "[PERSON_NAME]" at bounding box center [304, 155] width 43 height 8
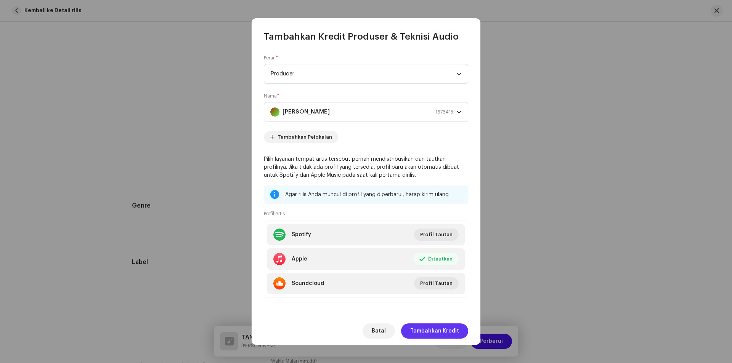
click at [436, 332] on span "Tambahkan Kredit" at bounding box center [434, 331] width 49 height 15
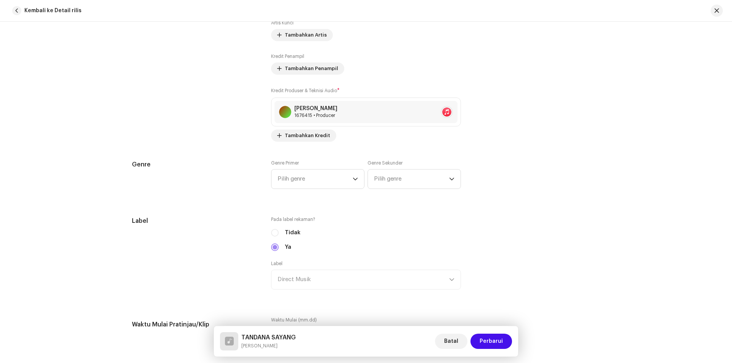
scroll to position [572, 0]
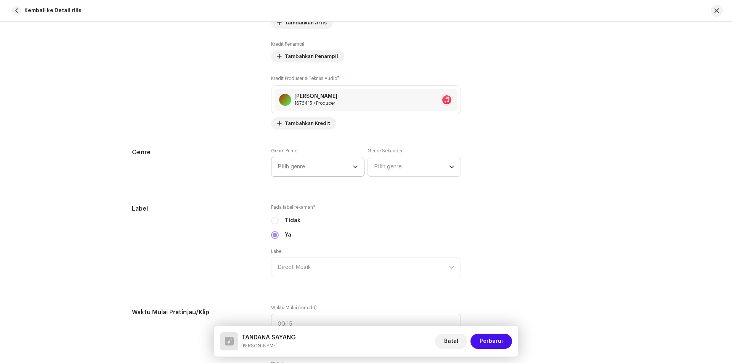
click at [296, 170] on span "Pilih genre" at bounding box center [315, 167] width 75 height 19
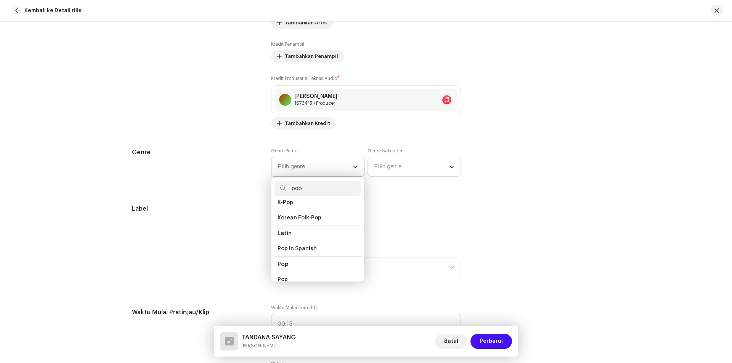
scroll to position [235, 0]
type input "pop"
click at [294, 267] on li "Pop" at bounding box center [318, 274] width 87 height 15
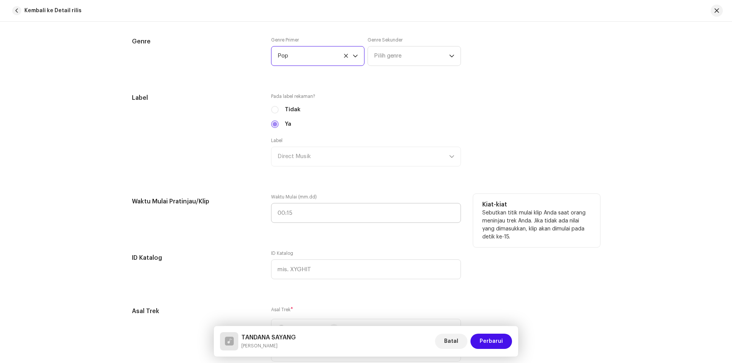
scroll to position [687, 0]
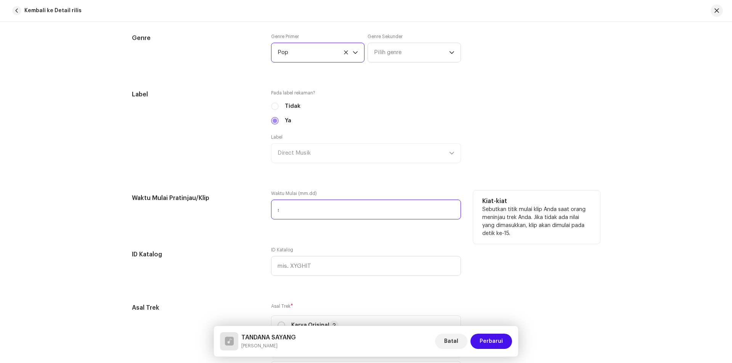
click at [323, 203] on input ":" at bounding box center [366, 210] width 190 height 20
type input "01:21"
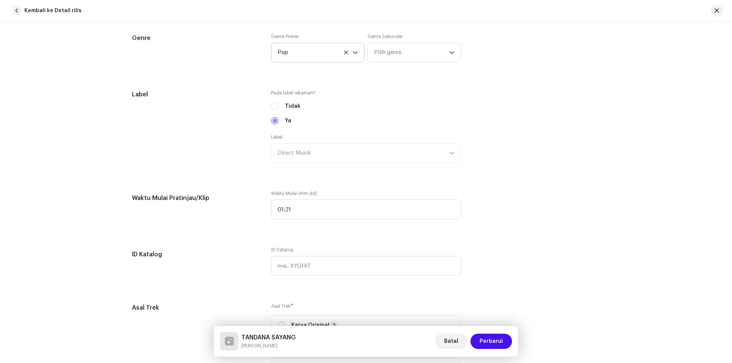
click at [609, 179] on div "Detail trek Selesaikan hal berikut untuk menyelesaikan trek Anda. 1 dari 3 Tamb…" at bounding box center [366, 222] width 493 height 1739
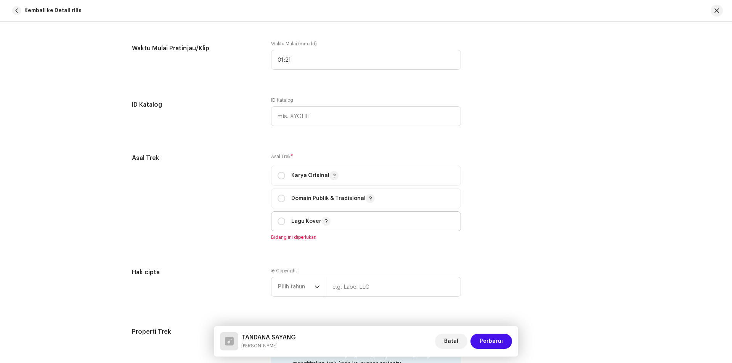
scroll to position [839, 0]
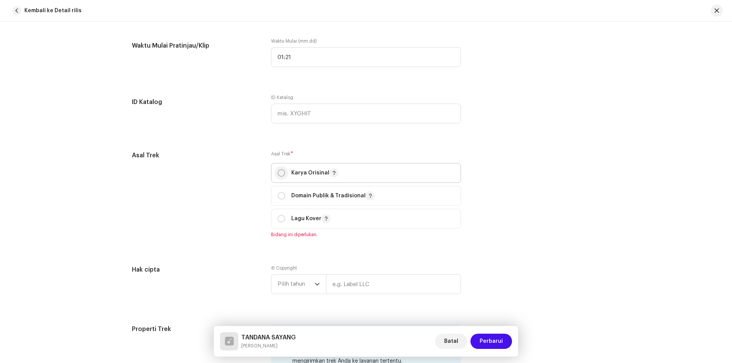
click at [279, 171] on input "radio" at bounding box center [282, 173] width 8 height 8
radio input "true"
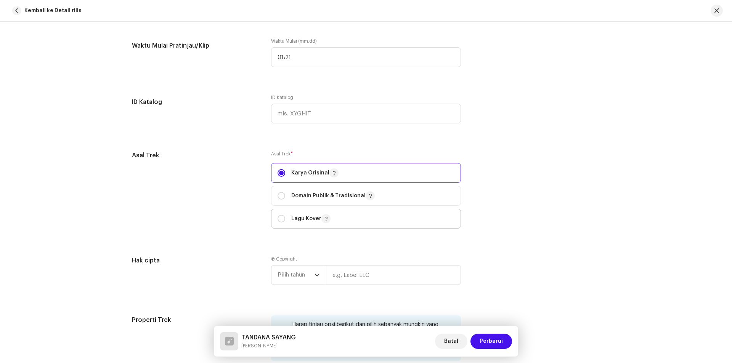
scroll to position [915, 0]
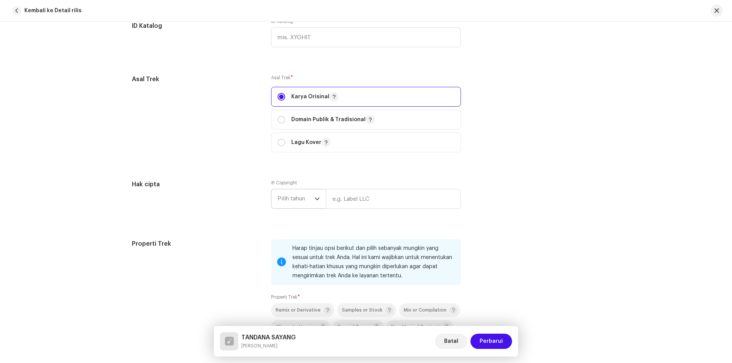
click at [300, 196] on span "Pilih tahun" at bounding box center [296, 199] width 37 height 19
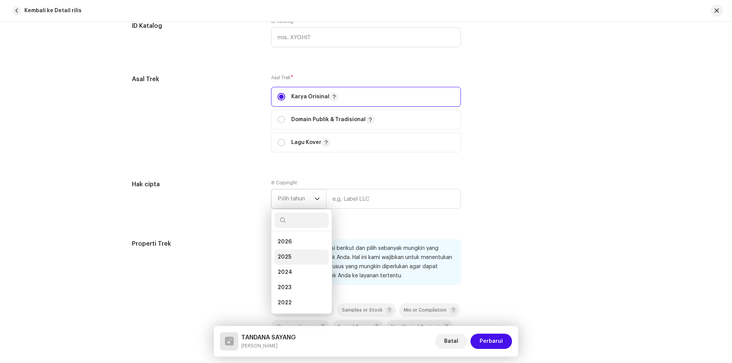
click at [286, 255] on span "2025" at bounding box center [285, 258] width 14 height 8
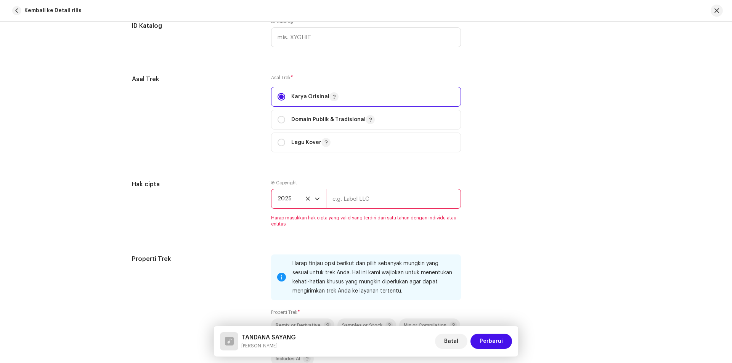
click at [376, 197] on input "text" at bounding box center [393, 199] width 135 height 20
type input "KJ Productions Official"
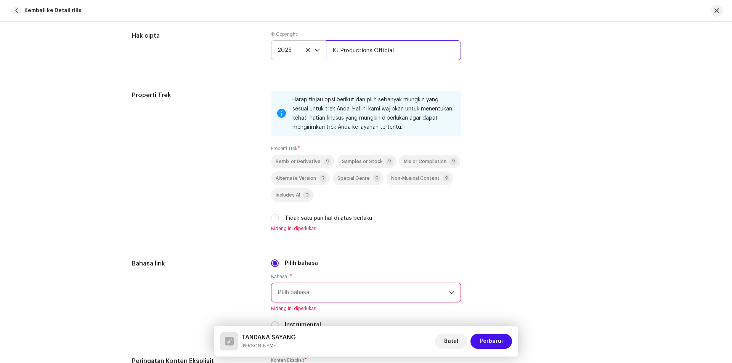
scroll to position [1068, 0]
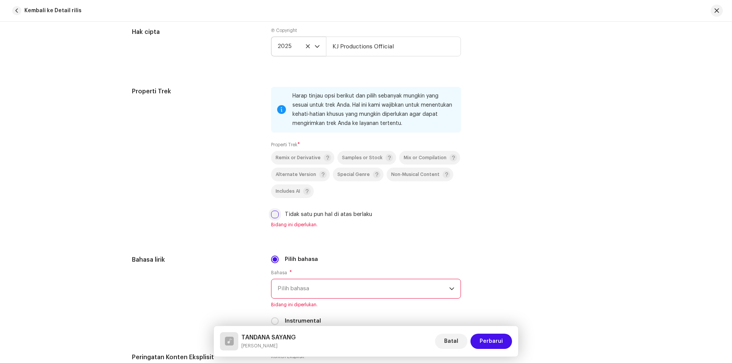
click at [275, 216] on input "Tidak satu pun hal di atas berlaku" at bounding box center [275, 215] width 8 height 8
checkbox input "true"
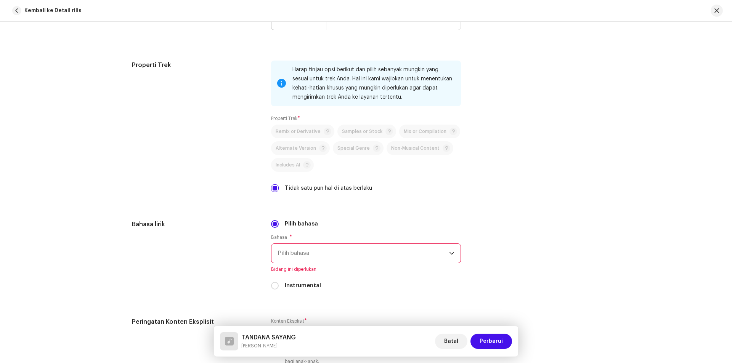
scroll to position [1144, 0]
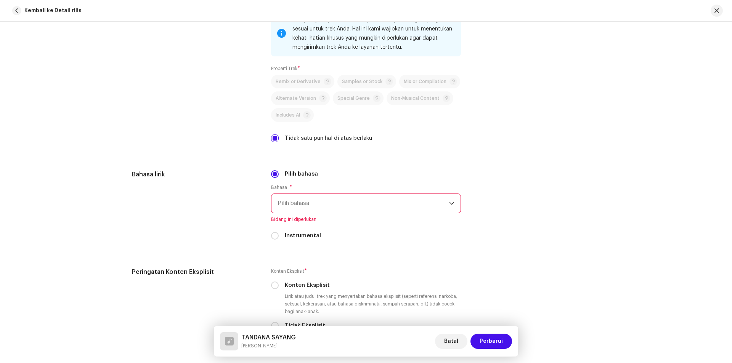
click at [338, 203] on span "Pilih bahasa" at bounding box center [364, 203] width 172 height 19
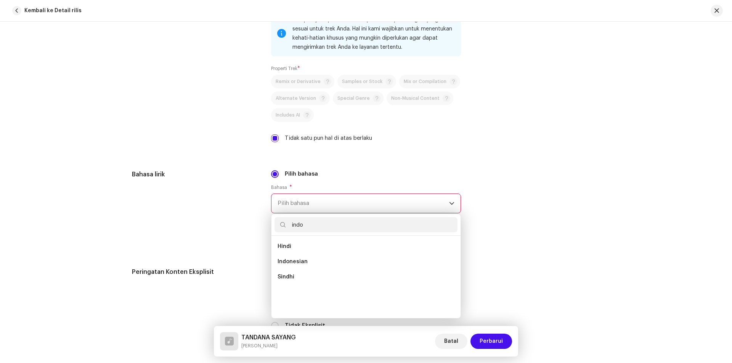
scroll to position [0, 0]
type input "indon"
click at [293, 247] on span "Indonesian" at bounding box center [293, 247] width 30 height 8
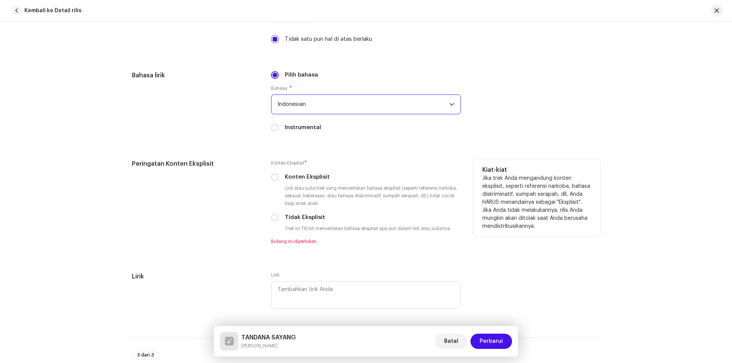
scroll to position [1259, 0]
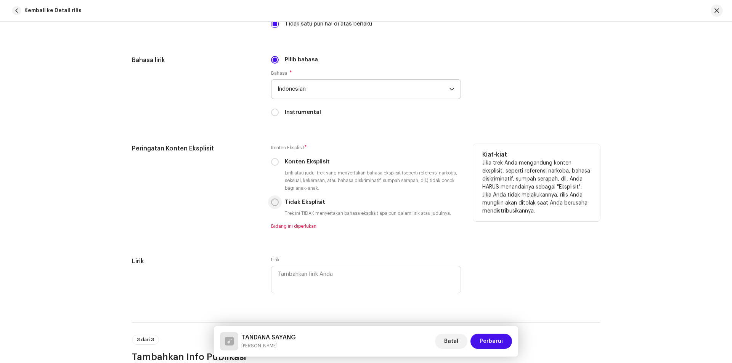
click at [273, 201] on input "Tidak Eksplisit" at bounding box center [275, 203] width 8 height 8
radio input "true"
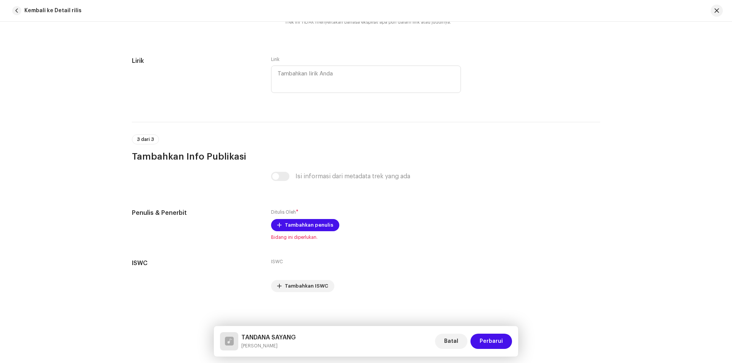
scroll to position [1452, 0]
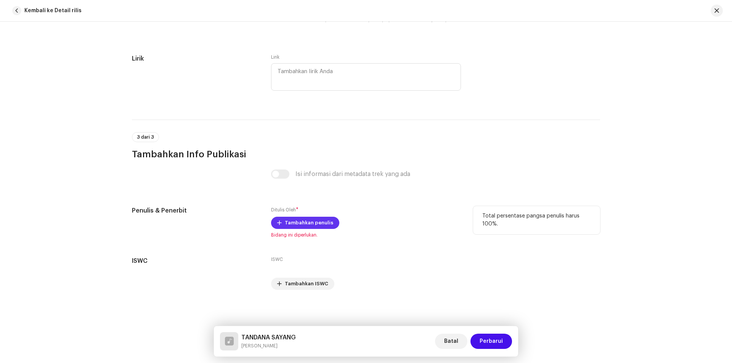
click at [312, 222] on span "Tambahkan penulis" at bounding box center [309, 223] width 48 height 15
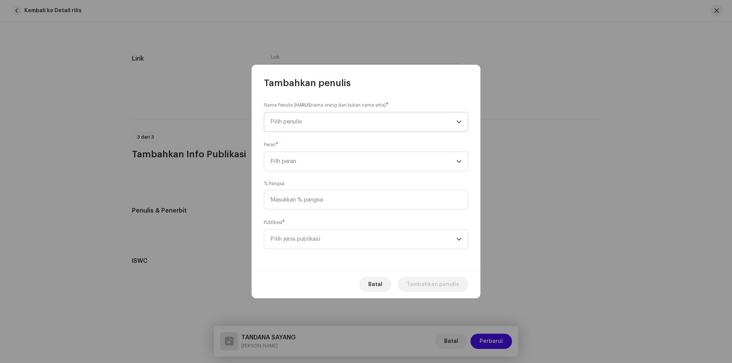
click at [312, 119] on span "Pilih penulis" at bounding box center [363, 122] width 186 height 19
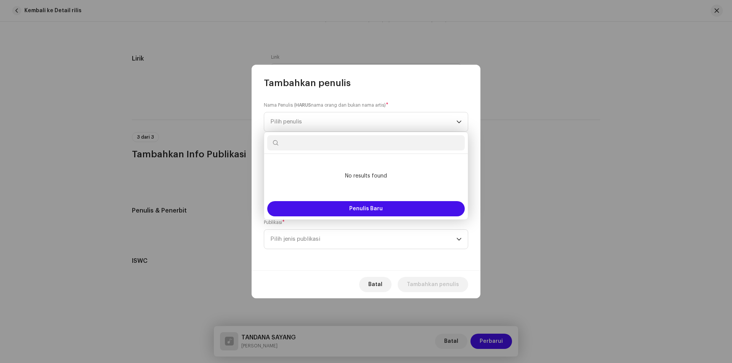
paste input "Awan Purba"
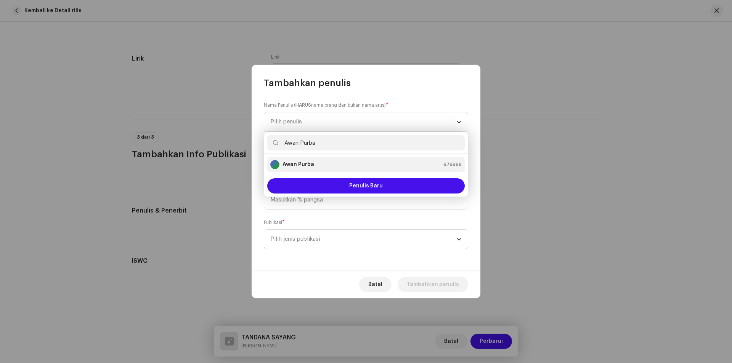
type input "Awan Purba"
click at [330, 164] on div "Awan Purba 679968" at bounding box center [365, 164] width 191 height 9
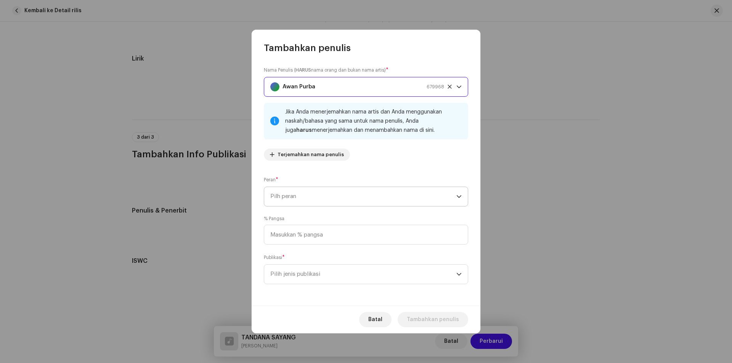
click at [318, 198] on span "Pilh peran" at bounding box center [363, 196] width 186 height 19
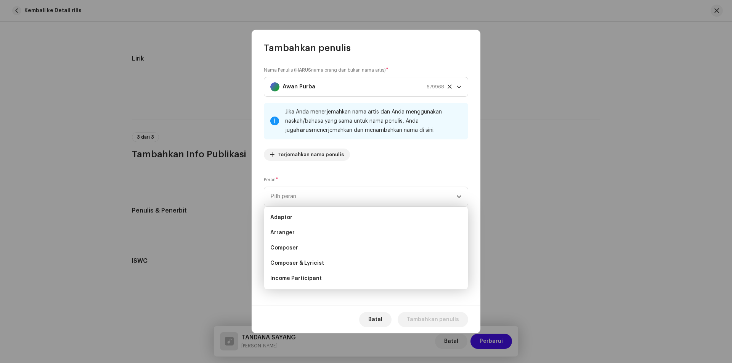
click at [376, 176] on div "Peran * Pilh peran" at bounding box center [366, 191] width 204 height 31
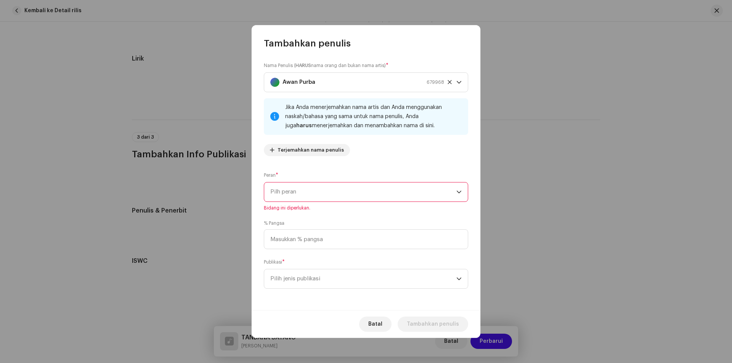
click at [304, 191] on span "Pilh peran" at bounding box center [363, 192] width 186 height 19
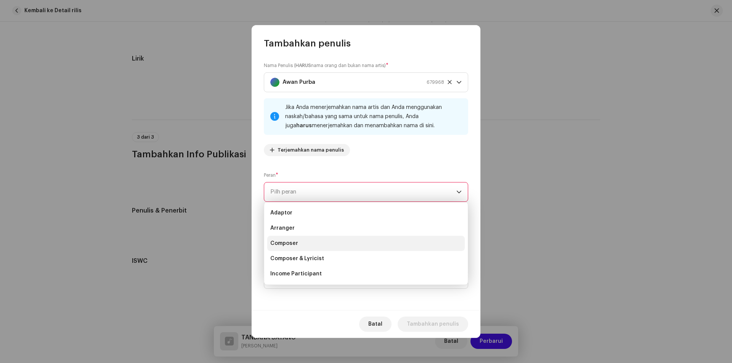
click at [301, 242] on li "Composer" at bounding box center [366, 243] width 198 height 15
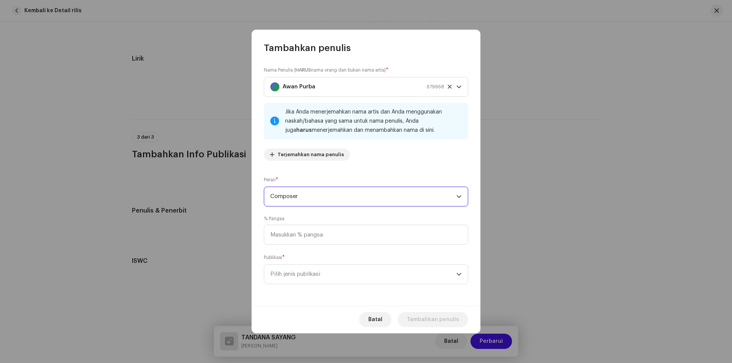
drag, startPoint x: 304, startPoint y: 195, endPoint x: 212, endPoint y: 197, distance: 91.6
click at [212, 197] on div "Tambahkan penulis Nama Penulis ( HARUS nama orang dan bukan nama artis) * Awan …" at bounding box center [366, 181] width 732 height 363
click at [286, 197] on span "Composer" at bounding box center [363, 196] width 186 height 19
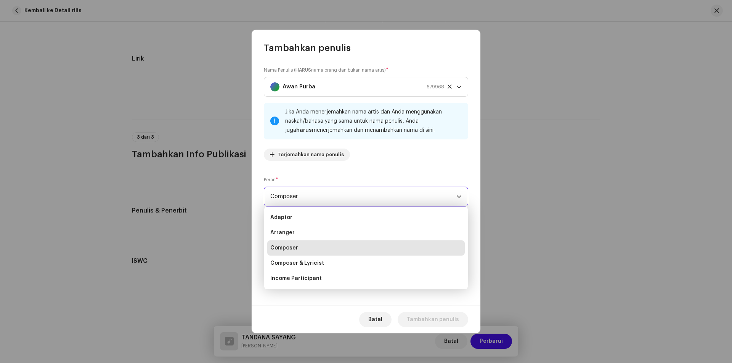
click at [286, 197] on span "Composer" at bounding box center [363, 196] width 186 height 19
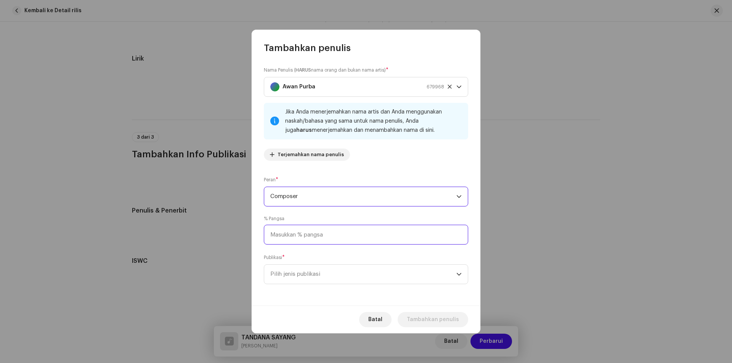
click at [296, 240] on input at bounding box center [366, 235] width 204 height 20
type input "100,00"
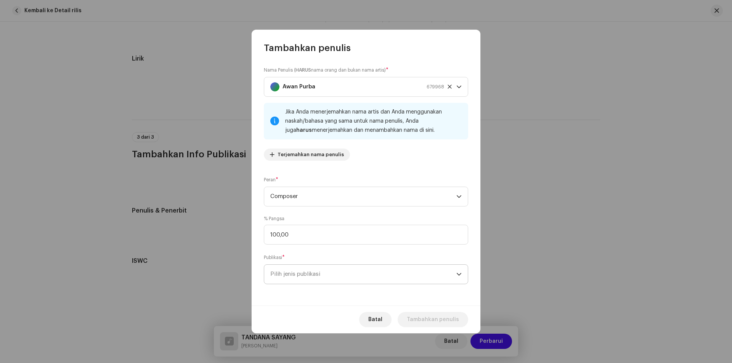
click at [286, 274] on span "Pilih jenis publikasi" at bounding box center [363, 274] width 186 height 19
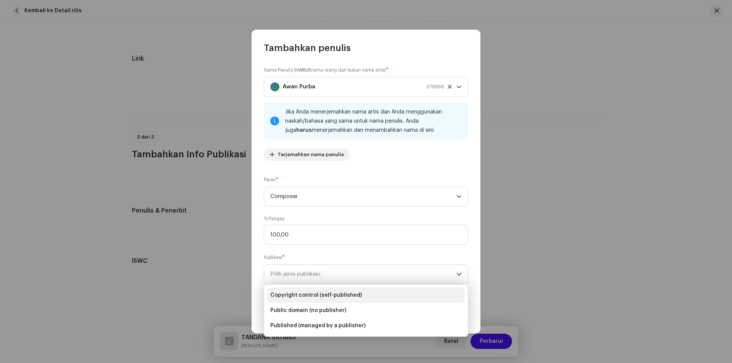
click at [297, 297] on span "Copyright control (self-published)" at bounding box center [316, 296] width 92 height 8
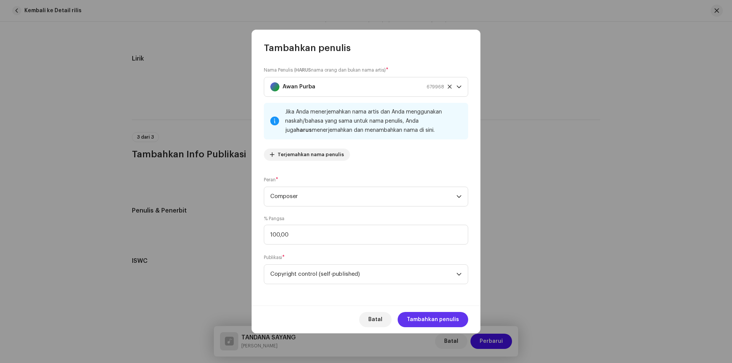
click at [423, 318] on span "Tambahkan penulis" at bounding box center [433, 319] width 52 height 15
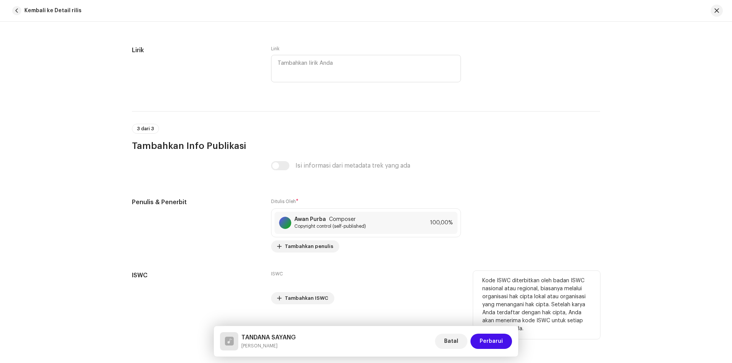
scroll to position [1475, 0]
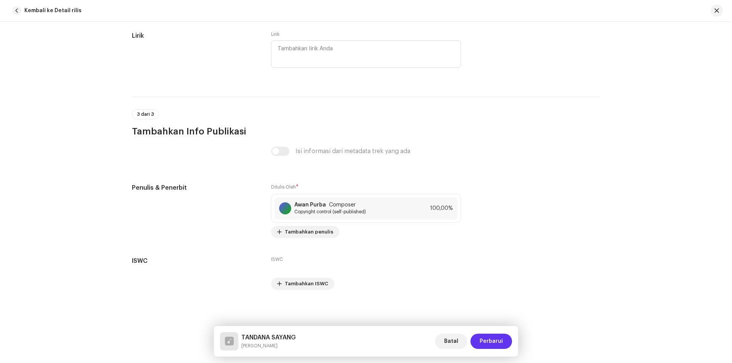
click at [504, 338] on button "Perbarui" at bounding box center [492, 341] width 42 height 15
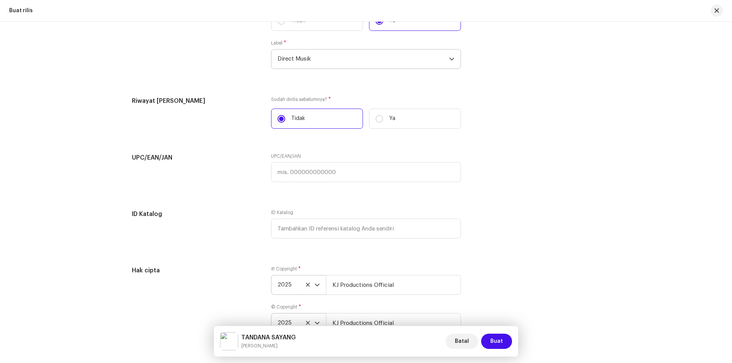
scroll to position [1197, 0]
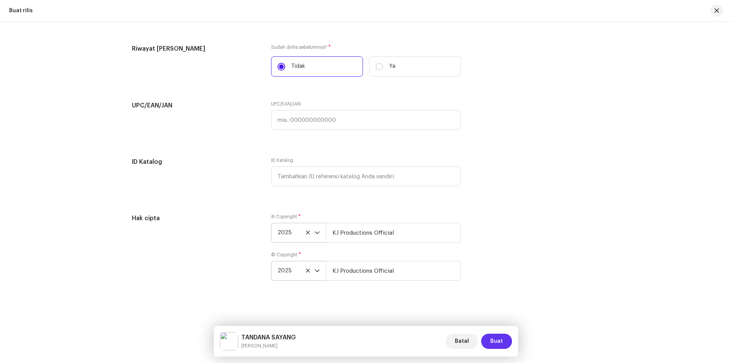
click at [489, 340] on button "Buat" at bounding box center [496, 341] width 31 height 15
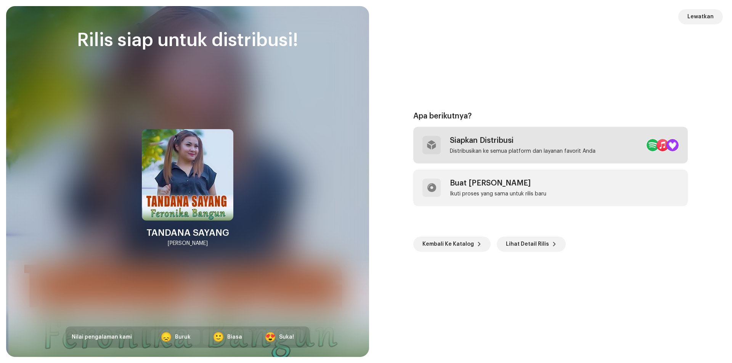
click at [484, 142] on div "Siapkan Distribusi" at bounding box center [523, 140] width 146 height 9
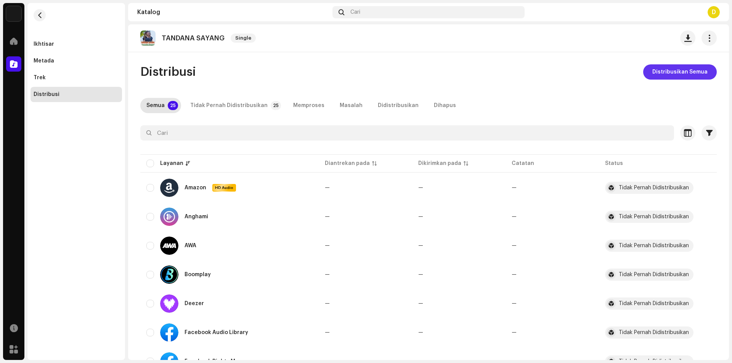
click at [672, 72] on span "Distribusikan Semua" at bounding box center [680, 71] width 55 height 15
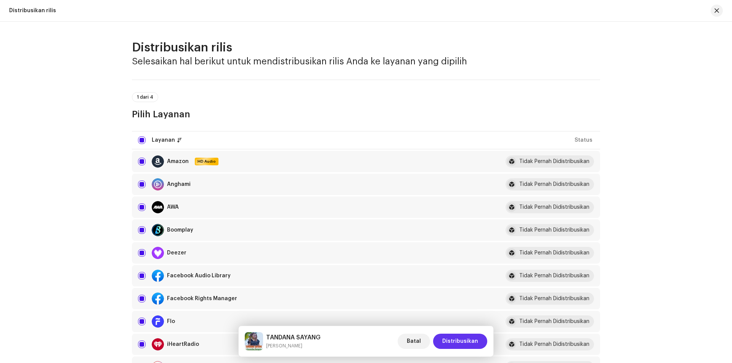
click at [461, 343] on span "Distribusikan" at bounding box center [460, 341] width 36 height 15
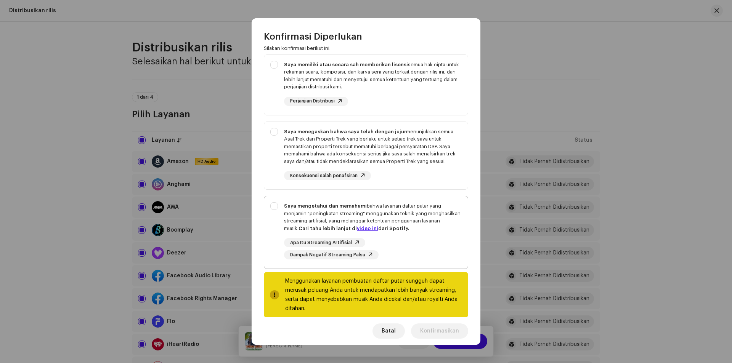
scroll to position [59, 0]
click at [393, 332] on span "Batal" at bounding box center [389, 331] width 14 height 15
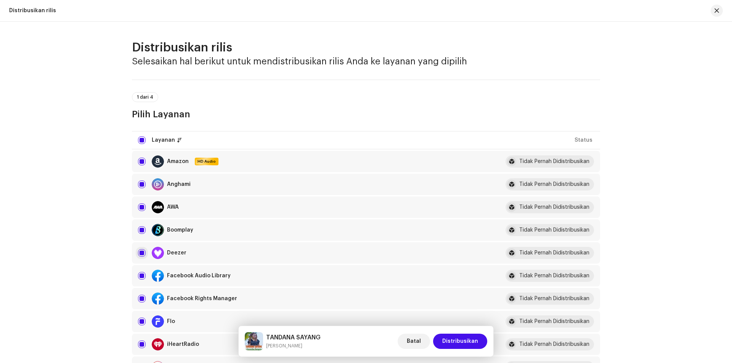
click at [138, 256] on input "checkbox" at bounding box center [142, 253] width 8 height 8
checkbox input "false"
click at [450, 342] on span "Distribusikan" at bounding box center [460, 341] width 36 height 15
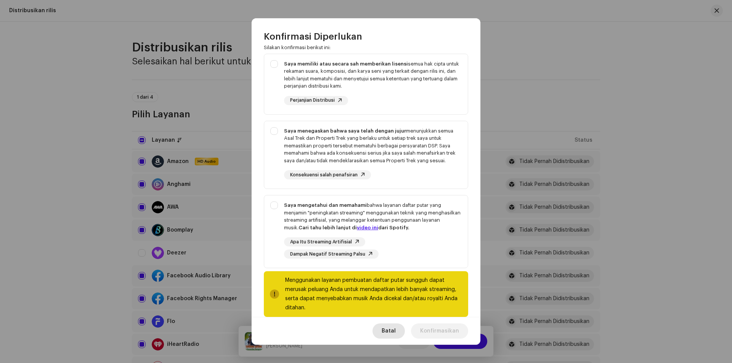
click at [396, 327] on span "Batal" at bounding box center [389, 331] width 14 height 15
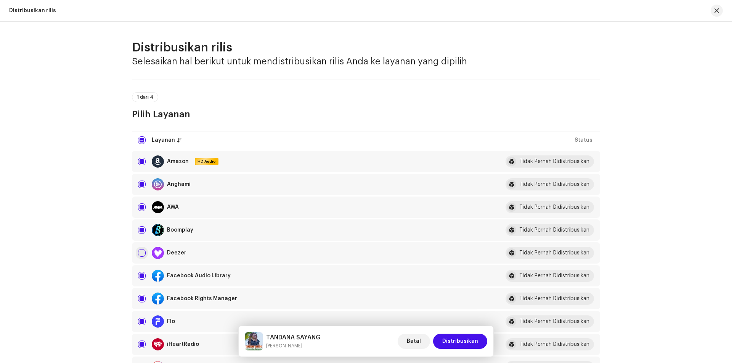
click at [140, 252] on input "Row Unselected" at bounding box center [142, 253] width 8 height 8
checkbox input "true"
click at [457, 344] on span "Distribusikan" at bounding box center [460, 341] width 36 height 15
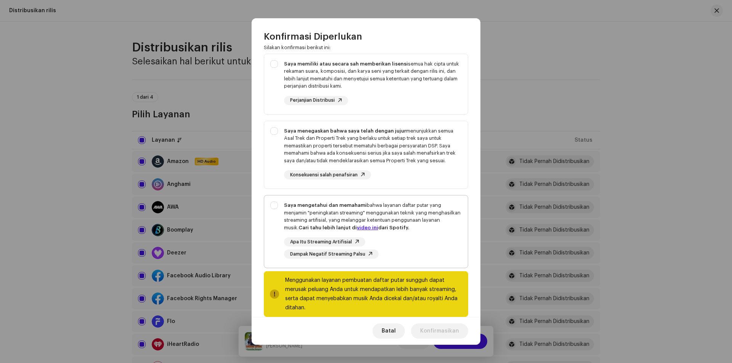
click at [273, 202] on div "Saya mengetahui dan memahami bahwa layanan daftar putar yang menjamin "peningka…" at bounding box center [366, 230] width 204 height 69
checkbox input "true"
click at [274, 129] on div "Saya menegaskan bahwa saya telah dengan jujur menunjukkan semua Asal Trek dan P…" at bounding box center [366, 153] width 204 height 65
checkbox input "true"
click at [272, 61] on div "Saya memiliki atau secara sah memberikan lisensi semua hak cipta untuk rekaman …" at bounding box center [366, 82] width 204 height 57
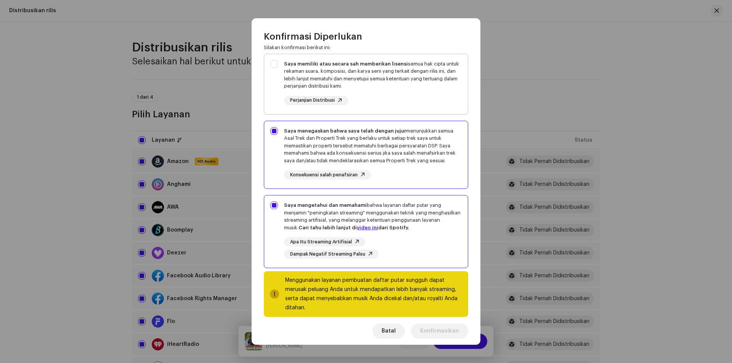
checkbox input "true"
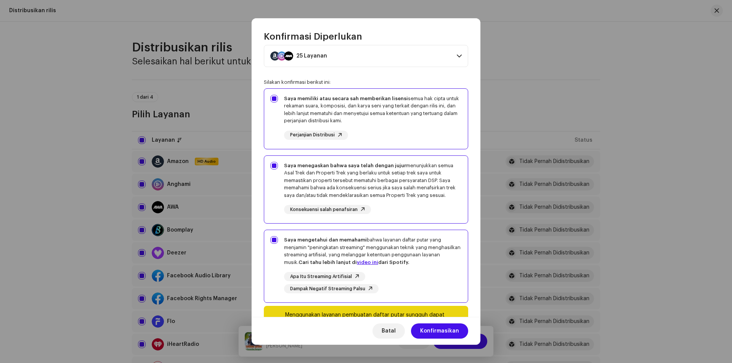
scroll to position [0, 0]
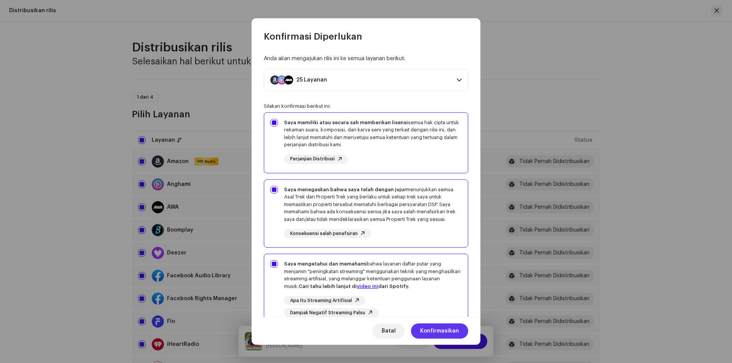
click at [426, 327] on span "Konfirmasikan" at bounding box center [439, 331] width 39 height 15
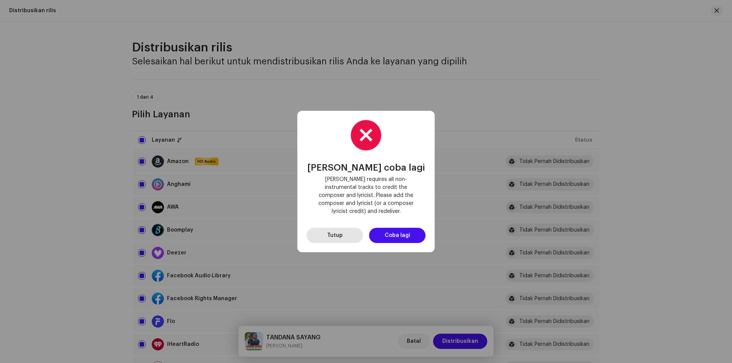
click at [346, 233] on button "Tutup" at bounding box center [335, 235] width 56 height 15
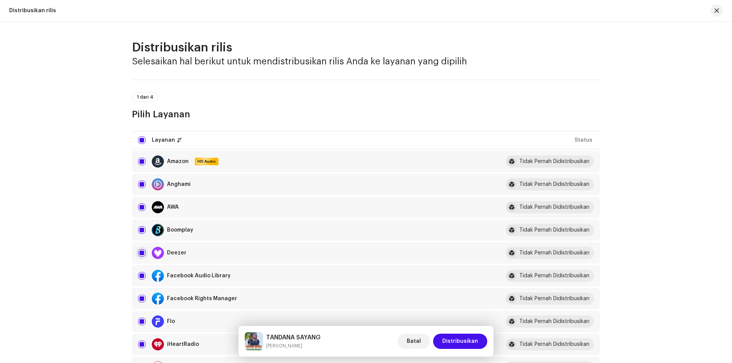
click at [138, 252] on input "Row Selected" at bounding box center [142, 253] width 8 height 8
checkbox input "false"
click at [454, 341] on span "Distribusikan" at bounding box center [460, 341] width 36 height 15
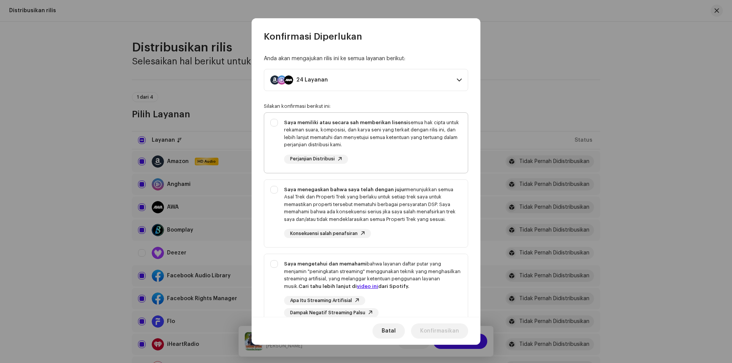
click at [275, 123] on div "Saya memiliki atau secara sah memberikan lisensi semua hak cipta untuk rekaman …" at bounding box center [366, 141] width 204 height 57
checkbox input "true"
click at [272, 193] on div "Saya menegaskan bahwa saya telah dengan jujur menunjukkan semua Asal Trek dan P…" at bounding box center [366, 212] width 204 height 65
checkbox input "true"
click at [277, 263] on div "Saya mengetahui dan memahami bahwa layanan daftar putar yang menjamin "peningka…" at bounding box center [366, 288] width 204 height 69
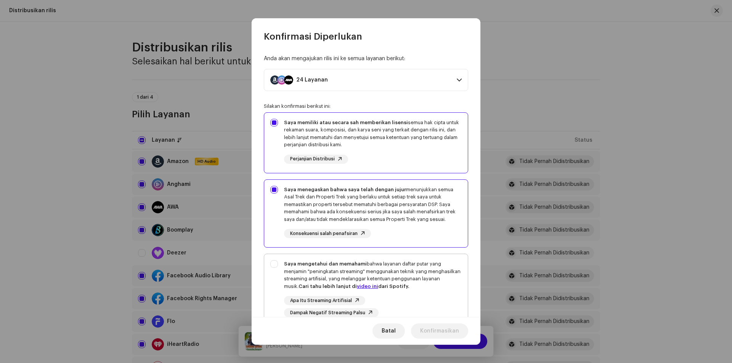
checkbox input "true"
click at [449, 331] on span "Konfirmasikan" at bounding box center [439, 331] width 39 height 15
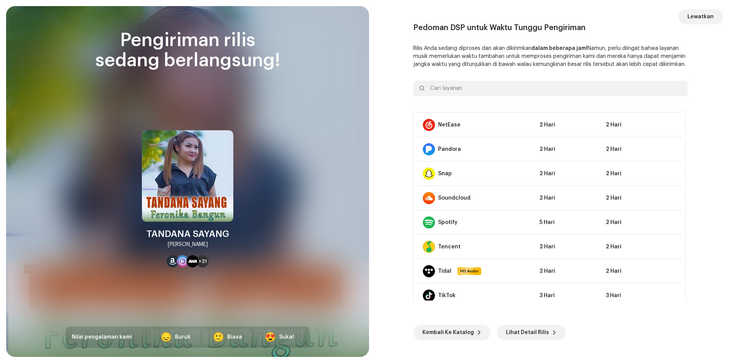
scroll to position [415, 0]
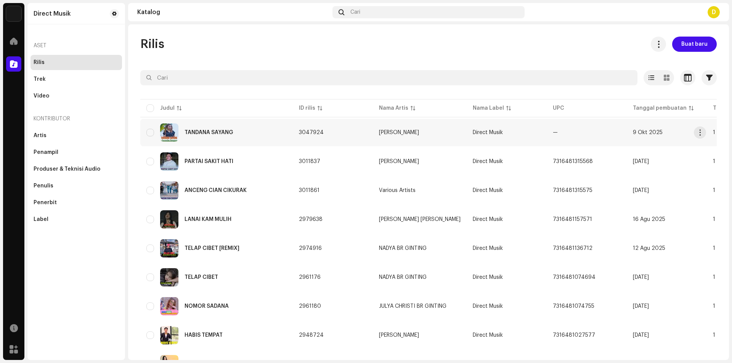
click at [415, 129] on td "[PERSON_NAME]" at bounding box center [420, 132] width 94 height 27
